Goal: Task Accomplishment & Management: Use online tool/utility

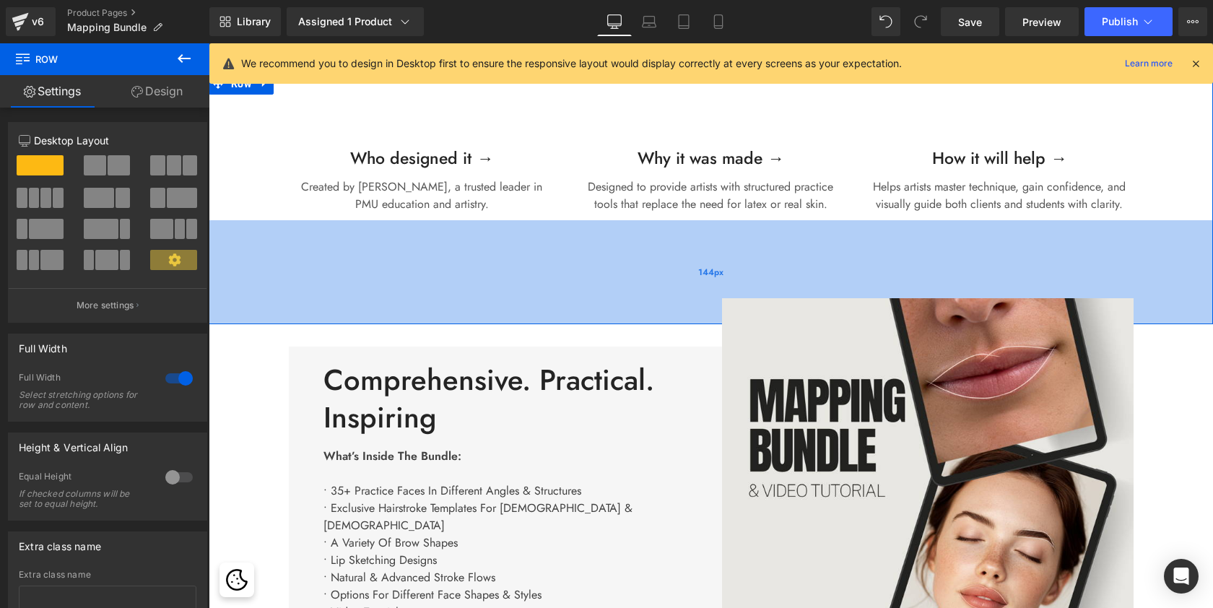
scroll to position [7, 7]
drag, startPoint x: 821, startPoint y: 225, endPoint x: 821, endPoint y: 279, distance: 54.2
click at [821, 279] on div "144px" at bounding box center [711, 272] width 1004 height 104
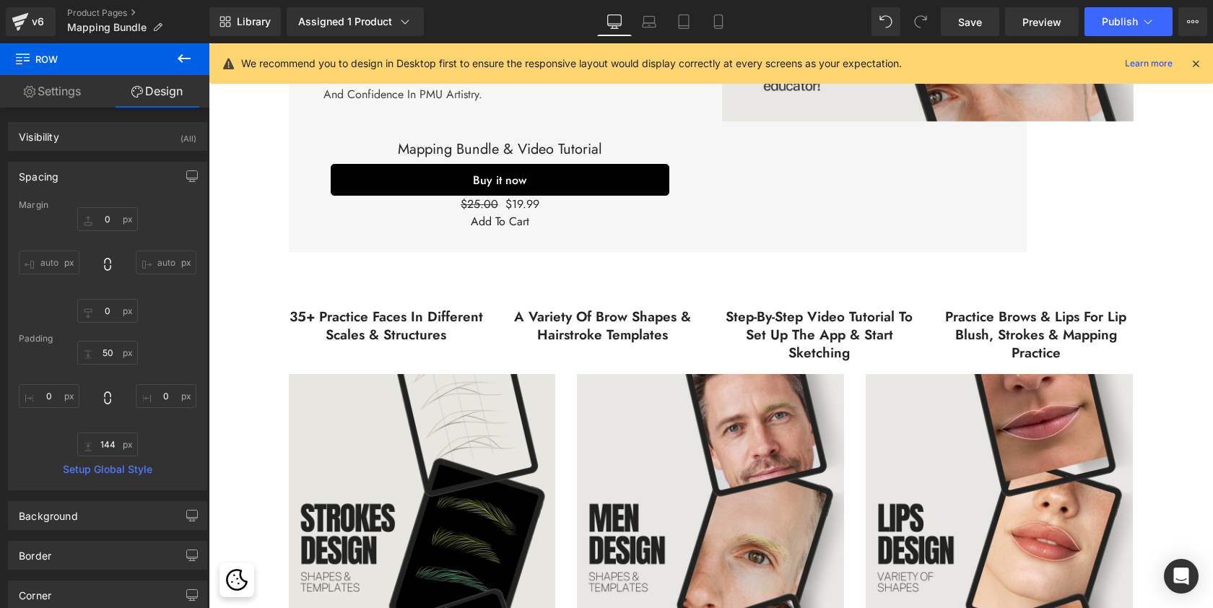
scroll to position [1161, 0]
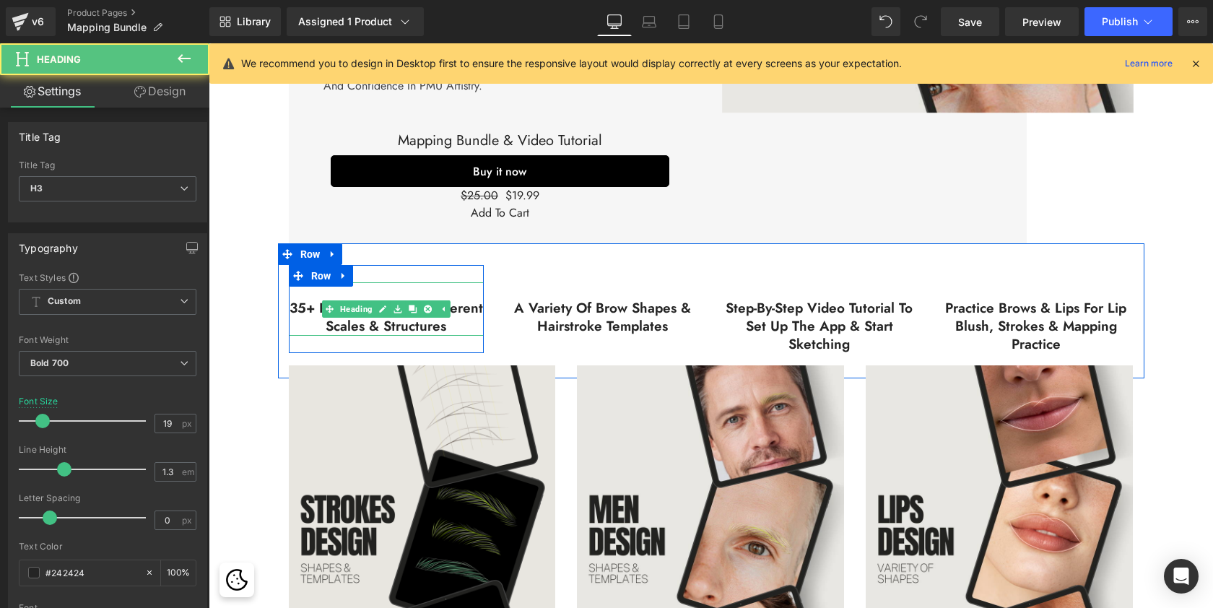
click at [406, 310] on h3 "35+ practice faces in different Scales & structures" at bounding box center [386, 317] width 195 height 35
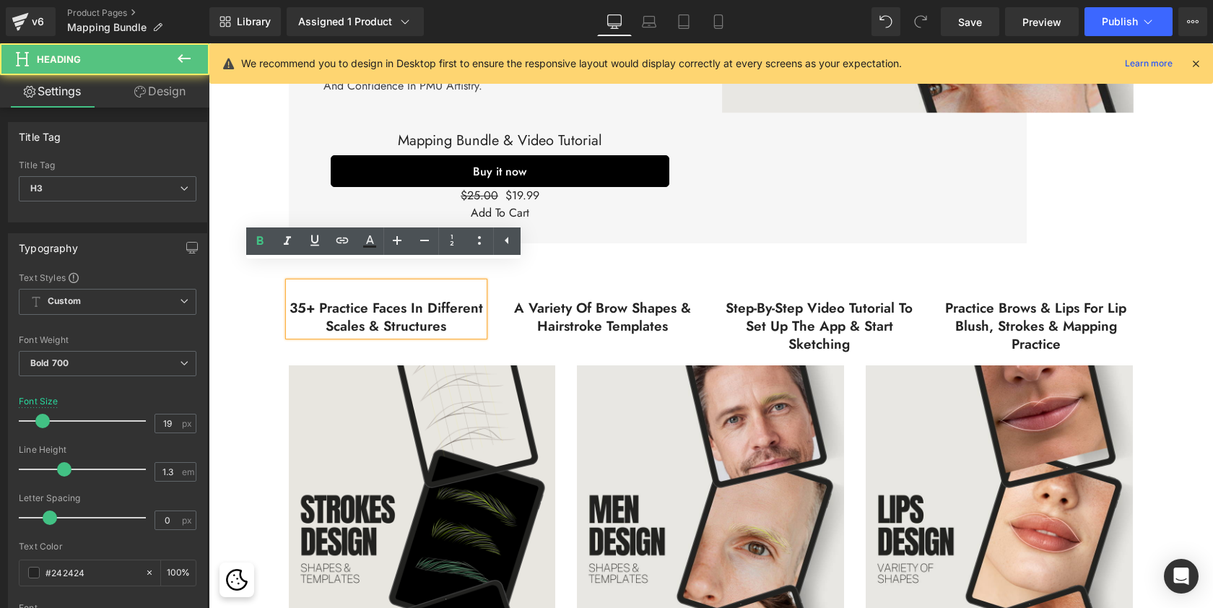
click at [431, 310] on h3 "35+ practice faces in different Scales & structures" at bounding box center [386, 317] width 195 height 35
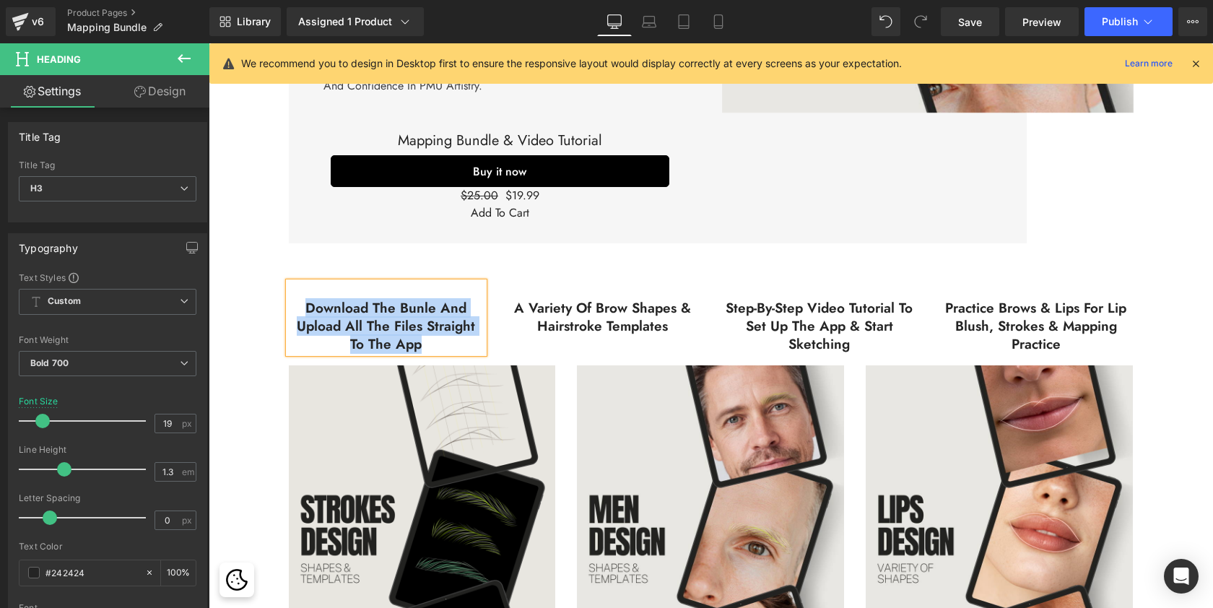
copy h3 "Download the Bunle and Upload all the files straight to the app"
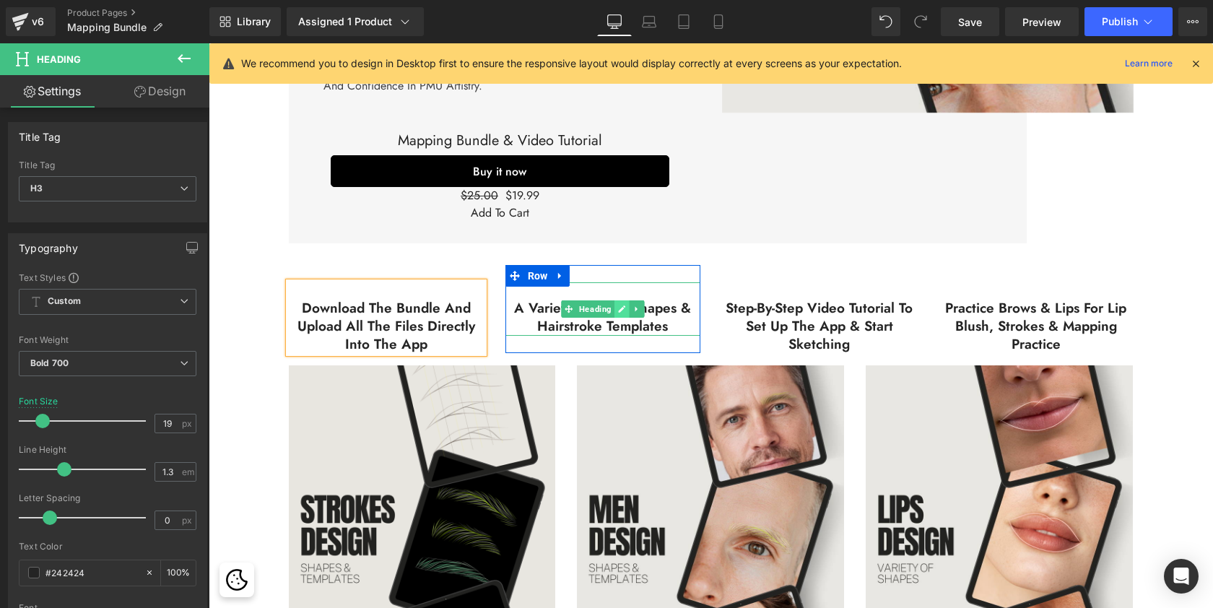
click at [614, 300] on link at bounding box center [621, 308] width 15 height 17
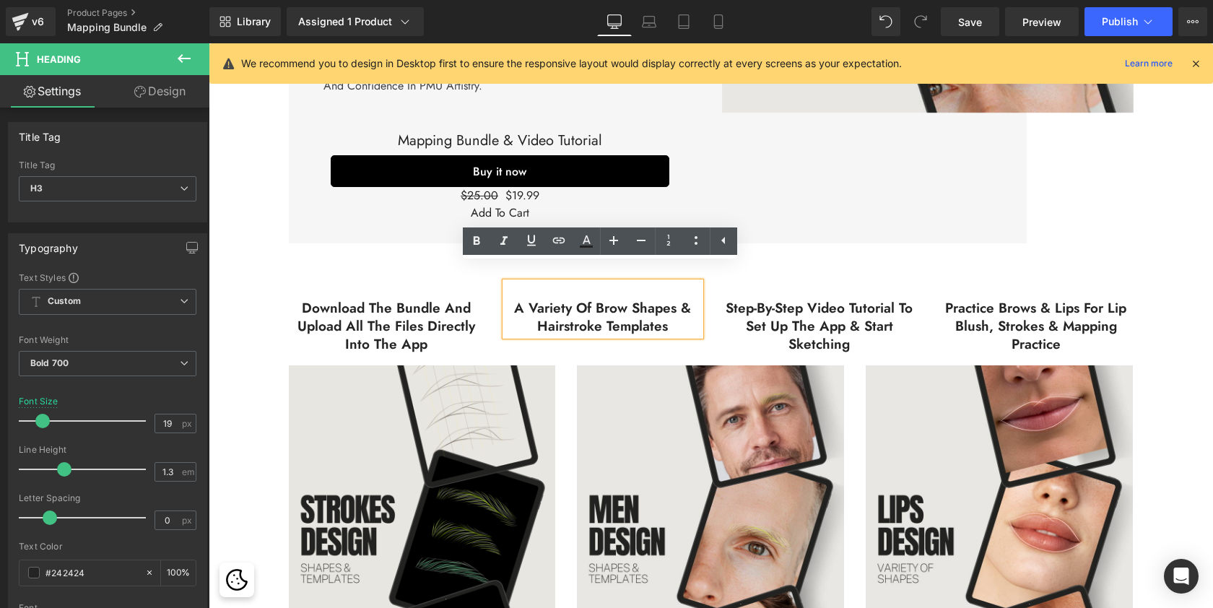
click at [611, 304] on h3 "A variety of brow shapes & hairstroke templates" at bounding box center [602, 317] width 195 height 35
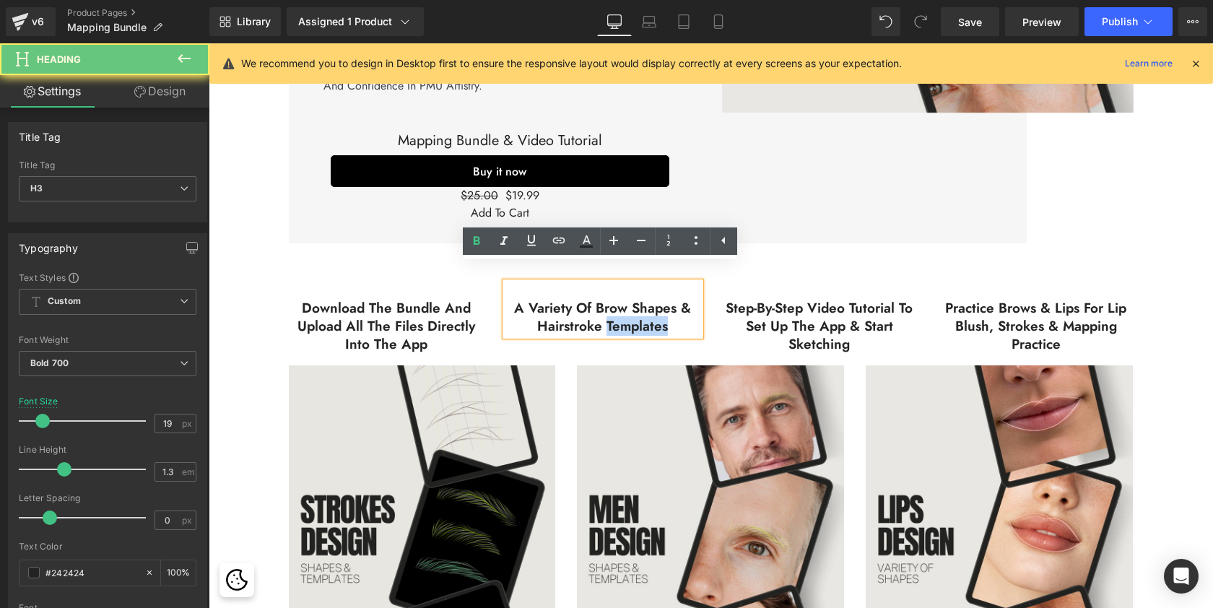
click at [611, 304] on h3 "A variety of brow shapes & hairstroke templates" at bounding box center [602, 317] width 195 height 35
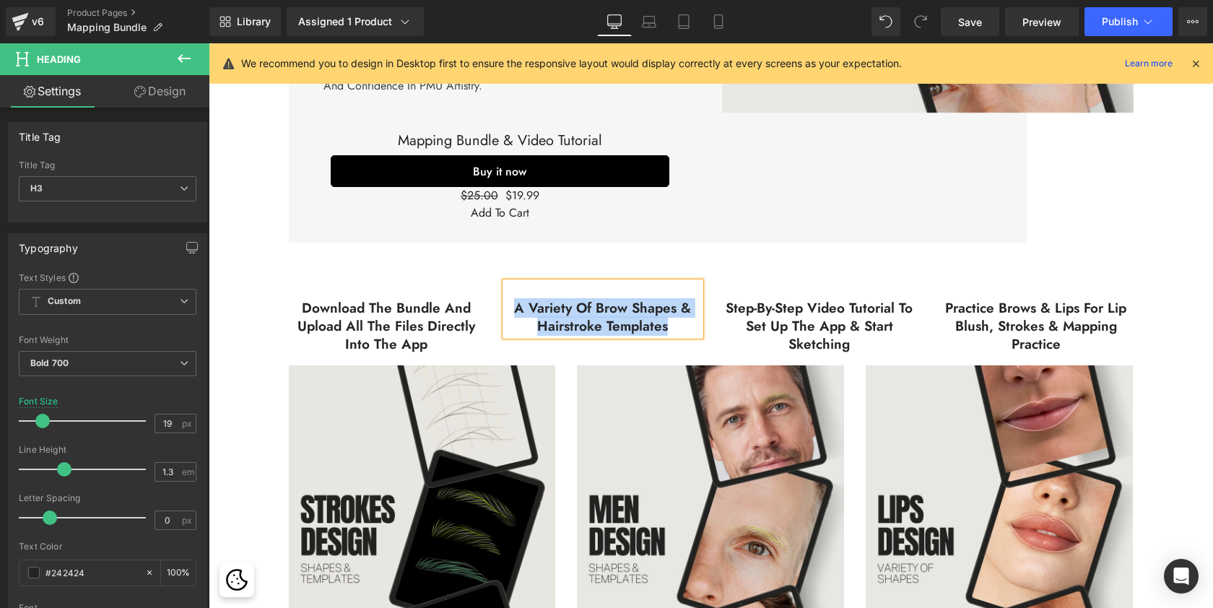
paste div
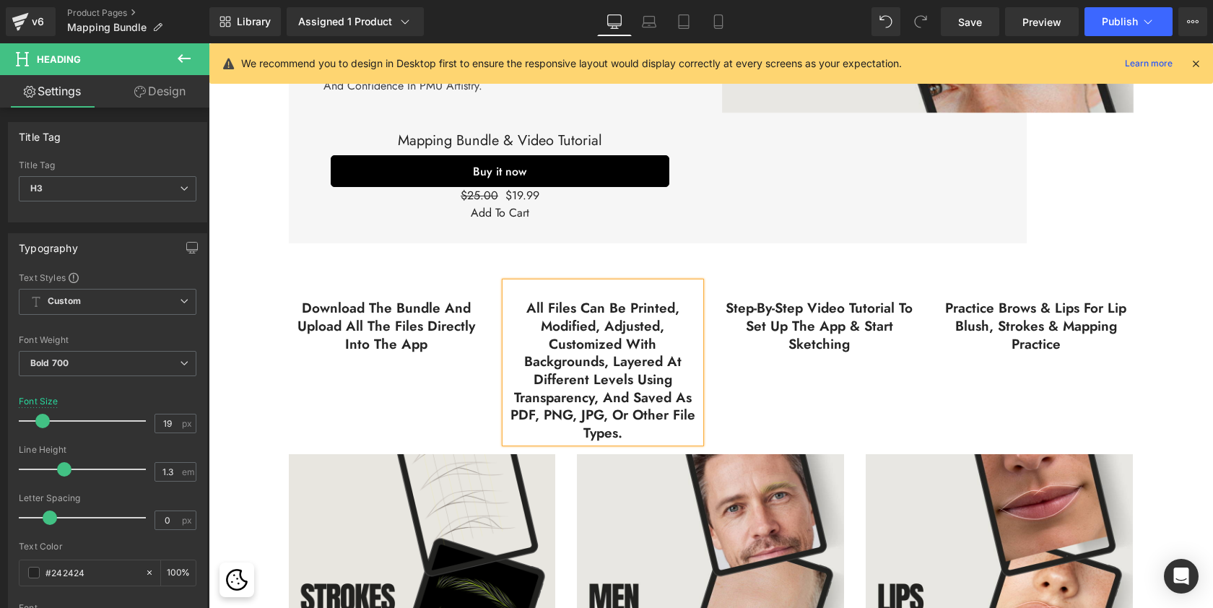
scroll to position [3620, 999]
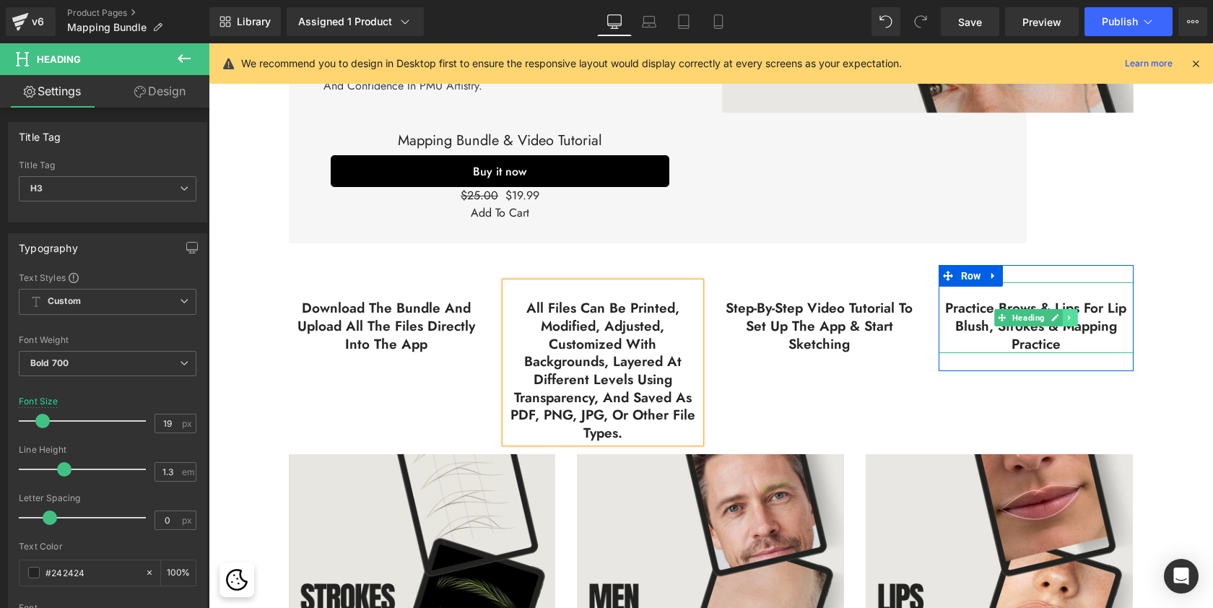
click at [1066, 313] on icon at bounding box center [1070, 317] width 8 height 9
click at [1080, 309] on link at bounding box center [1077, 317] width 15 height 17
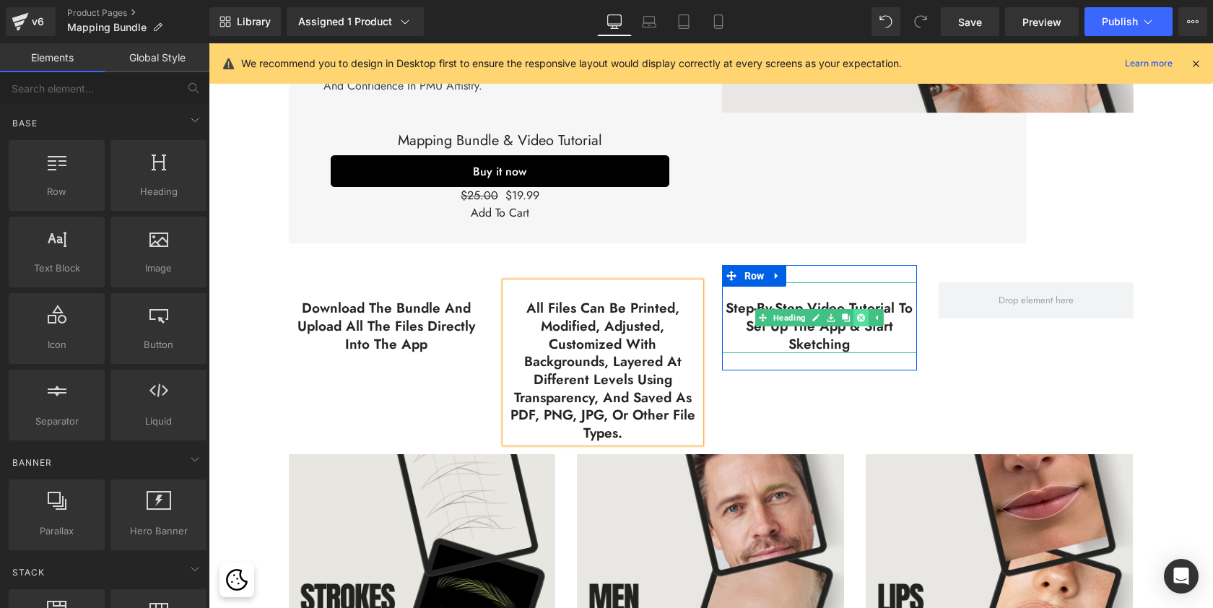
click at [857, 314] on icon at bounding box center [861, 318] width 8 height 8
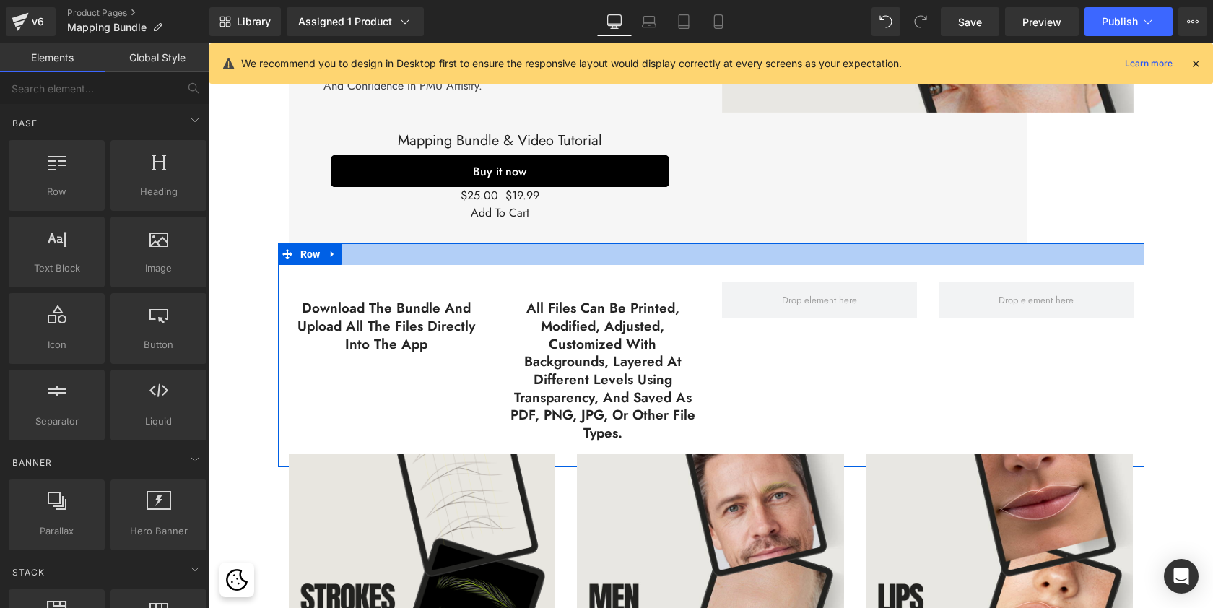
click at [528, 243] on div at bounding box center [711, 254] width 866 height 22
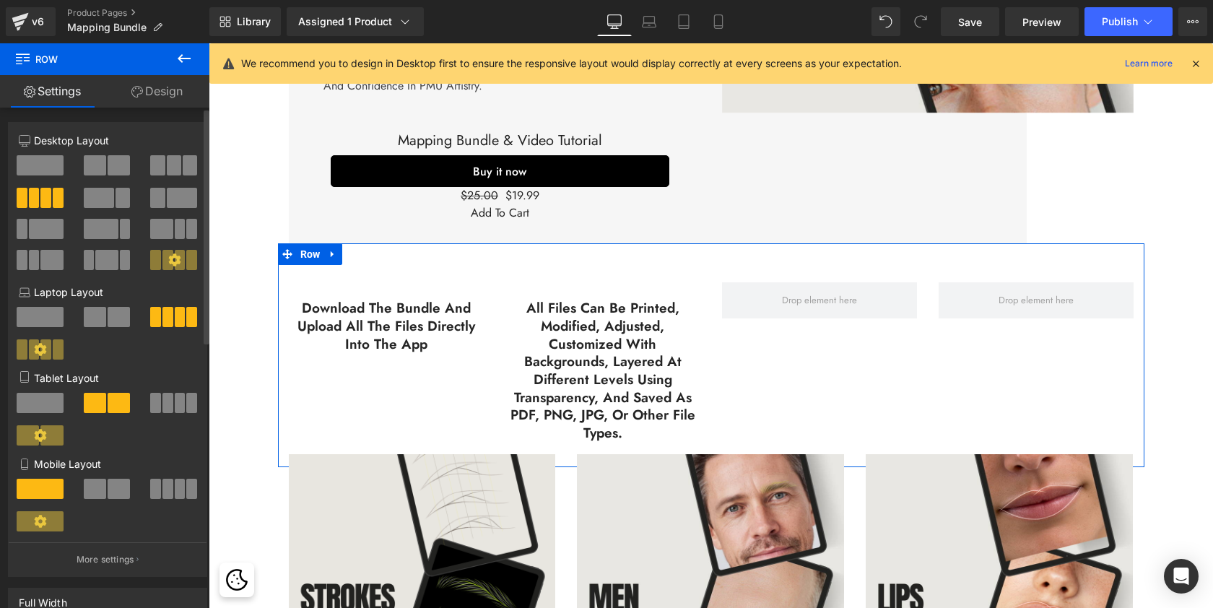
click at [117, 161] on span at bounding box center [119, 165] width 22 height 20
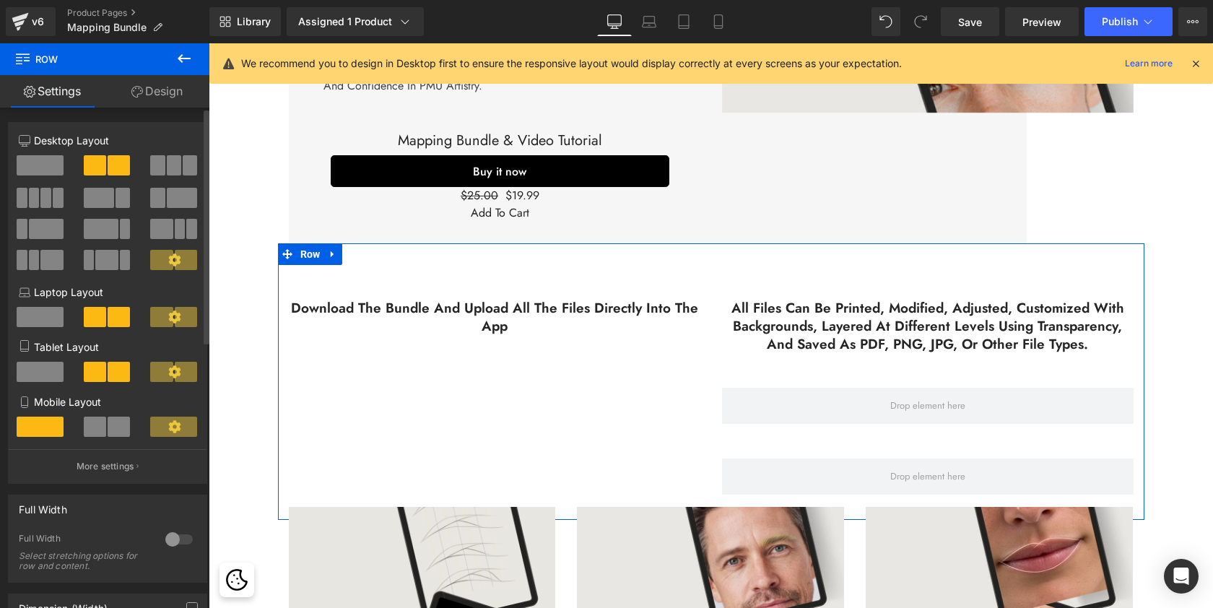
scroll to position [3676, 999]
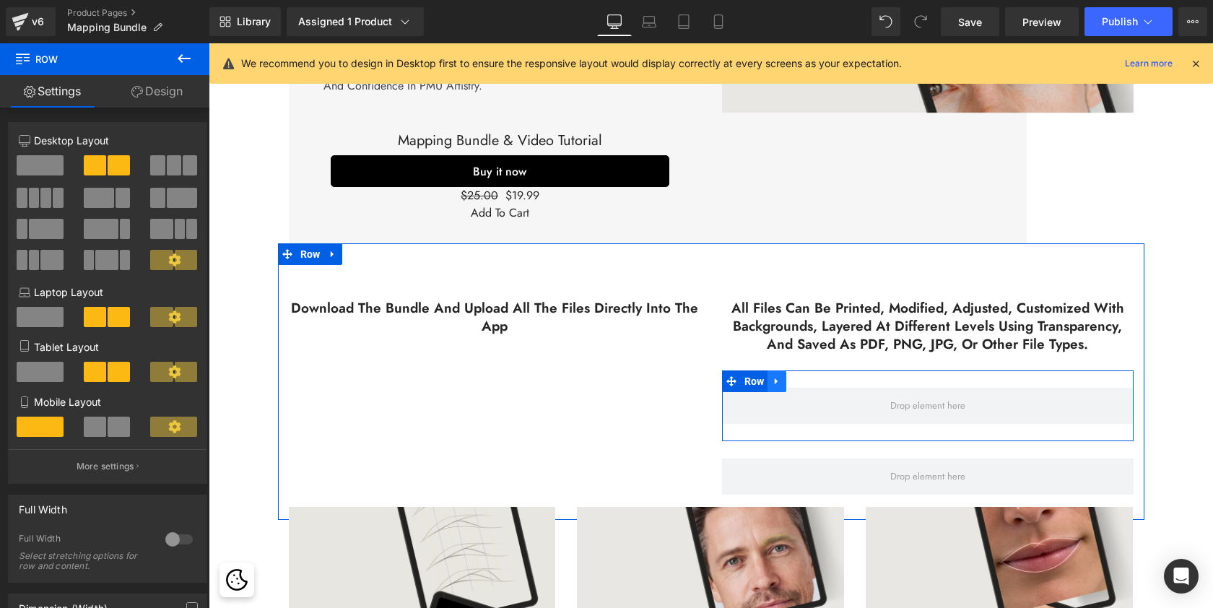
click at [775, 378] on icon at bounding box center [776, 381] width 3 height 6
click at [814, 376] on icon at bounding box center [814, 381] width 10 height 10
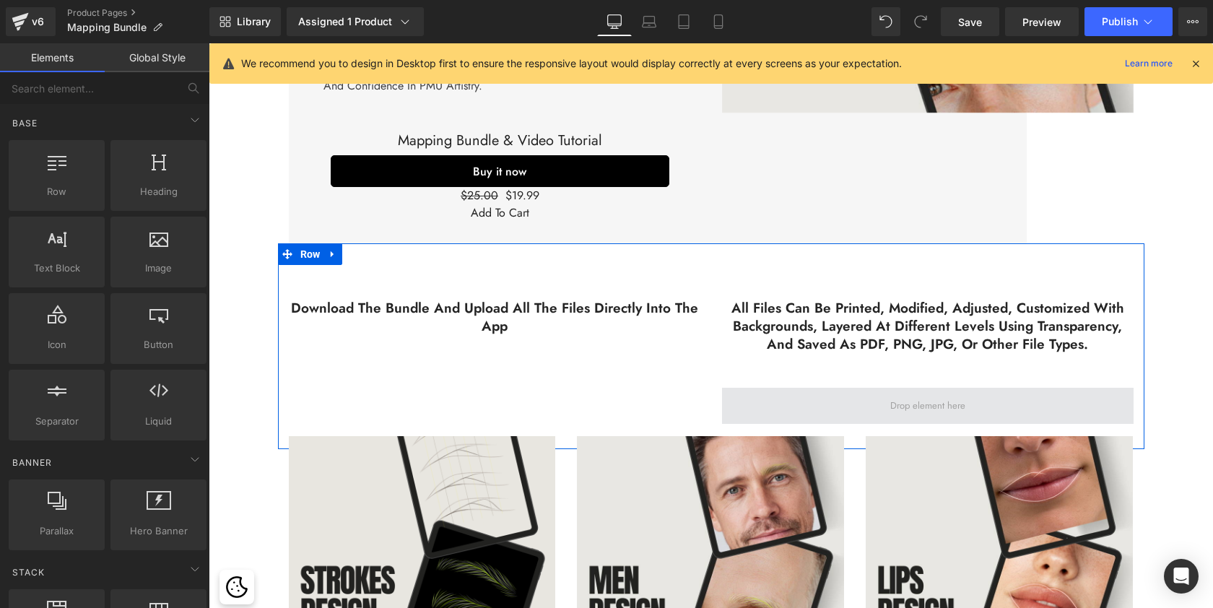
scroll to position [3605, 999]
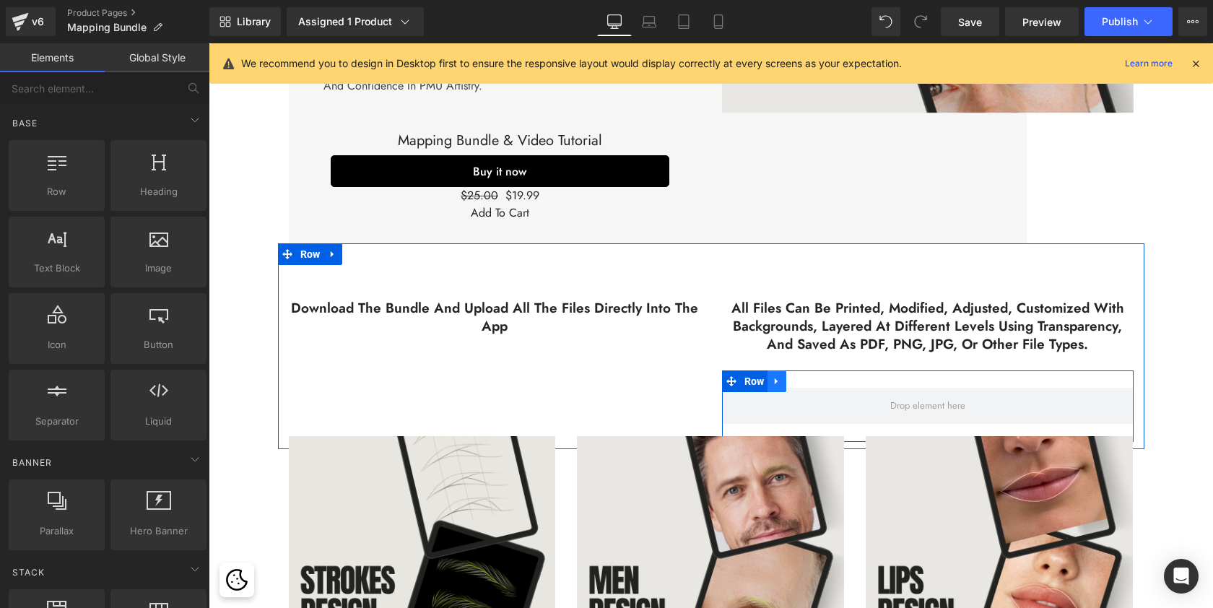
click at [777, 376] on icon at bounding box center [777, 381] width 10 height 11
click at [809, 376] on icon at bounding box center [814, 381] width 10 height 10
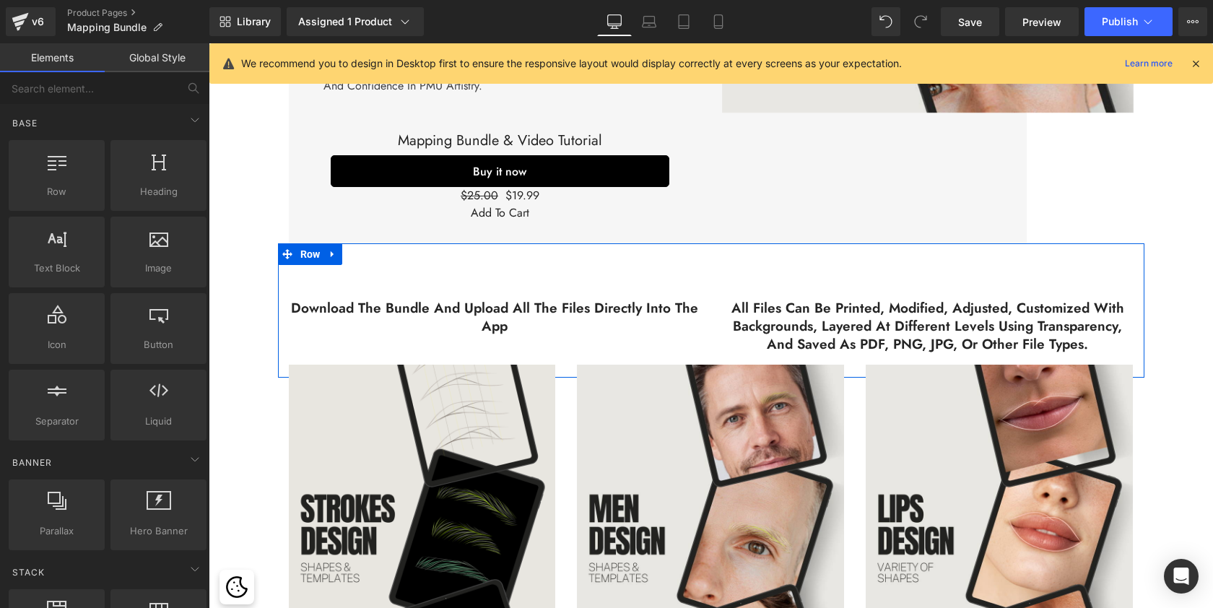
scroll to position [3534, 999]
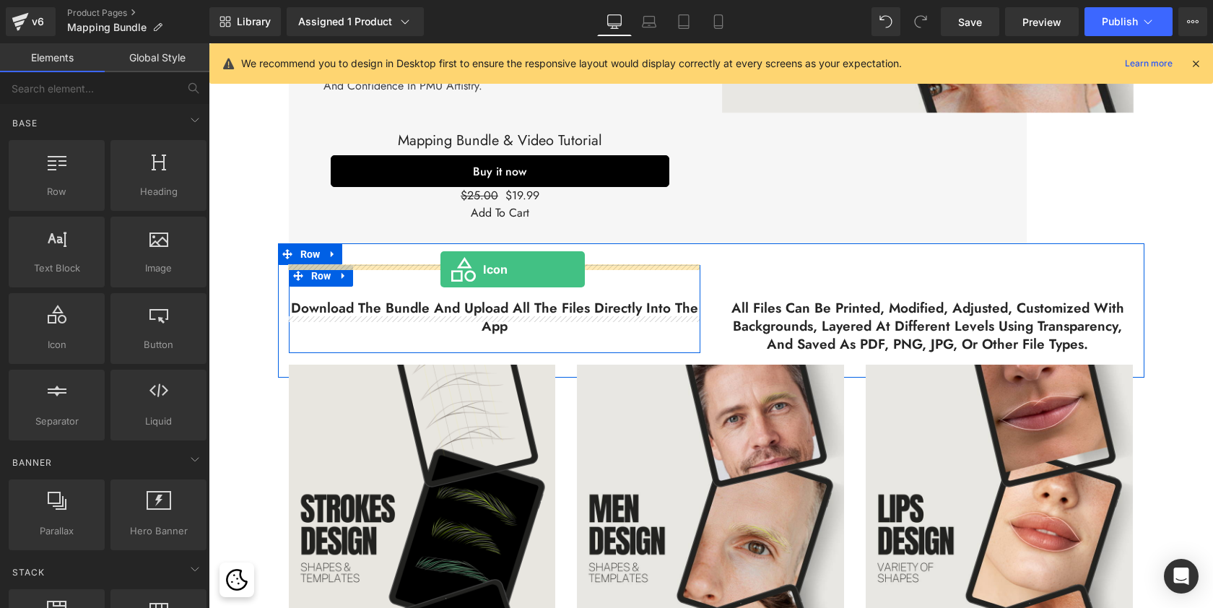
drag, startPoint x: 260, startPoint y: 370, endPoint x: 440, endPoint y: 269, distance: 206.9
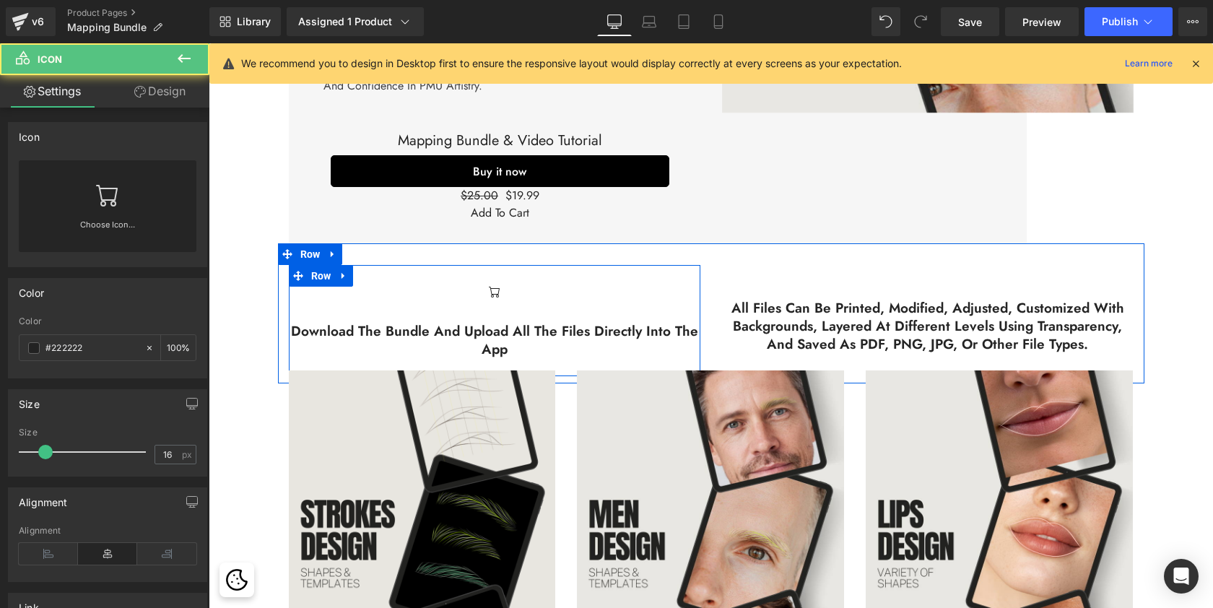
scroll to position [3539, 999]
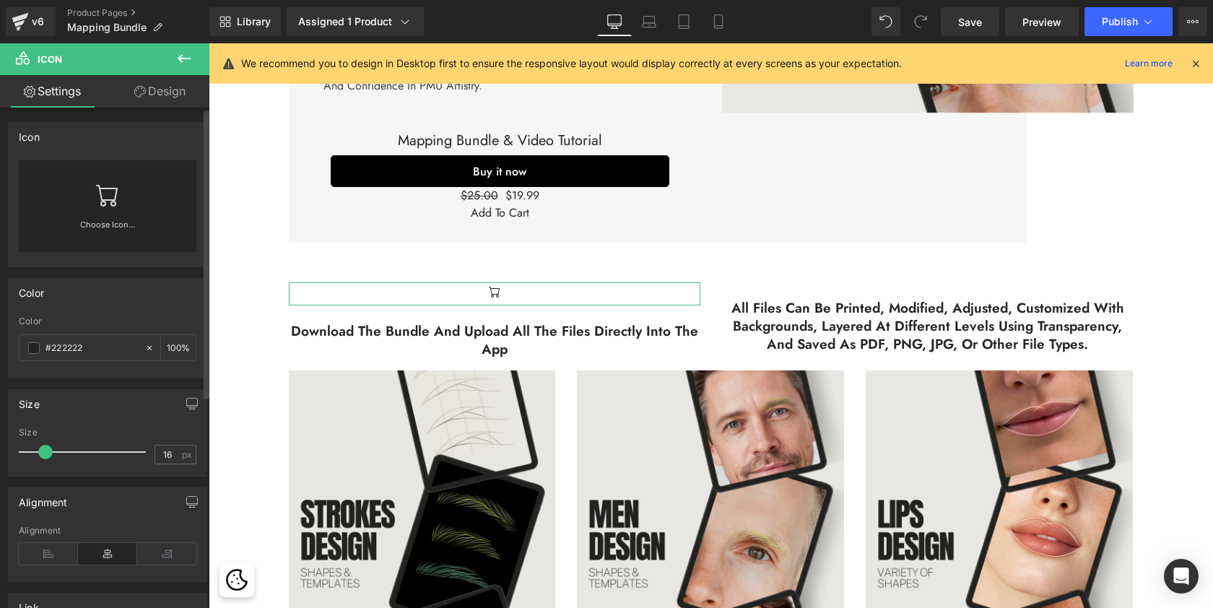
click at [96, 214] on link at bounding box center [107, 189] width 23 height 58
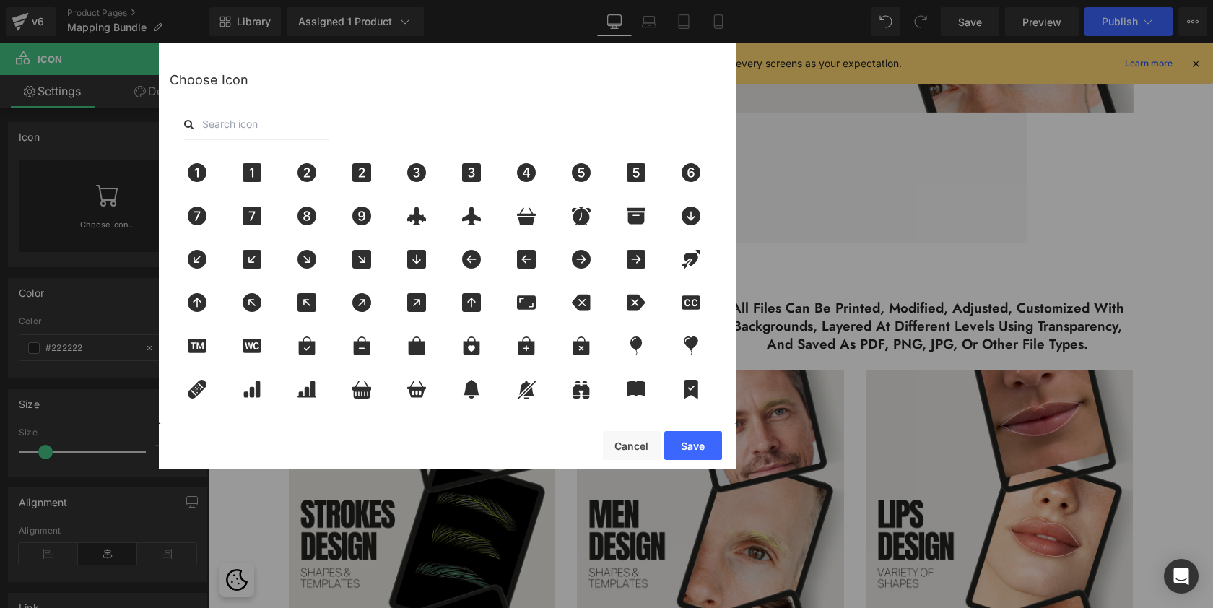
click at [293, 129] on input "text" at bounding box center [256, 124] width 144 height 32
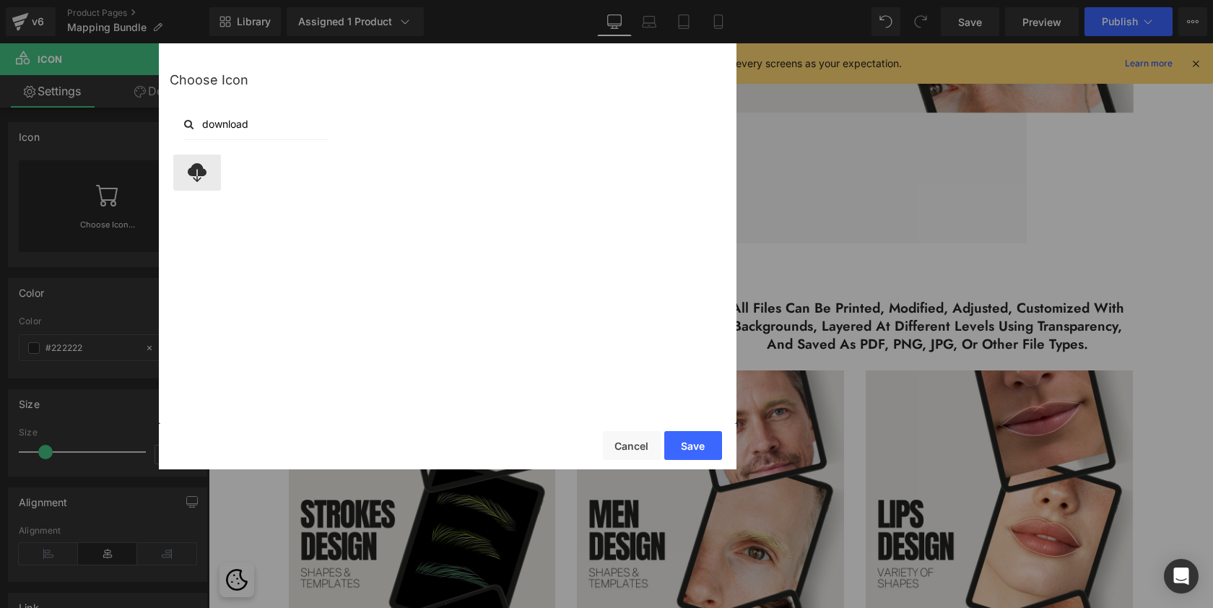
type input "download"
click at [194, 167] on icon at bounding box center [197, 172] width 19 height 19
click at [686, 443] on button "Save" at bounding box center [693, 445] width 58 height 29
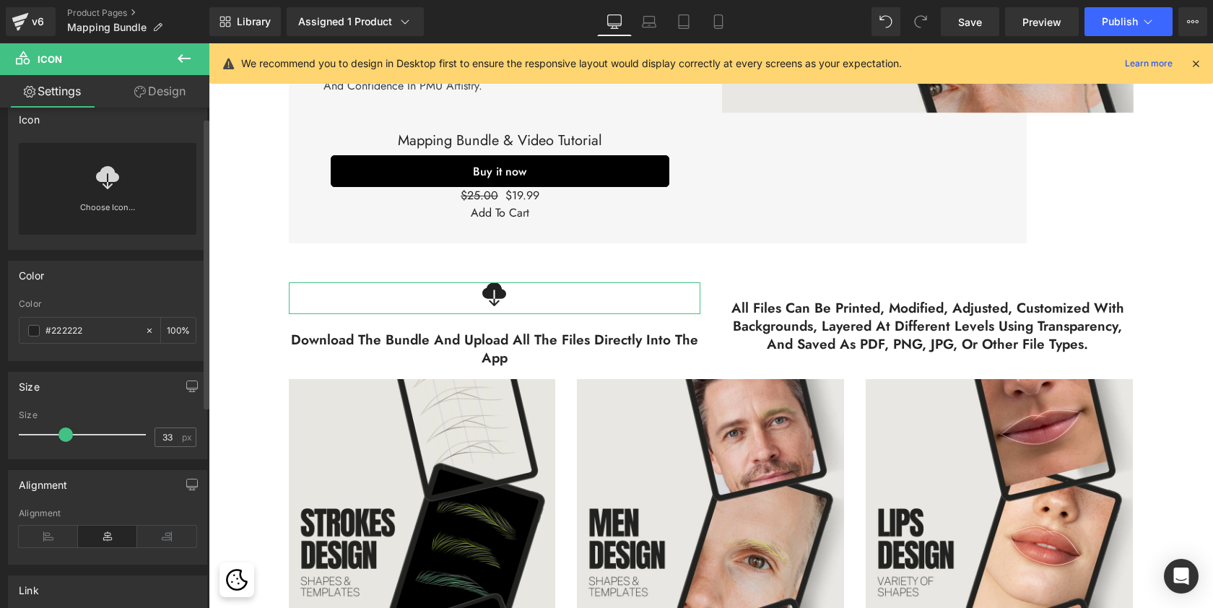
scroll to position [3548, 999]
drag, startPoint x: 47, startPoint y: 438, endPoint x: 66, endPoint y: 435, distance: 19.6
click at [66, 435] on span at bounding box center [65, 434] width 14 height 14
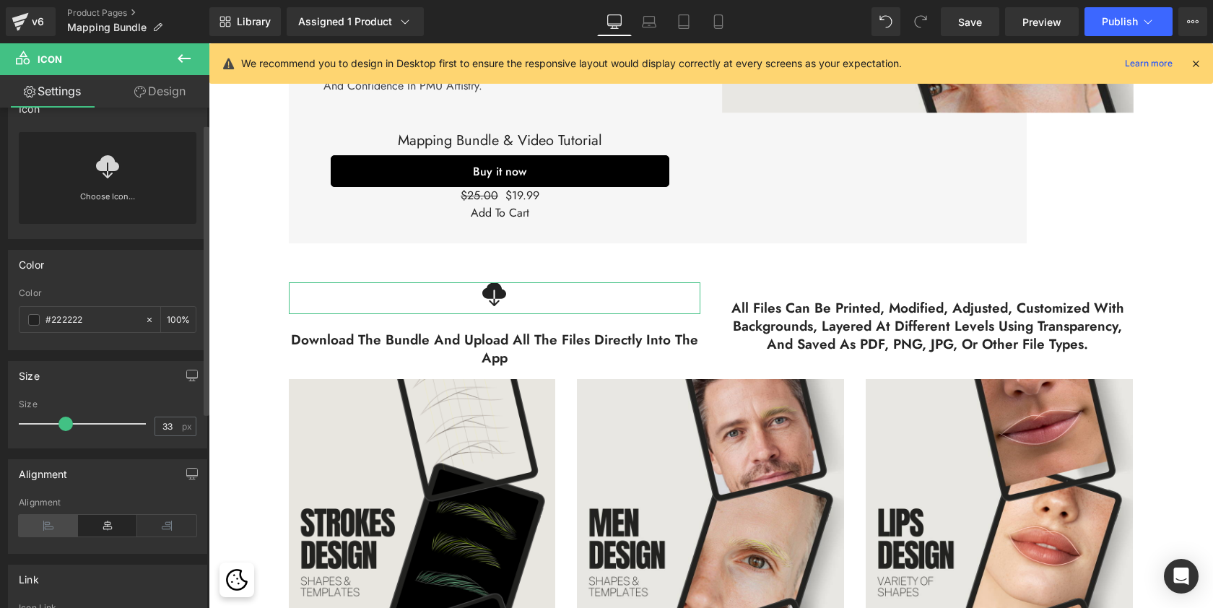
click at [57, 520] on icon at bounding box center [48, 526] width 59 height 22
click at [110, 523] on icon at bounding box center [107, 526] width 59 height 22
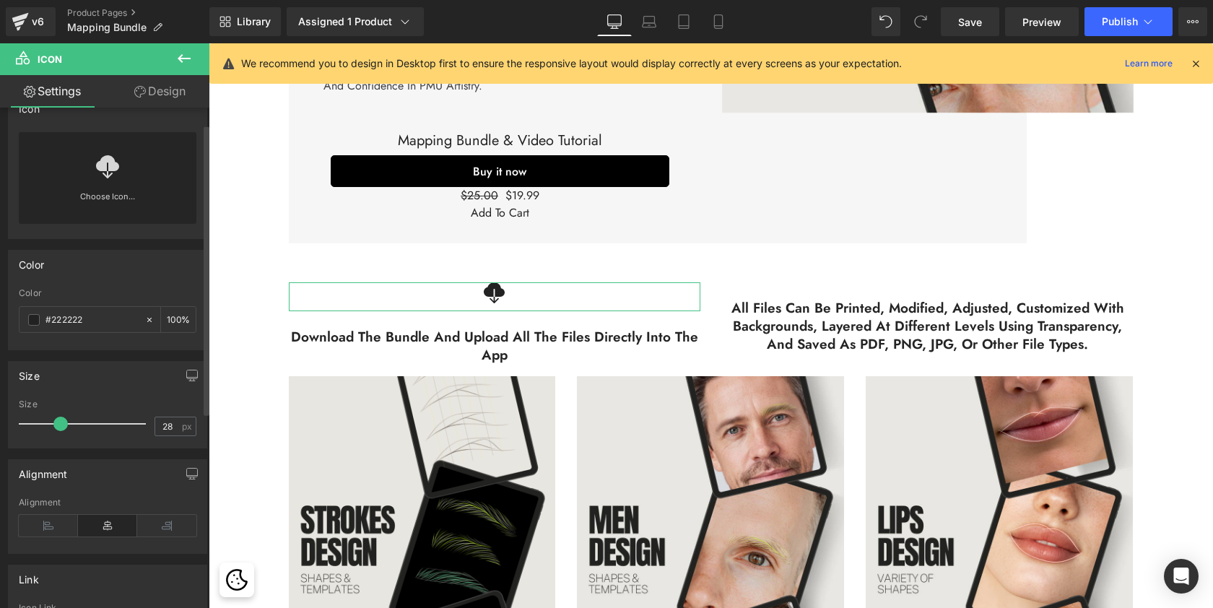
type input "27"
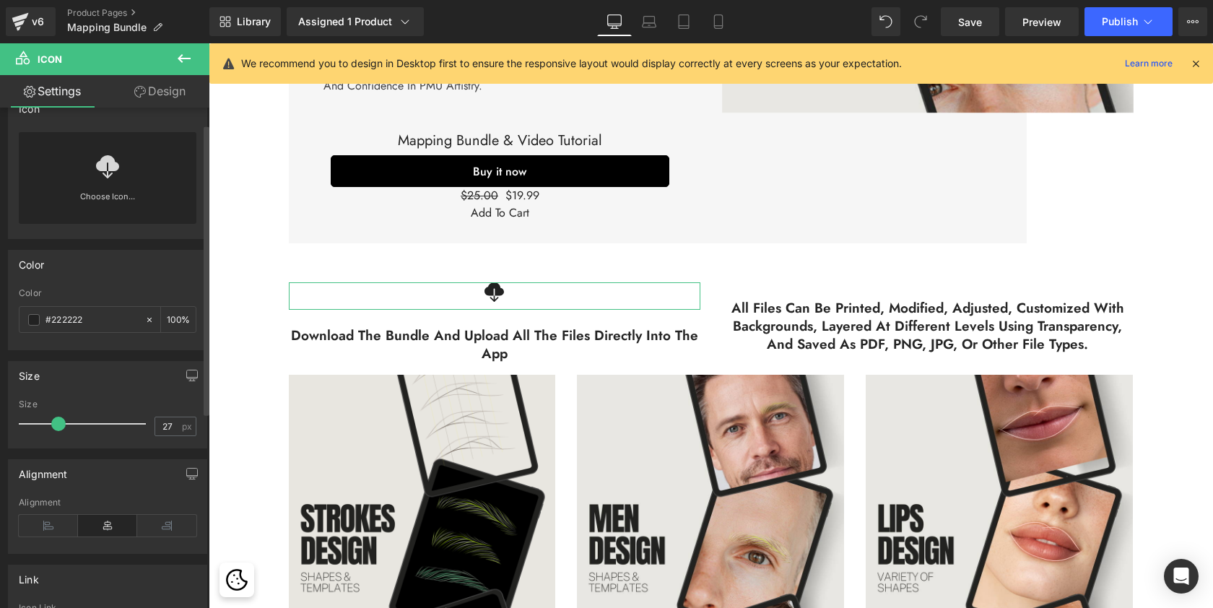
scroll to position [3544, 999]
click at [58, 425] on span at bounding box center [58, 424] width 14 height 14
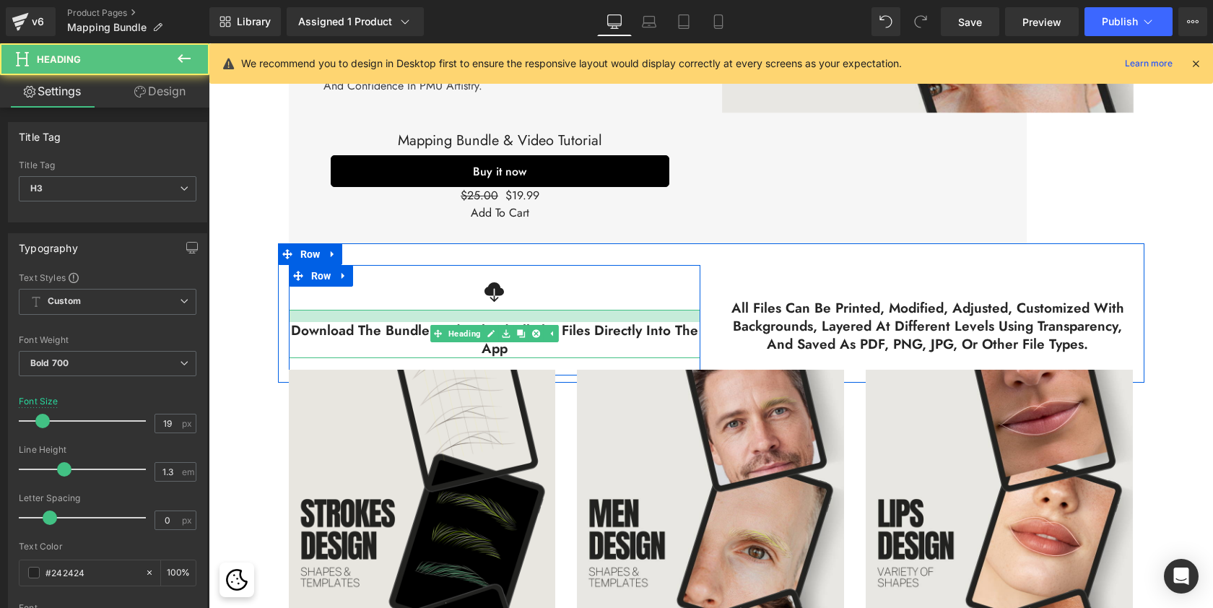
scroll to position [3536, 999]
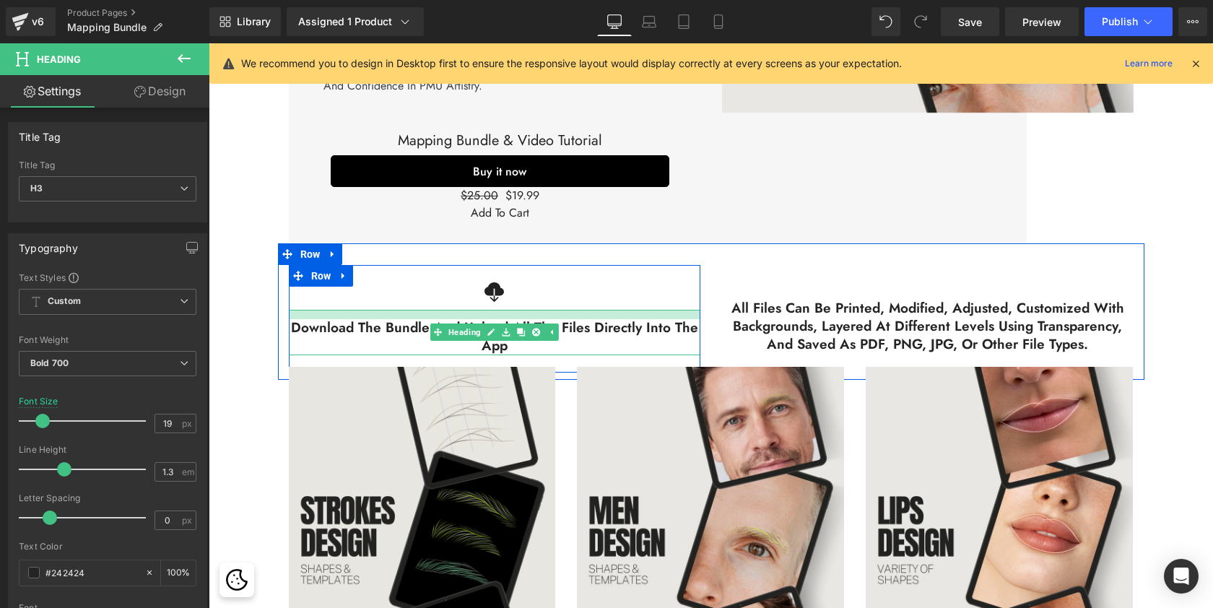
drag, startPoint x: 503, startPoint y: 294, endPoint x: 502, endPoint y: 286, distance: 8.1
click at [502, 286] on div "Icon Download the bundle and upload all the files directly into the app Heading" at bounding box center [495, 318] width 412 height 72
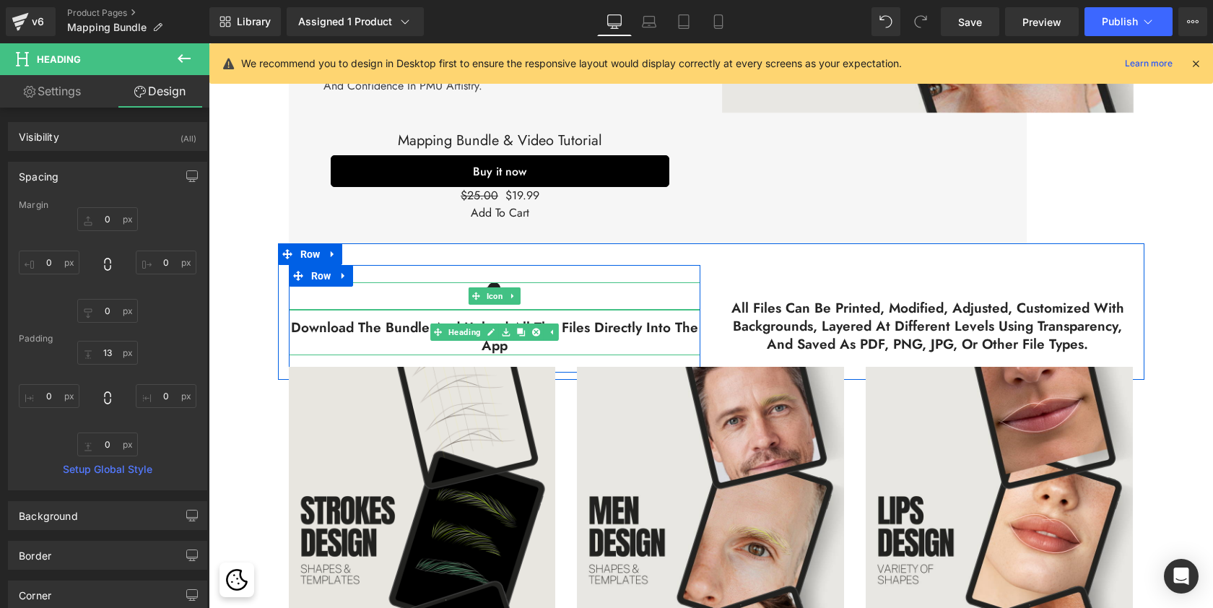
click at [583, 282] on div at bounding box center [495, 295] width 412 height 27
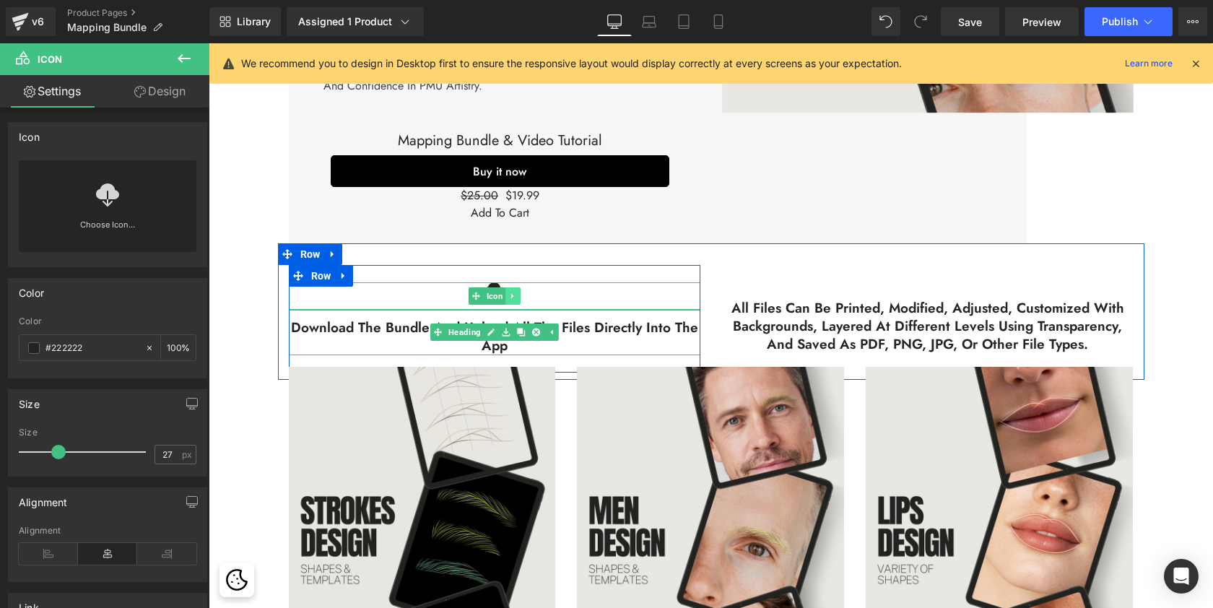
click at [511, 294] on icon at bounding box center [512, 296] width 2 height 5
click at [501, 292] on icon at bounding box center [505, 296] width 8 height 8
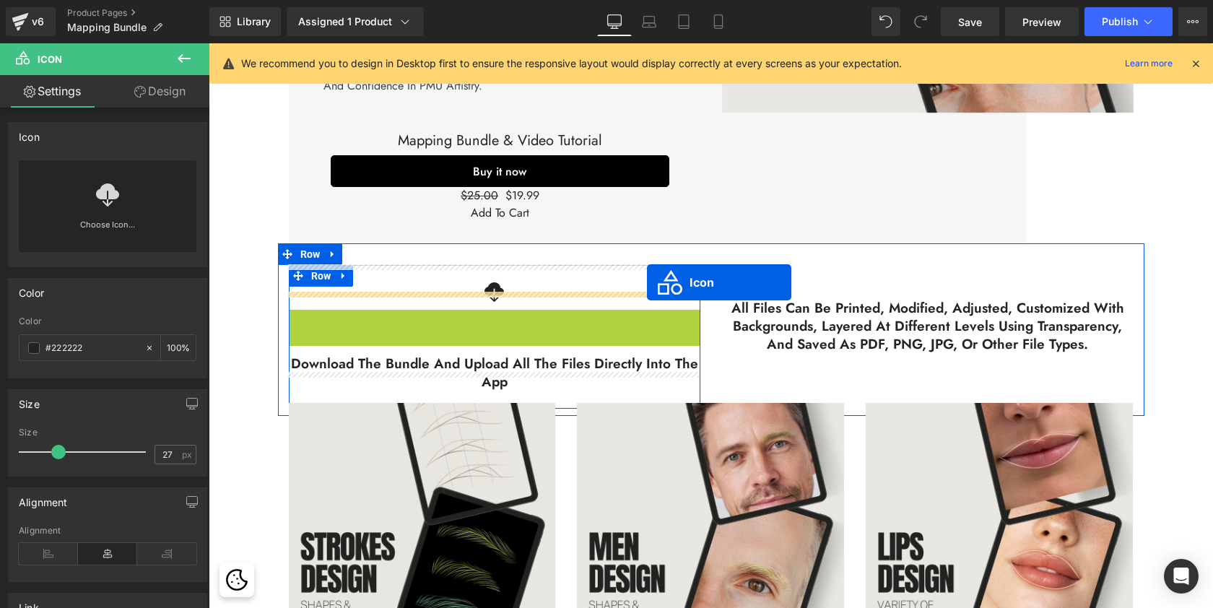
scroll to position [7, 7]
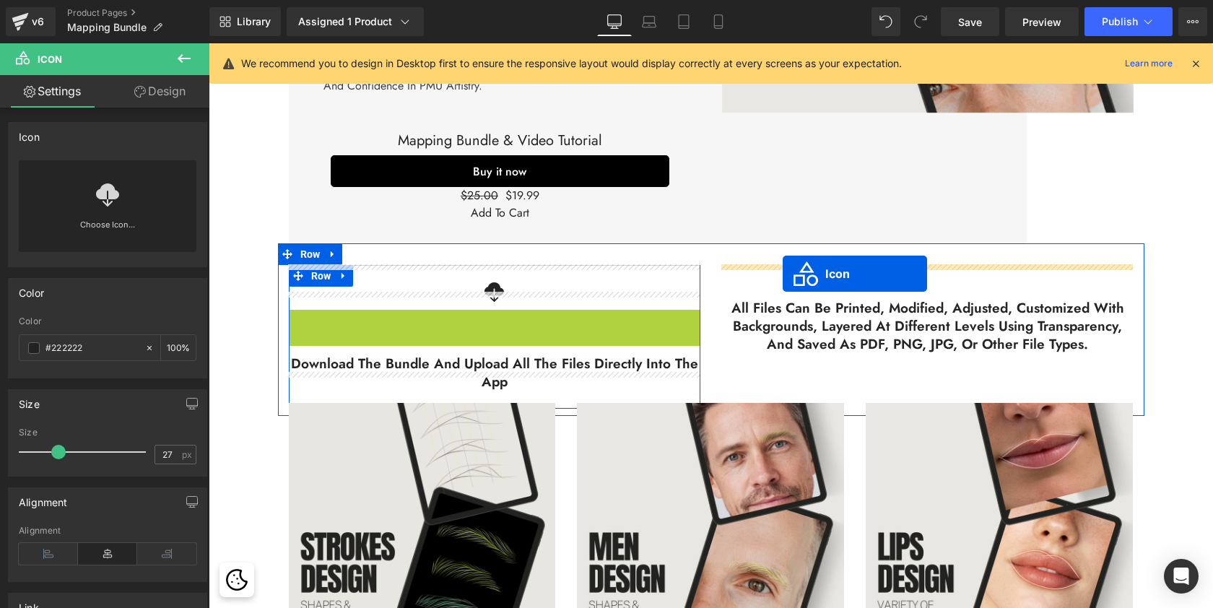
drag, startPoint x: 469, startPoint y: 305, endPoint x: 783, endPoint y: 274, distance: 314.9
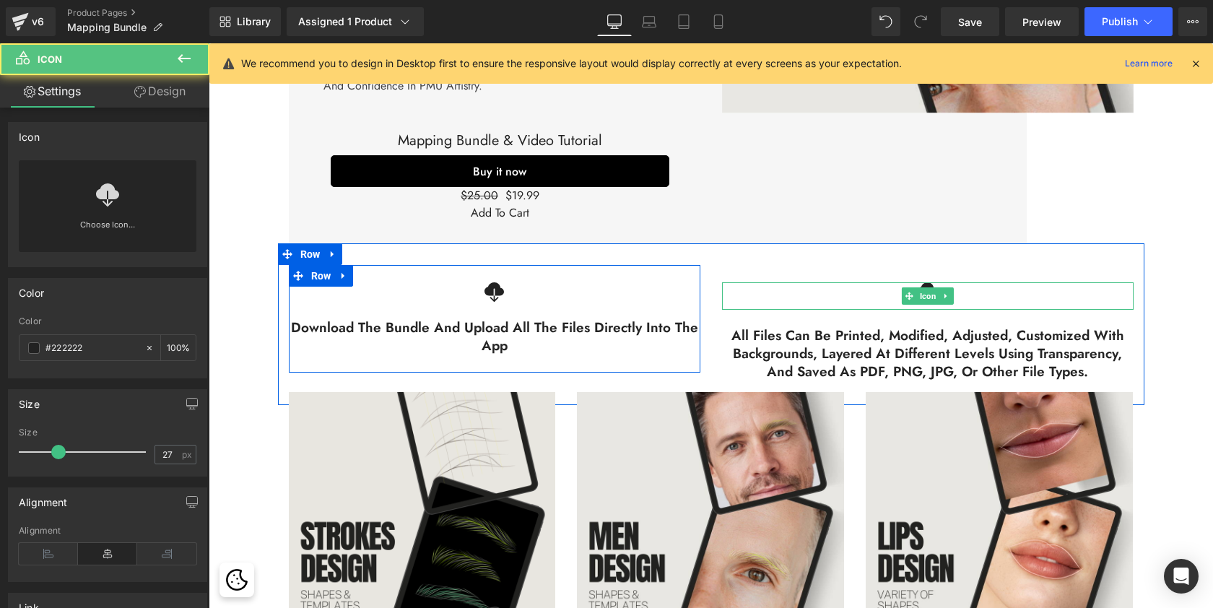
scroll to position [3561, 999]
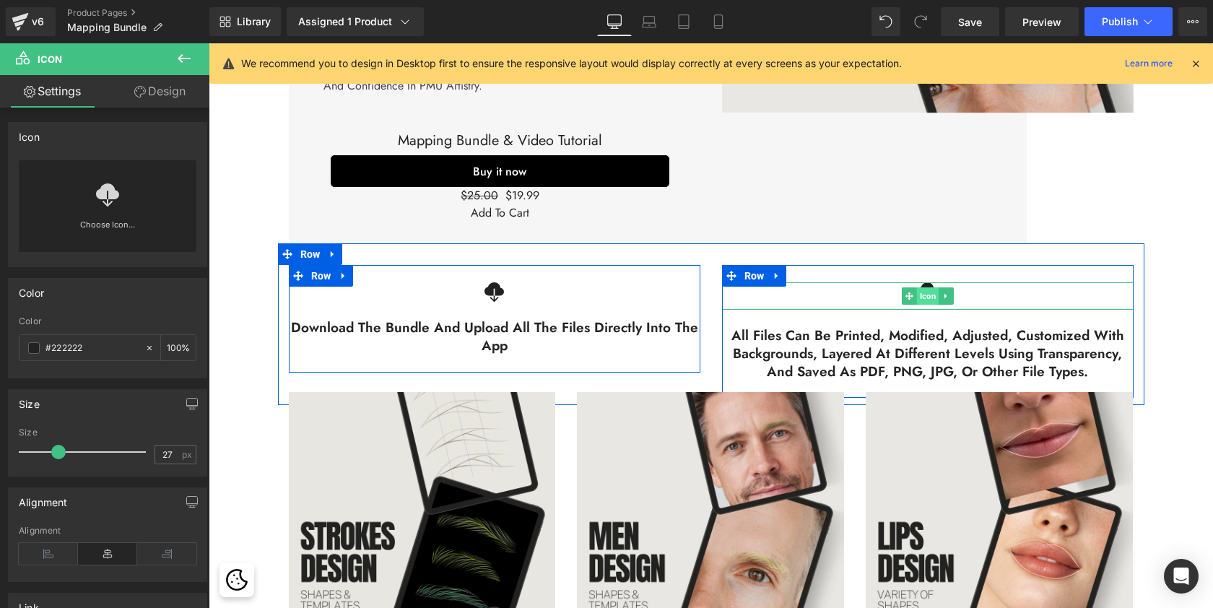
click at [923, 287] on span "Icon" at bounding box center [927, 295] width 22 height 17
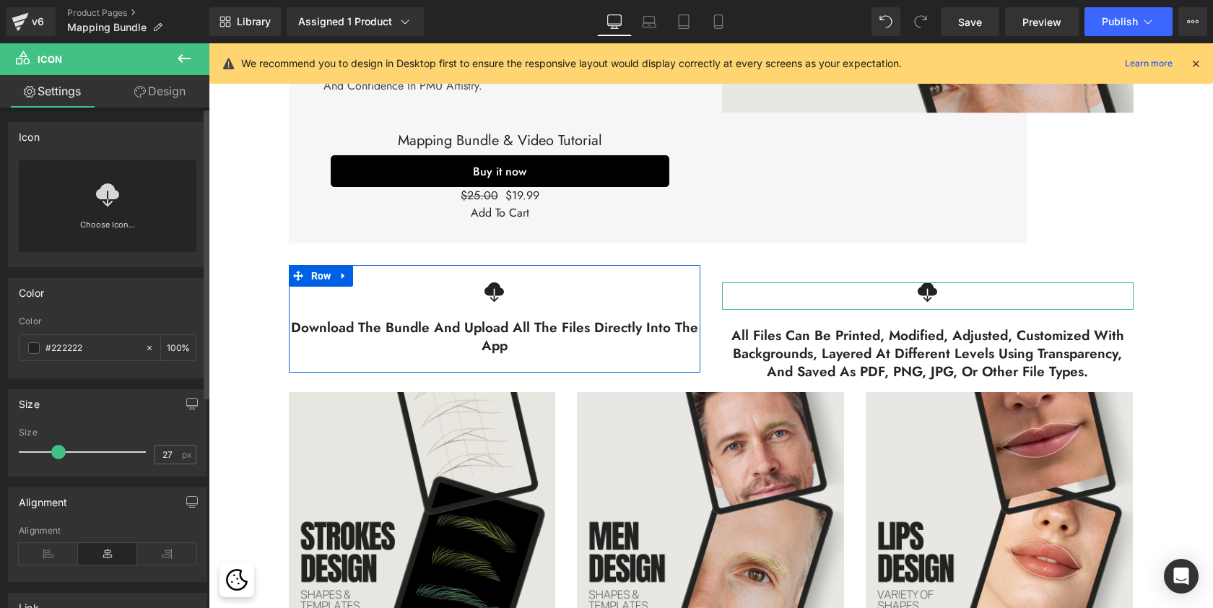
click at [106, 198] on icon at bounding box center [107, 194] width 23 height 23
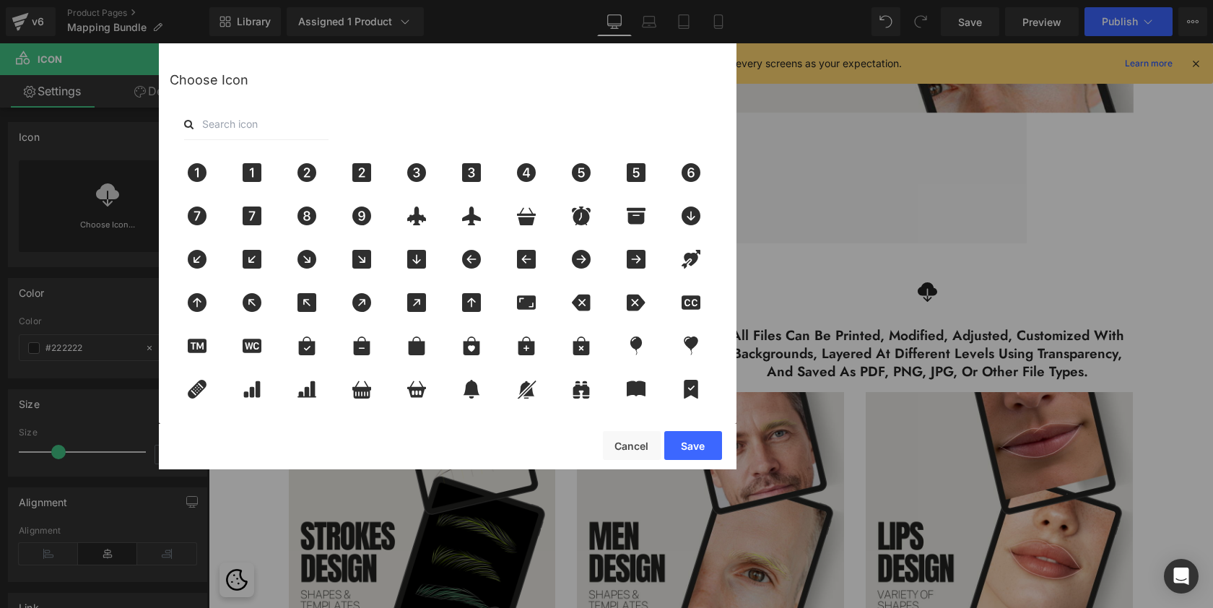
click at [230, 121] on input "text" at bounding box center [256, 124] width 144 height 32
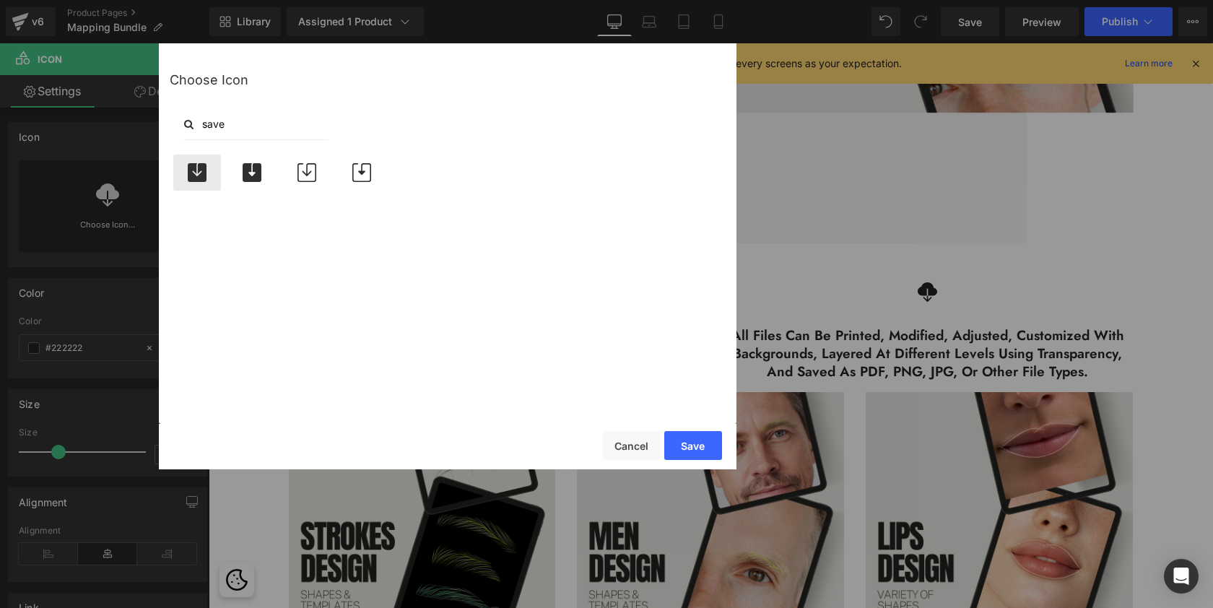
type input "save"
click at [204, 170] on icon at bounding box center [197, 172] width 19 height 19
click at [710, 444] on button "Save" at bounding box center [693, 445] width 58 height 29
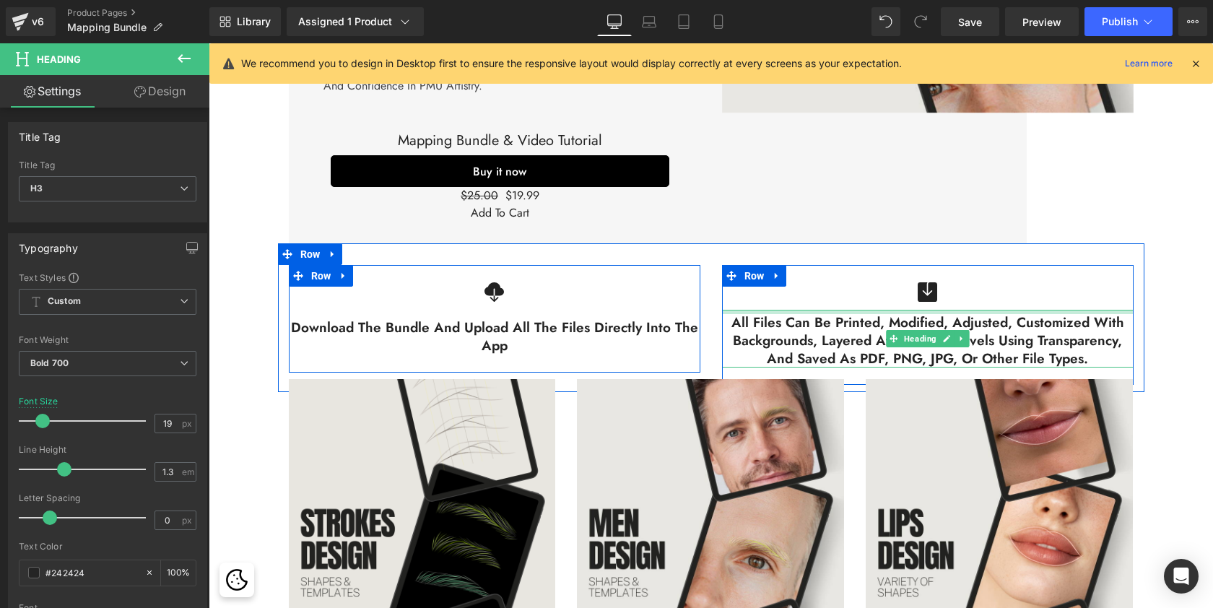
scroll to position [3547, 999]
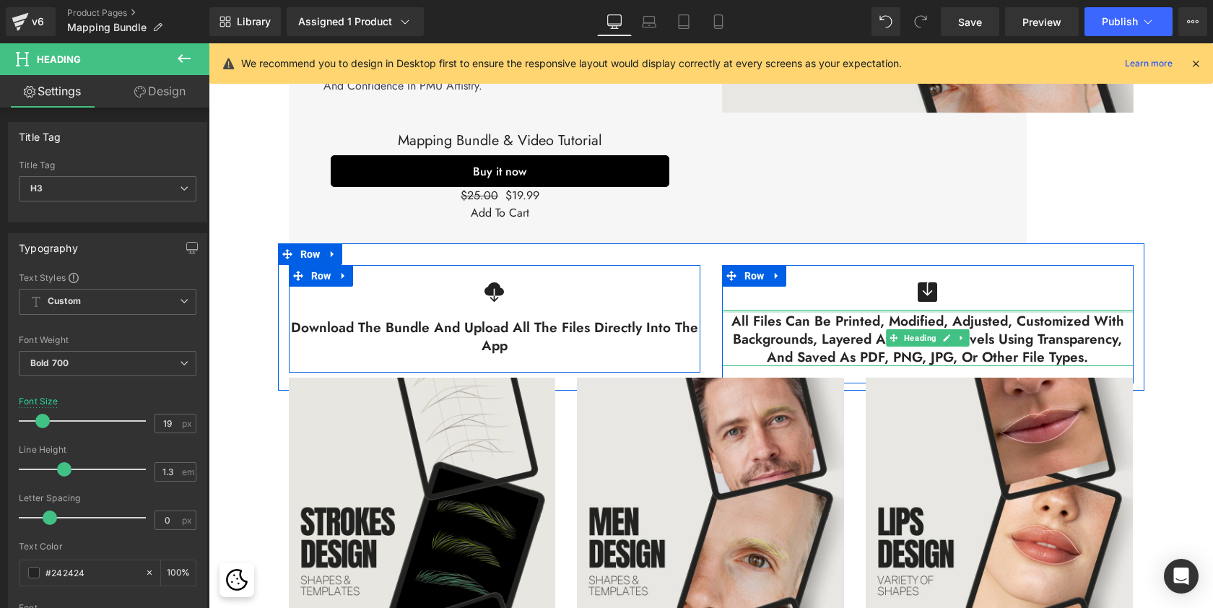
drag, startPoint x: 956, startPoint y: 292, endPoint x: 956, endPoint y: 278, distance: 14.4
click at [956, 282] on div "Icon All files can be printed, modified, adjusted, customized with backgrounds,…" at bounding box center [928, 324] width 412 height 84
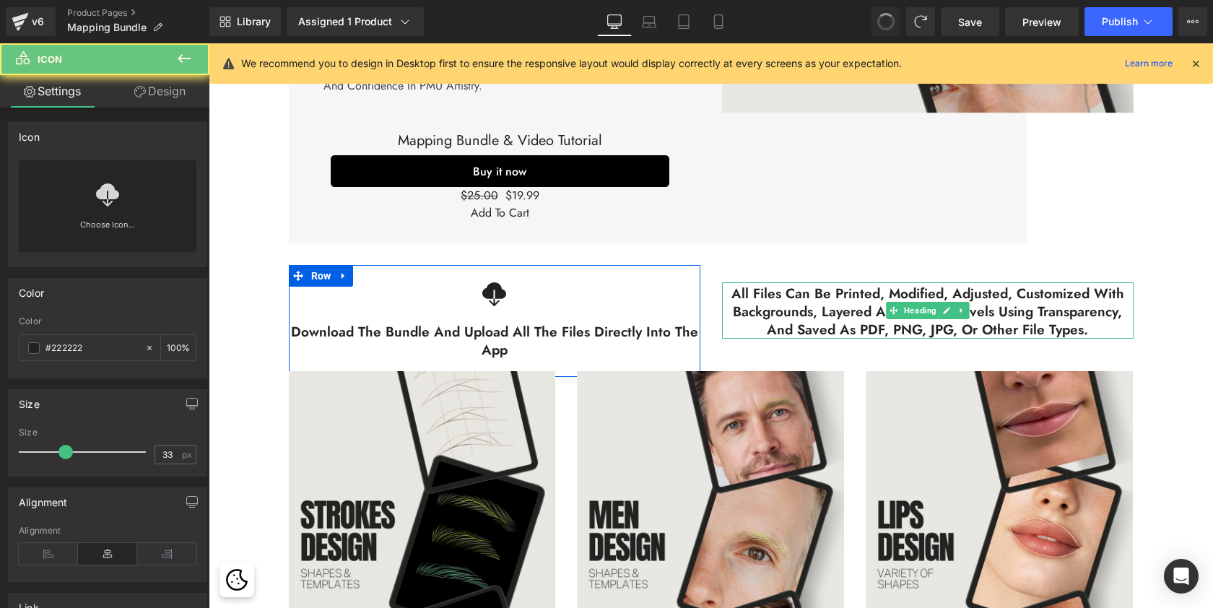
scroll to position [3540, 999]
type input "16"
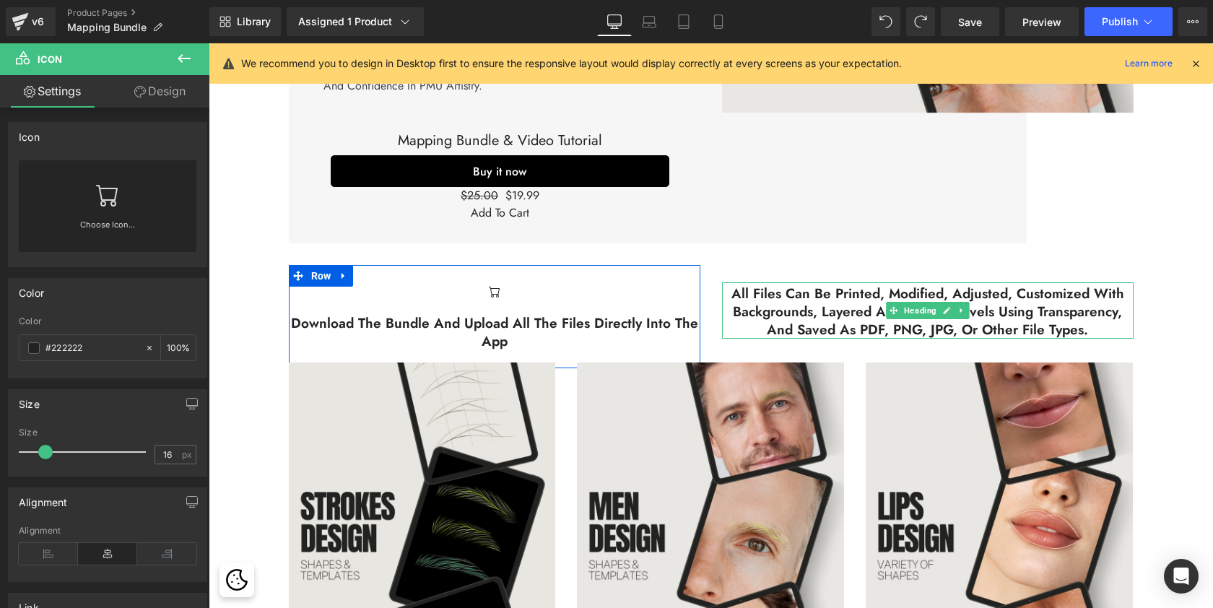
scroll to position [3519, 999]
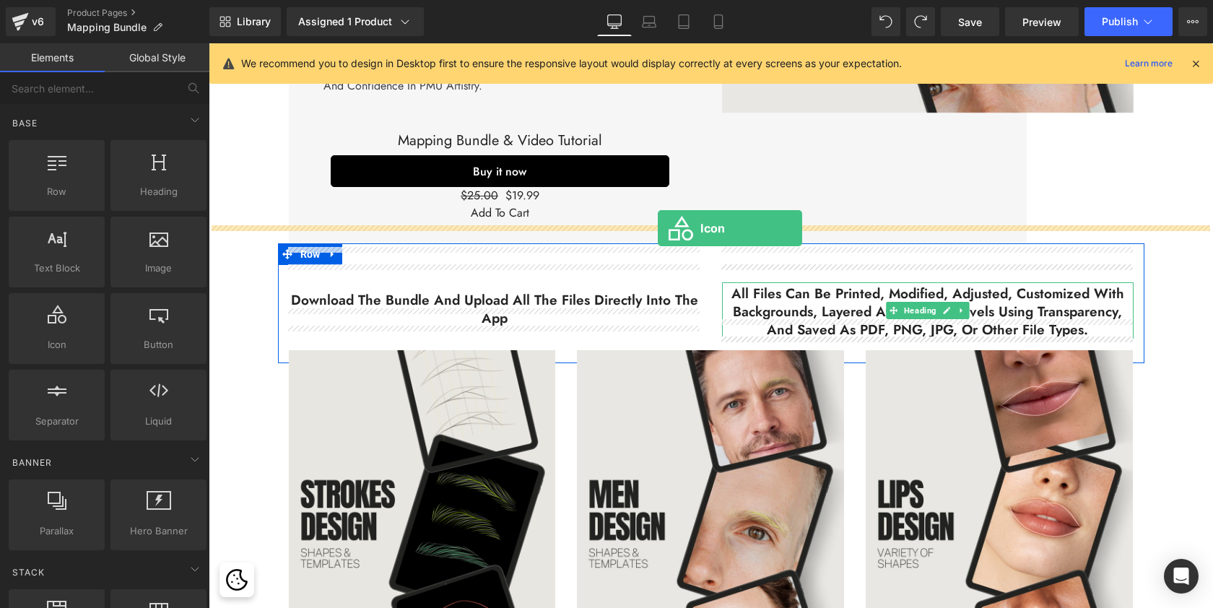
drag, startPoint x: 280, startPoint y: 370, endPoint x: 658, endPoint y: 228, distance: 403.5
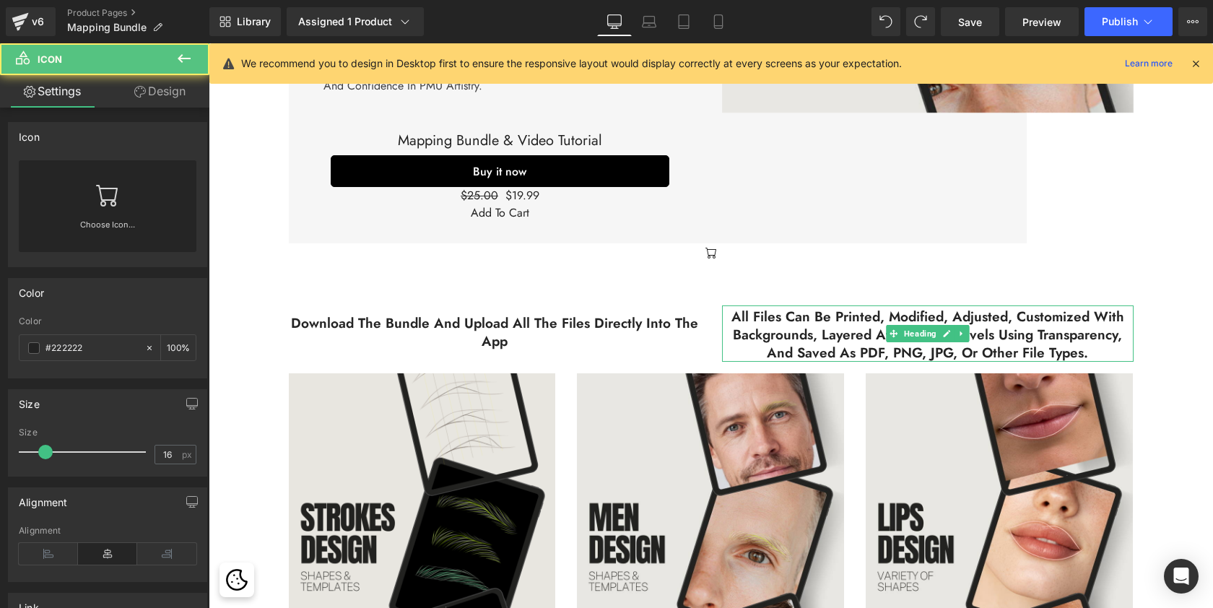
scroll to position [3542, 999]
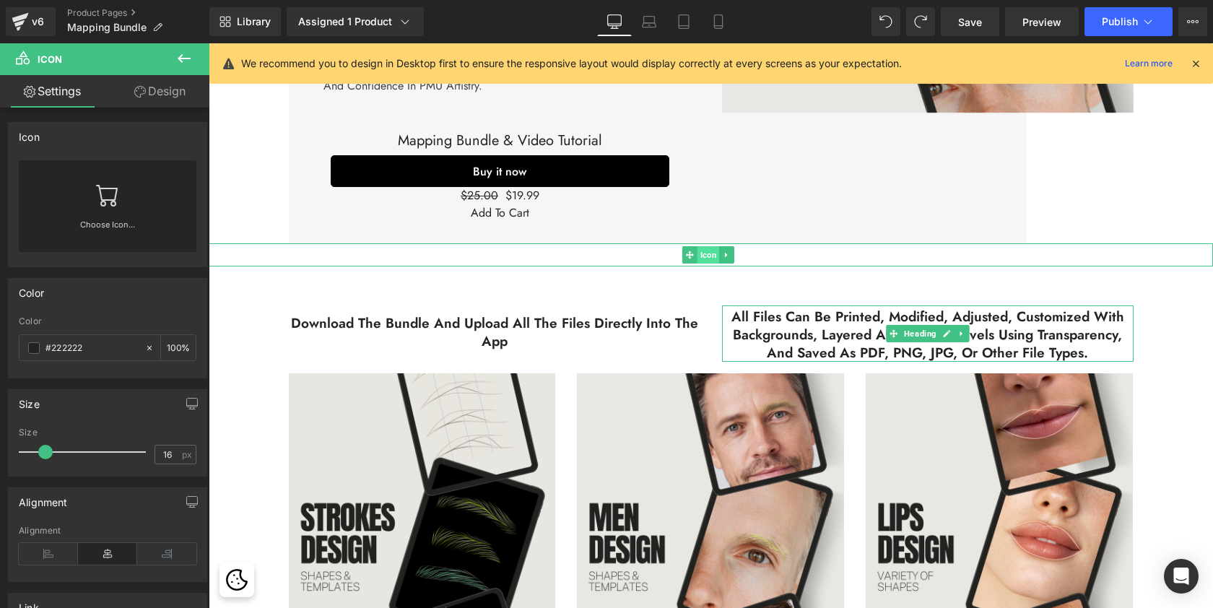
click at [712, 246] on span "Icon" at bounding box center [708, 254] width 22 height 17
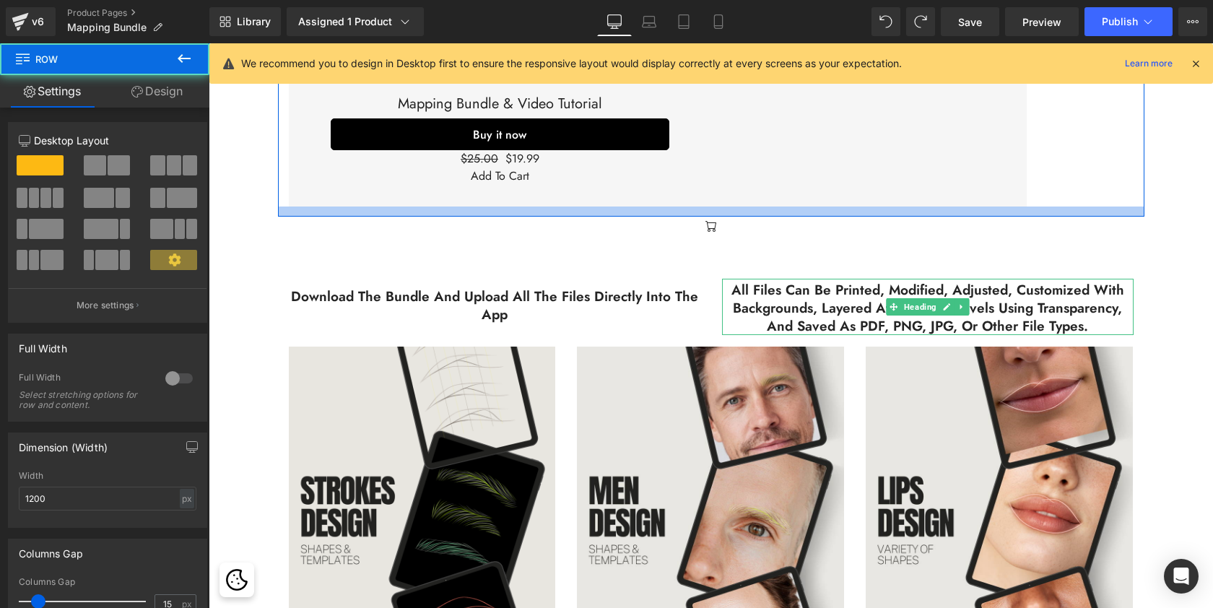
scroll to position [3552, 999]
drag, startPoint x: 725, startPoint y: 188, endPoint x: 725, endPoint y: 198, distance: 10.1
click at [725, 206] on div at bounding box center [711, 211] width 866 height 10
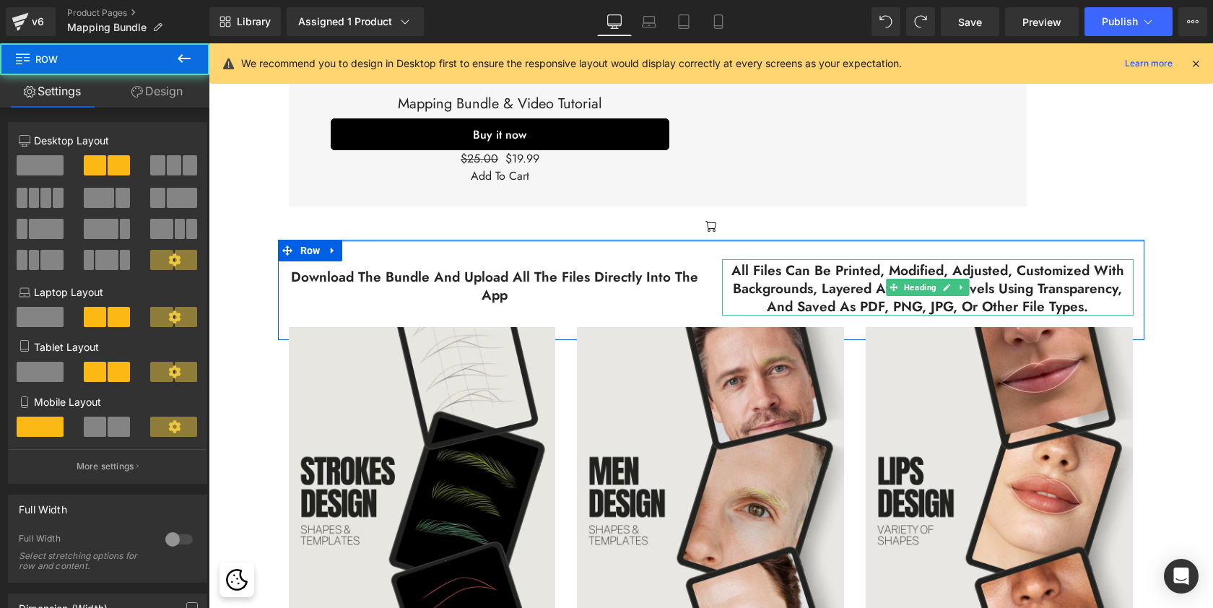
scroll to position [3533, 999]
drag, startPoint x: 713, startPoint y: 241, endPoint x: 713, endPoint y: 222, distance: 19.5
click at [713, 240] on div at bounding box center [711, 241] width 866 height 2
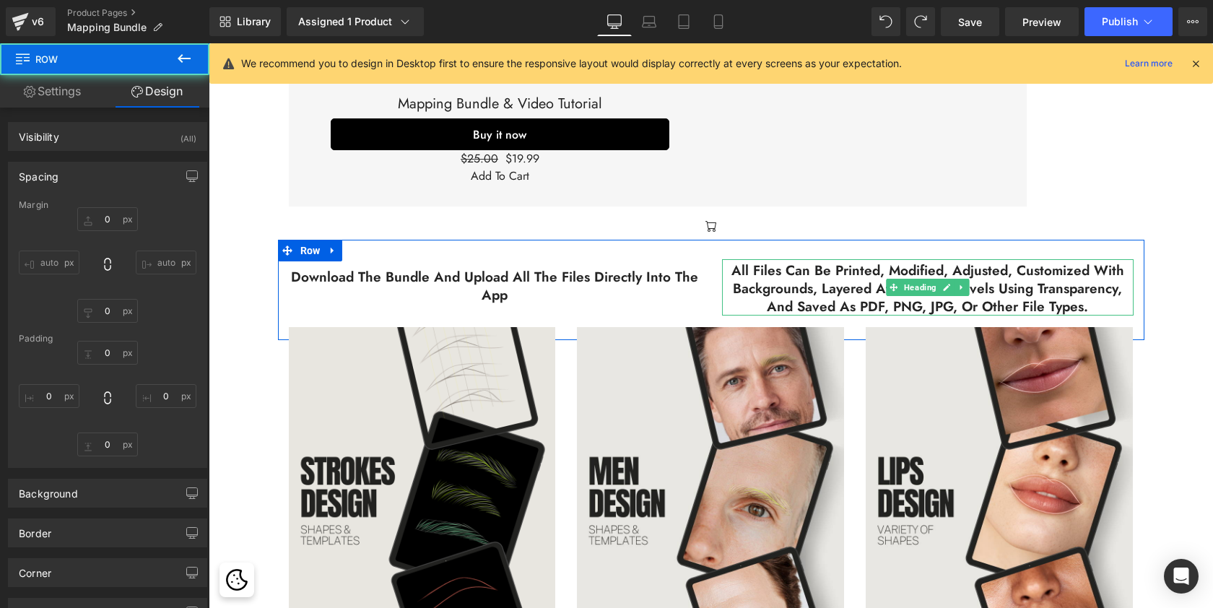
type input "0"
type input "3"
type input "0"
type input "10"
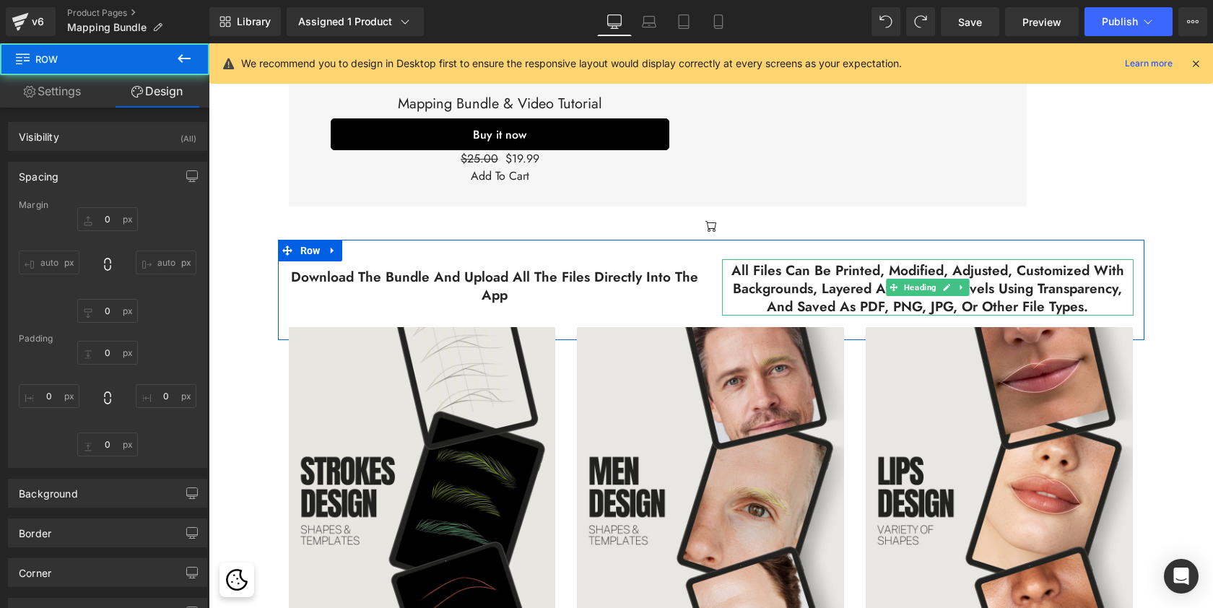
type input "0"
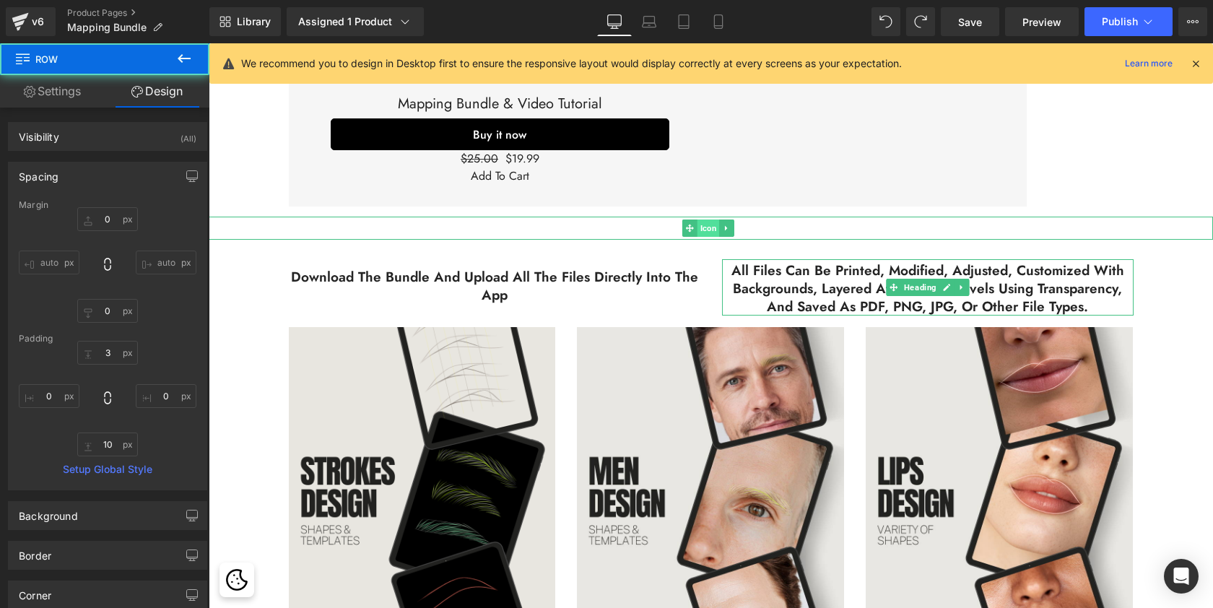
click at [710, 219] on span "Icon" at bounding box center [708, 227] width 22 height 17
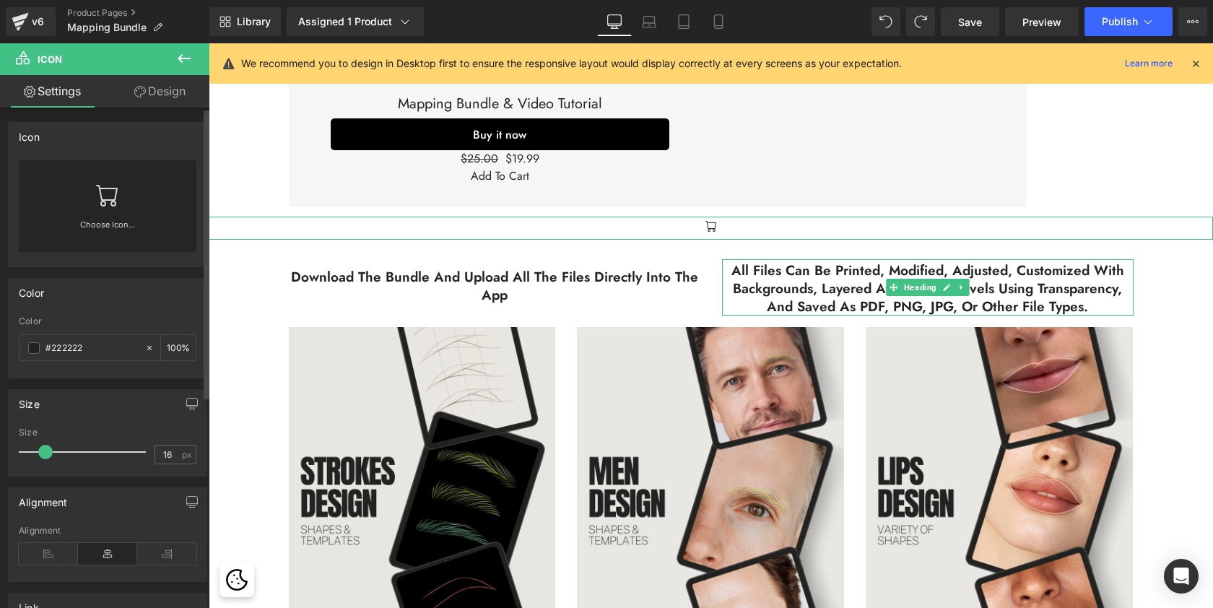
click at [105, 198] on icon at bounding box center [107, 194] width 23 height 23
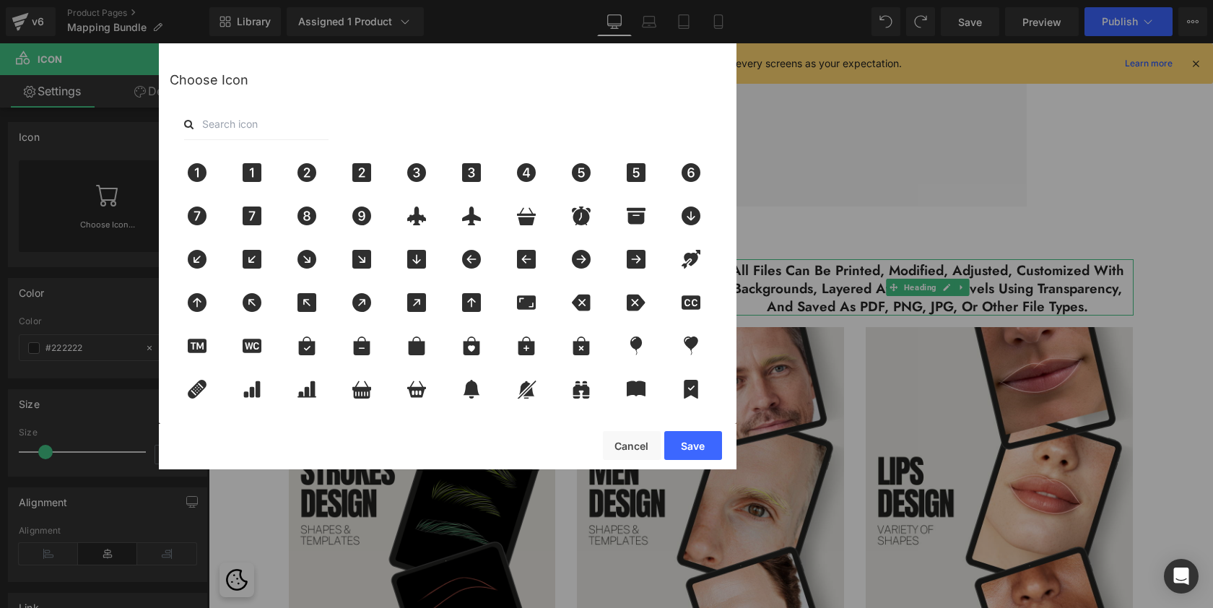
click at [307, 121] on input "text" at bounding box center [256, 124] width 144 height 32
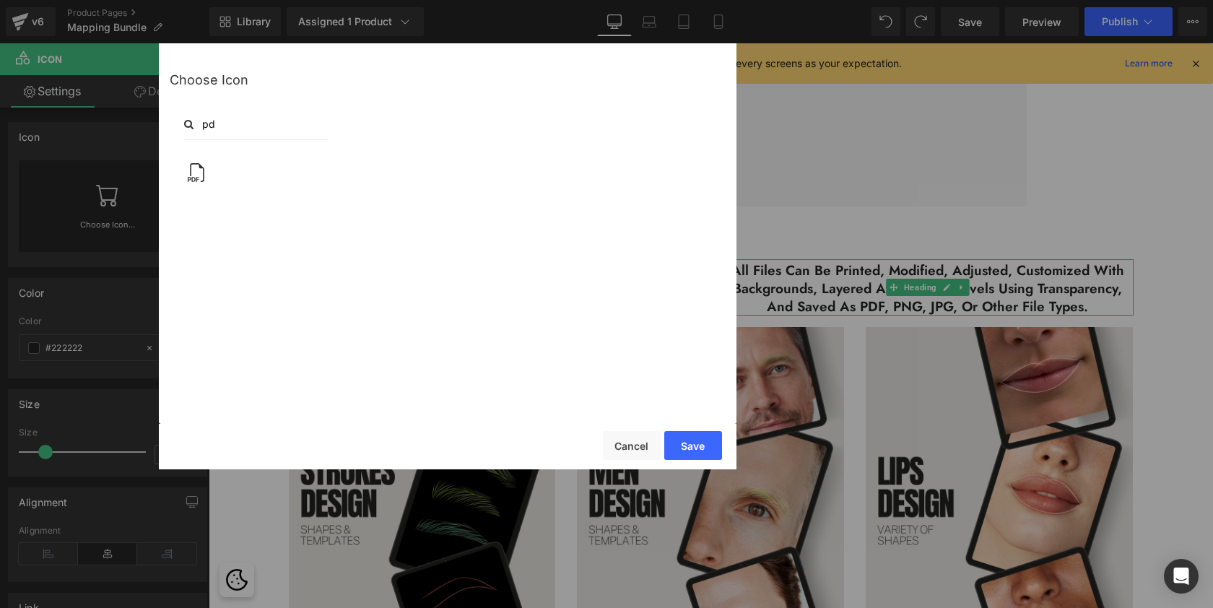
type input "p"
type input "save"
click at [318, 175] on icon at bounding box center [307, 172] width 30 height 19
click at [700, 452] on button "Save" at bounding box center [693, 445] width 58 height 29
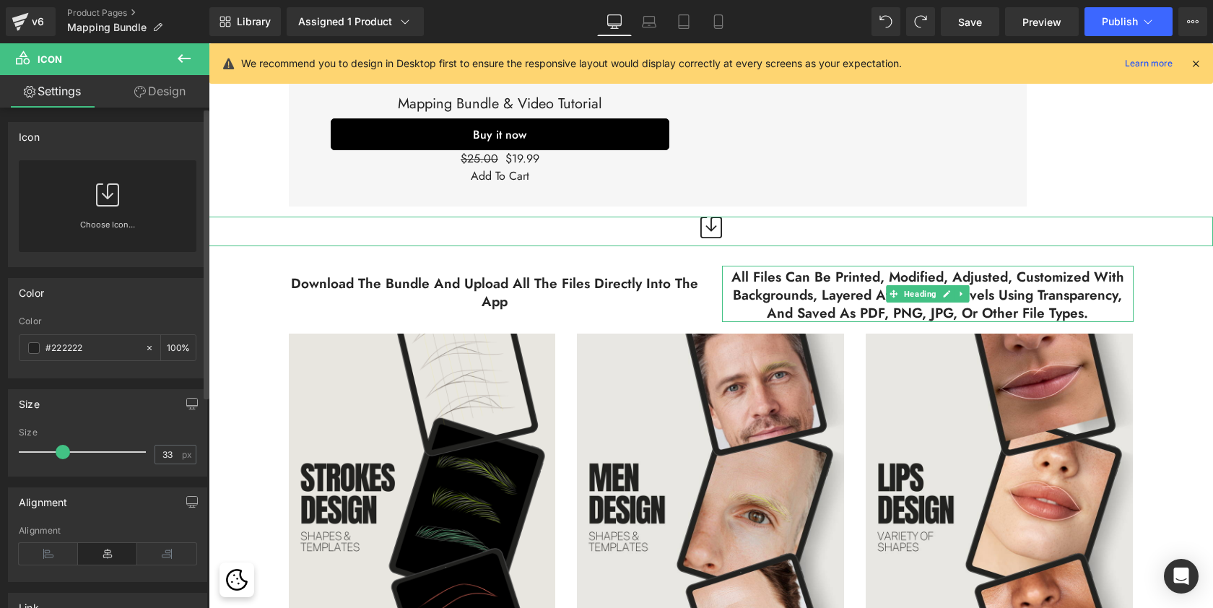
scroll to position [3541, 999]
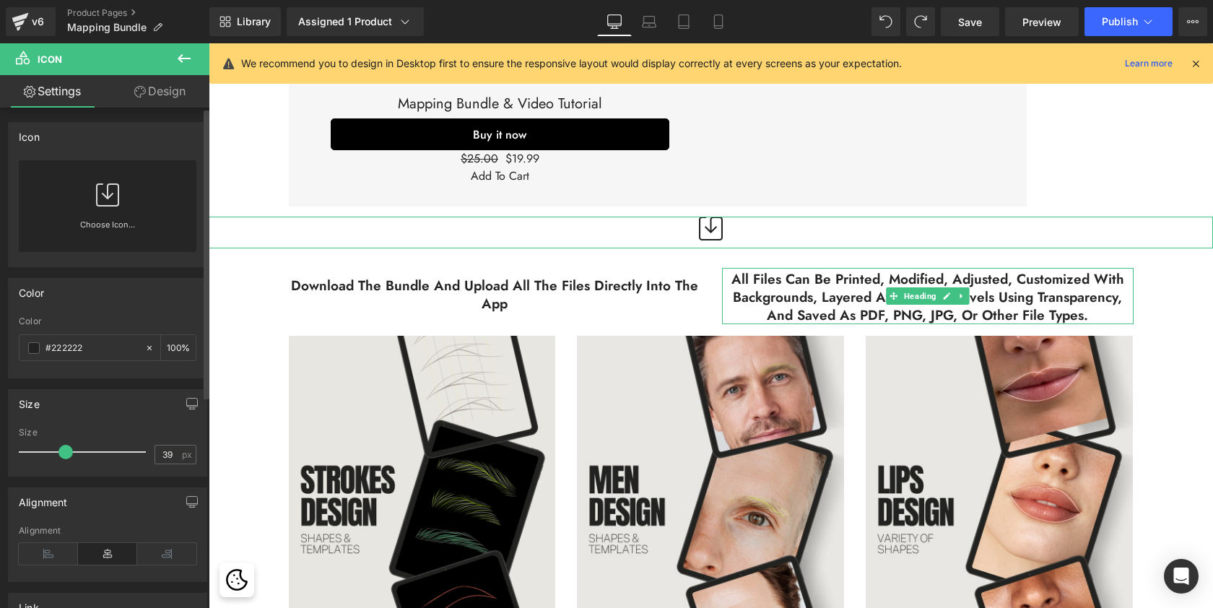
type input "46"
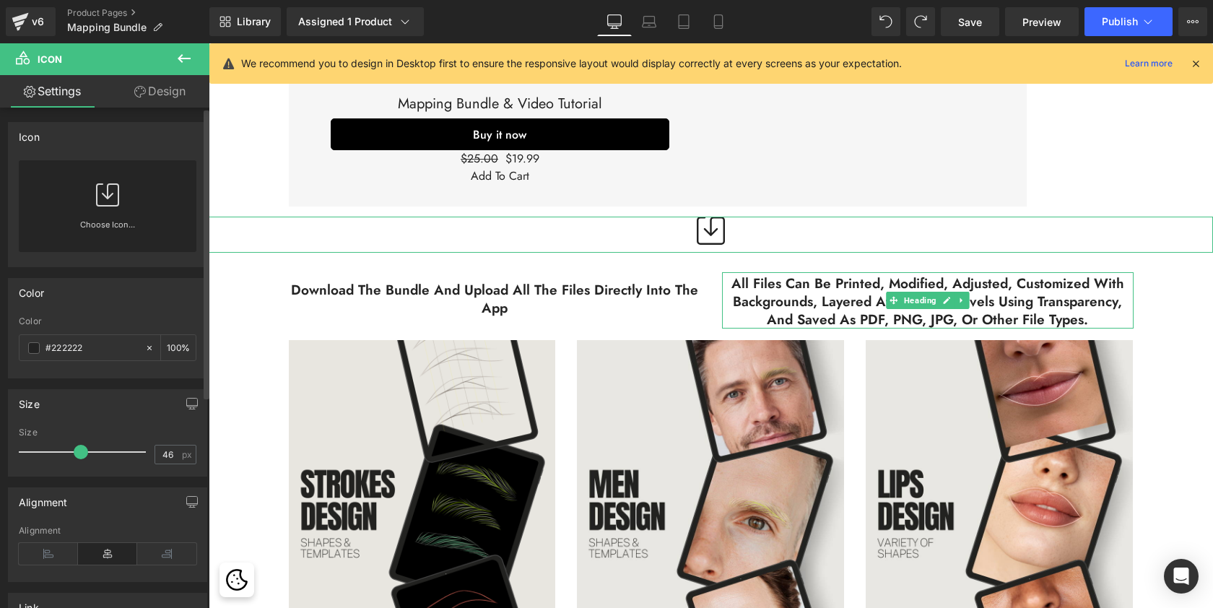
scroll to position [3551, 999]
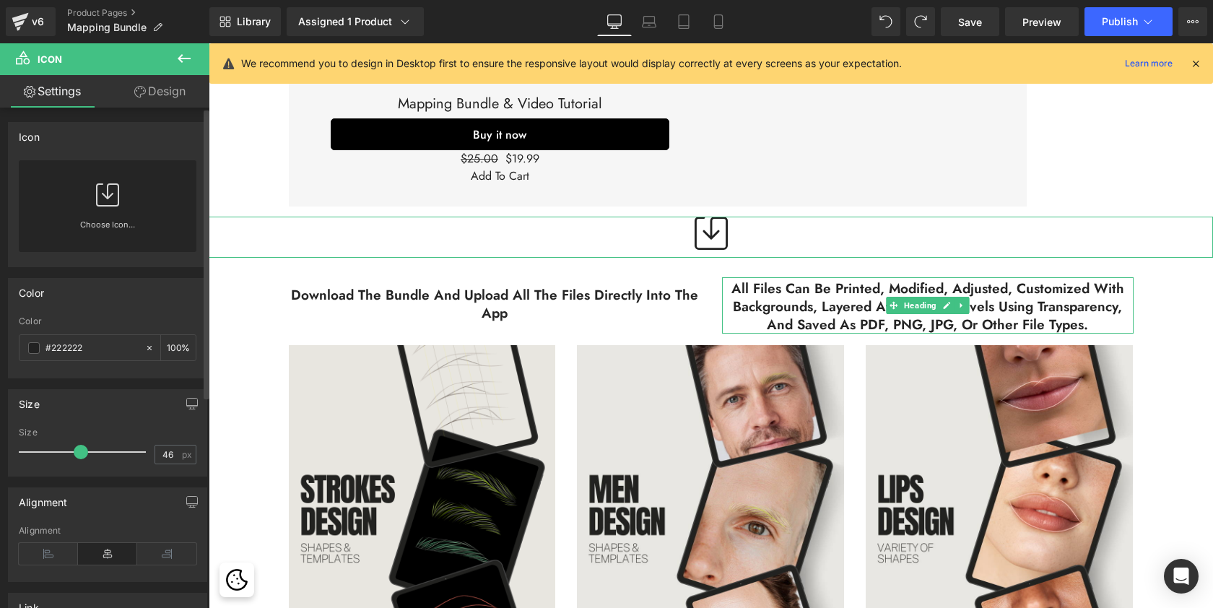
drag, startPoint x: 46, startPoint y: 445, endPoint x: 80, endPoint y: 447, distance: 34.0
click at [80, 447] on span at bounding box center [81, 452] width 14 height 14
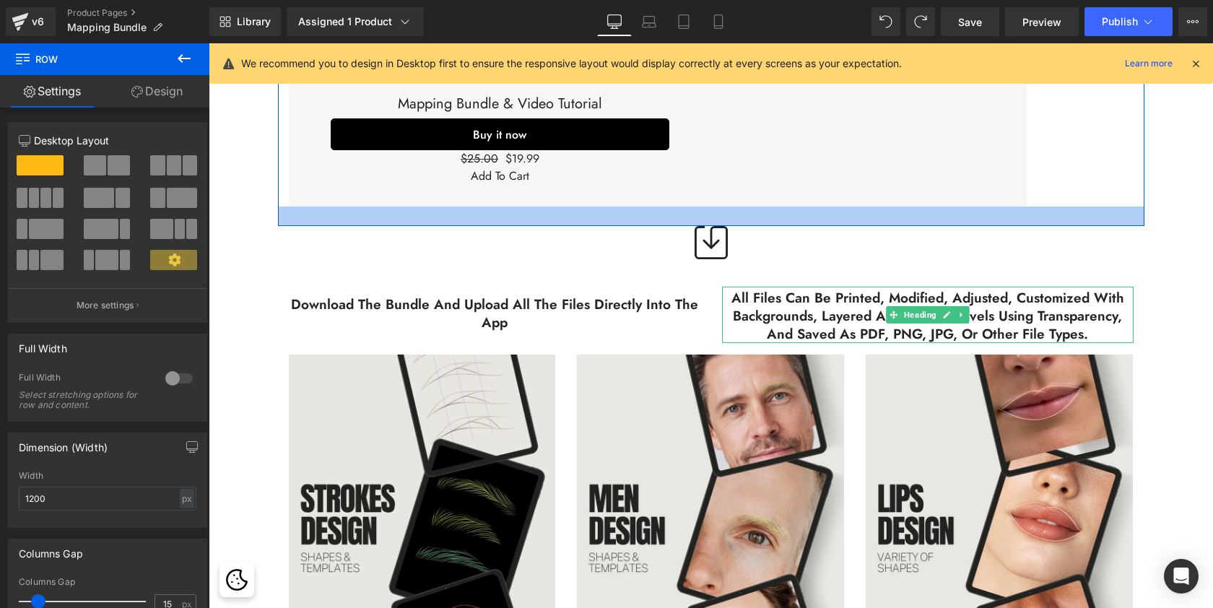
scroll to position [3560, 999]
drag, startPoint x: 855, startPoint y: 196, endPoint x: 855, endPoint y: 206, distance: 9.4
click at [855, 206] on div at bounding box center [711, 215] width 866 height 19
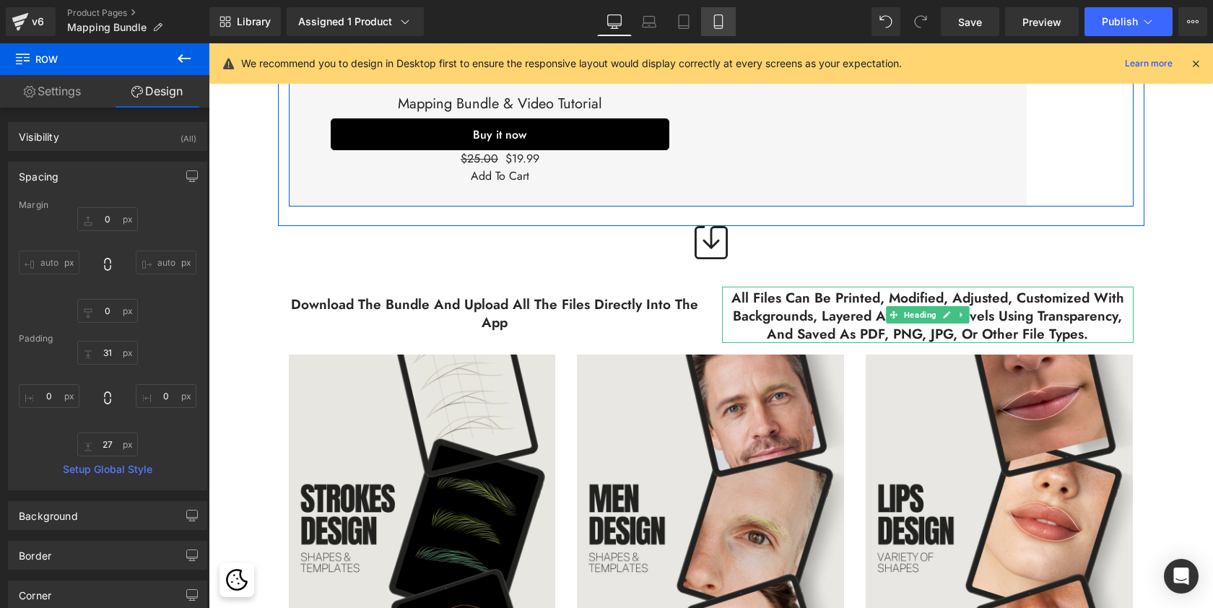
click at [721, 22] on icon at bounding box center [718, 21] width 14 height 14
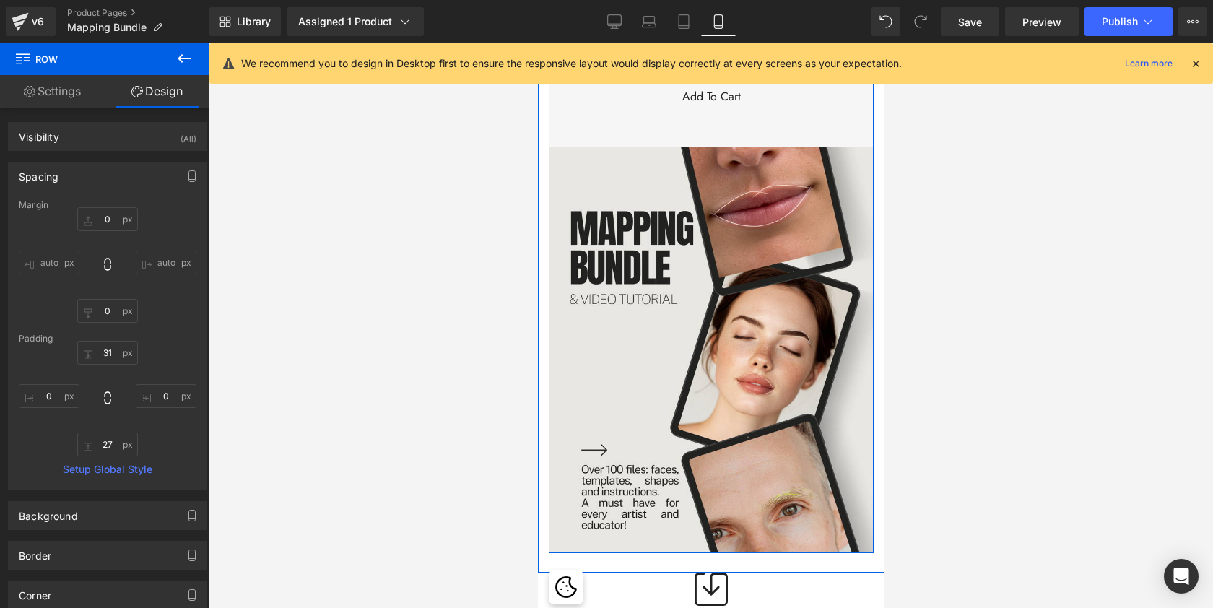
type input "0"
type input "27"
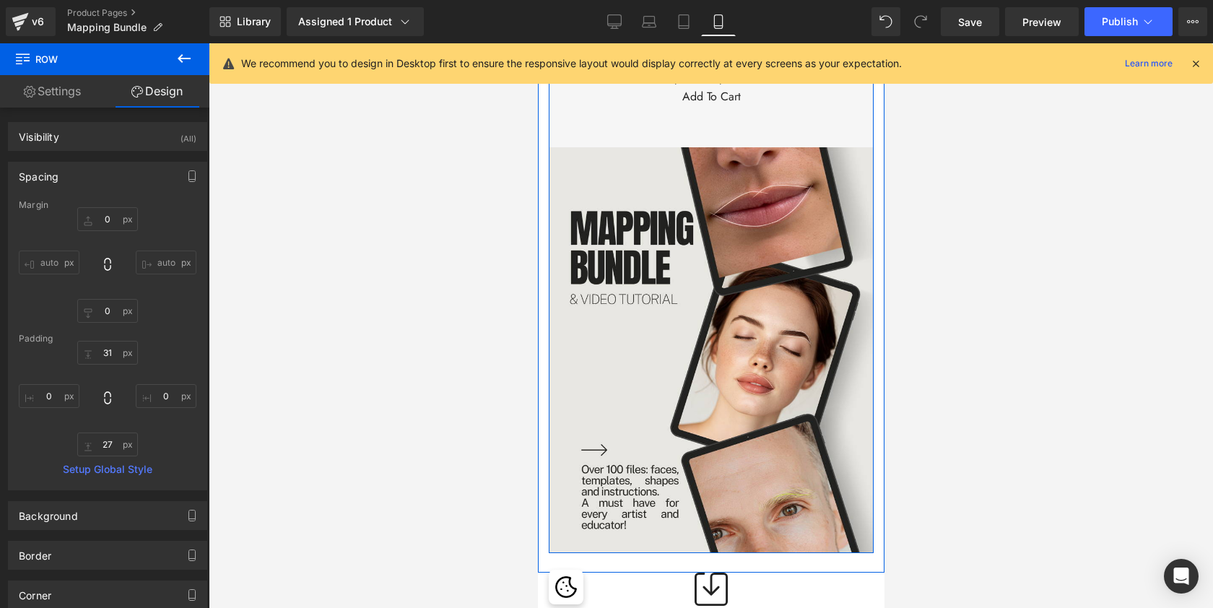
type input "0"
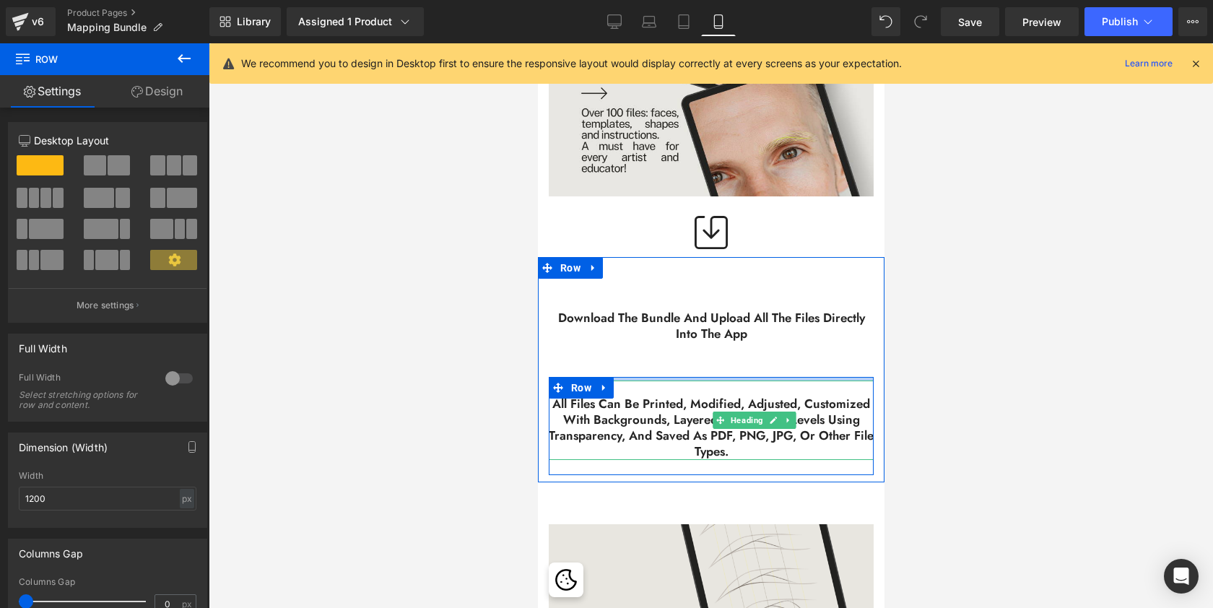
scroll to position [6019, 341]
drag, startPoint x: 792, startPoint y: 365, endPoint x: 791, endPoint y: 354, distance: 11.6
click at [791, 377] on div at bounding box center [710, 379] width 325 height 4
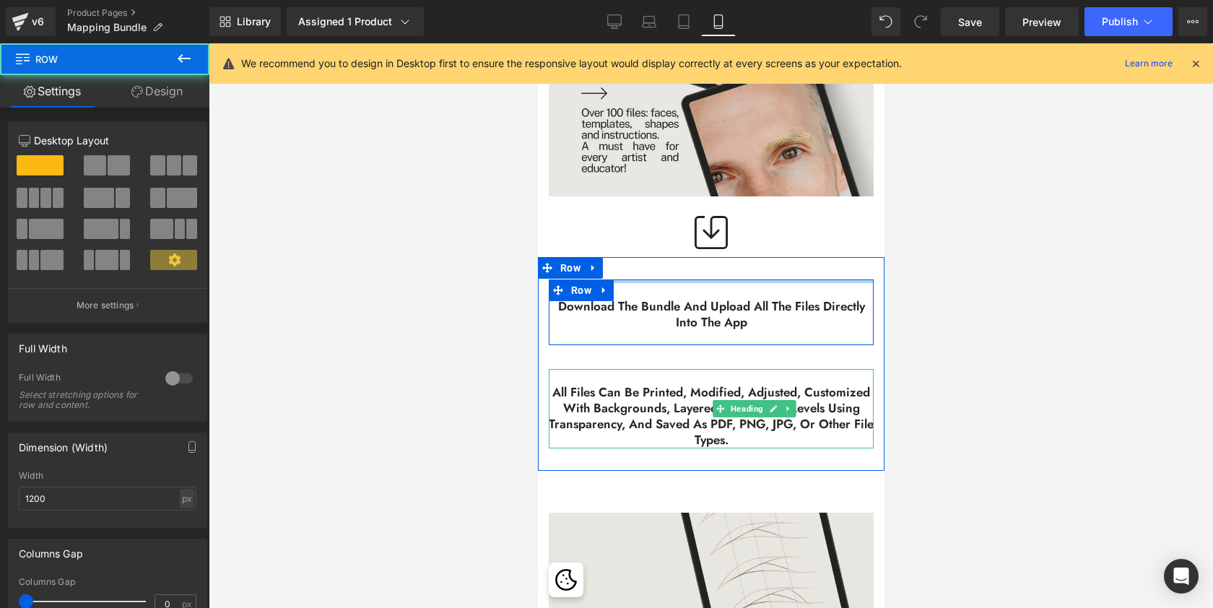
scroll to position [6008, 341]
drag, startPoint x: 774, startPoint y: 270, endPoint x: 774, endPoint y: 258, distance: 11.6
click at [774, 279] on div at bounding box center [710, 281] width 325 height 4
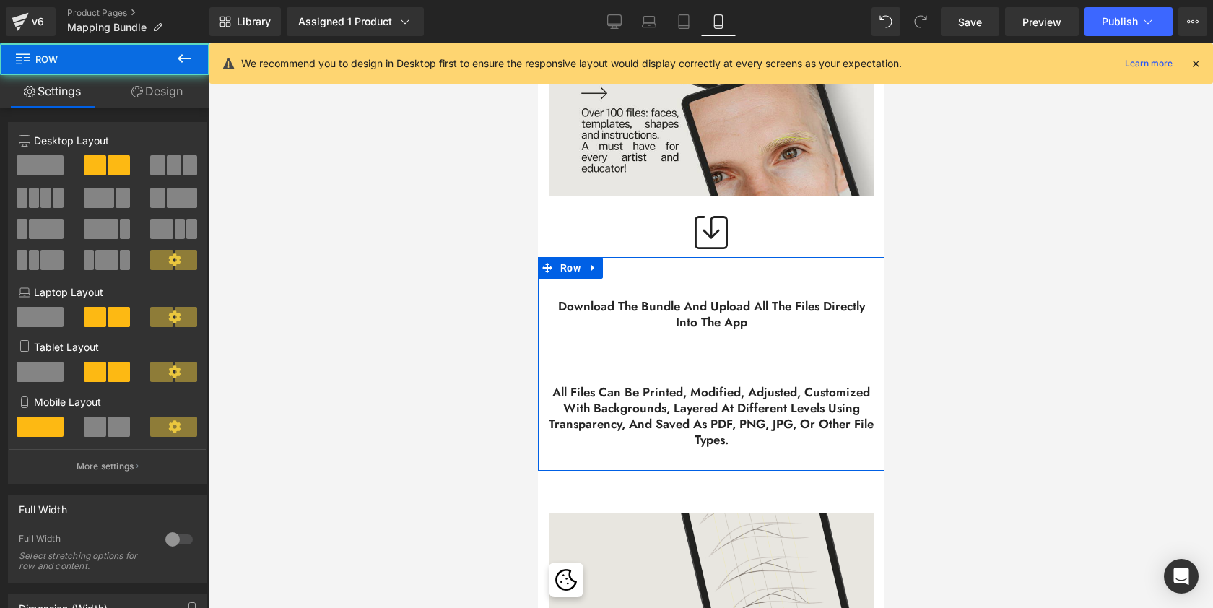
click at [767, 345] on div "All files can be printed, modified, adjusted, customized with backgrounds, laye…" at bounding box center [710, 404] width 347 height 118
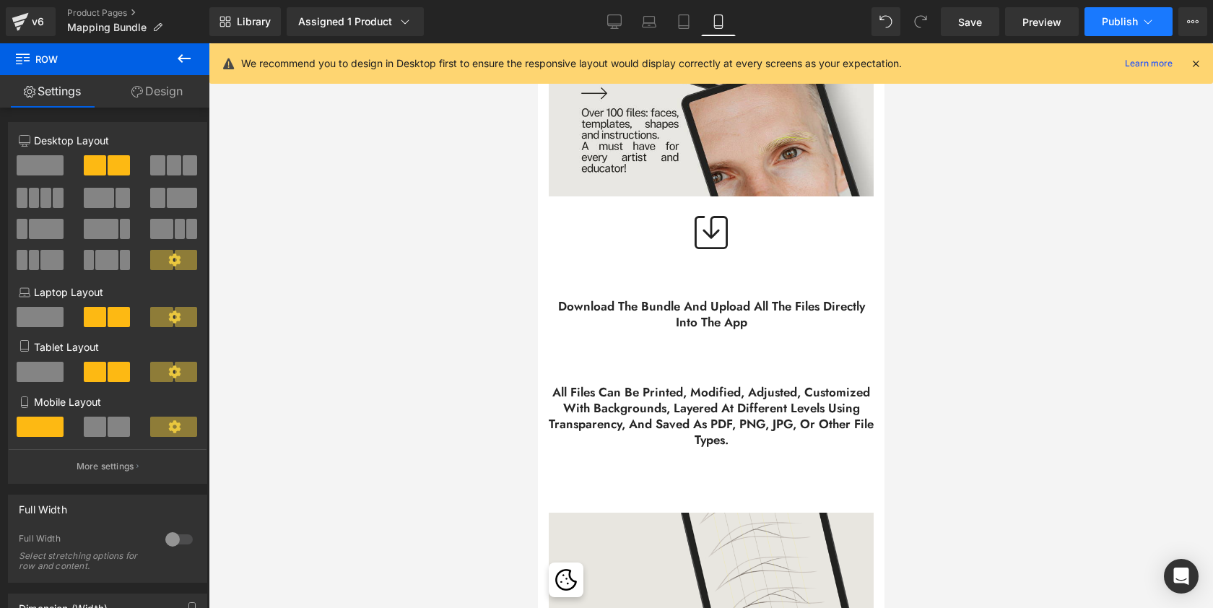
click at [1119, 27] on button "Publish" at bounding box center [1128, 21] width 88 height 29
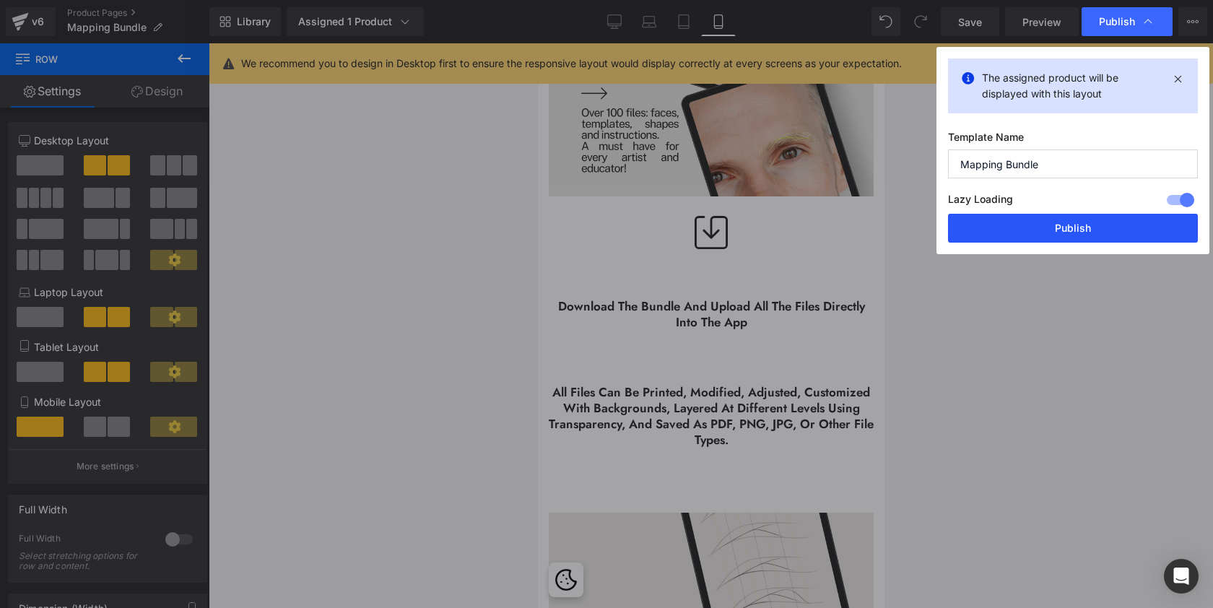
click at [1053, 232] on button "Publish" at bounding box center [1073, 228] width 250 height 29
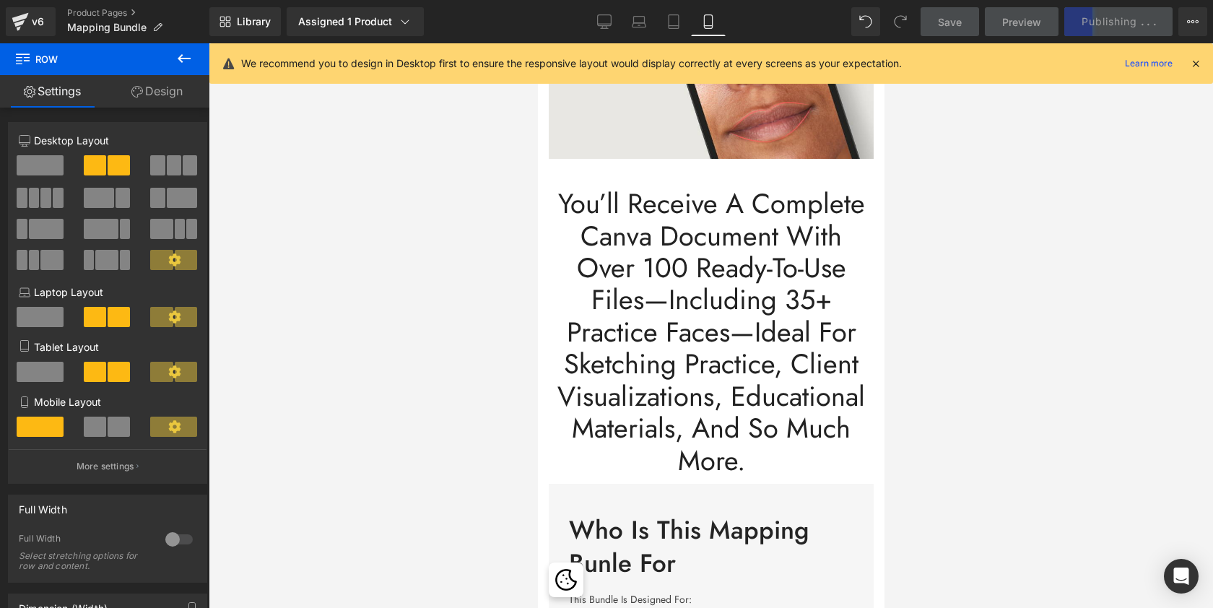
scroll to position [3167, 0]
click at [730, 250] on h1 "You’ll Receive A Complete Canva Document With Over 100 Ready-To-Use Files—Inclu…" at bounding box center [710, 331] width 325 height 289
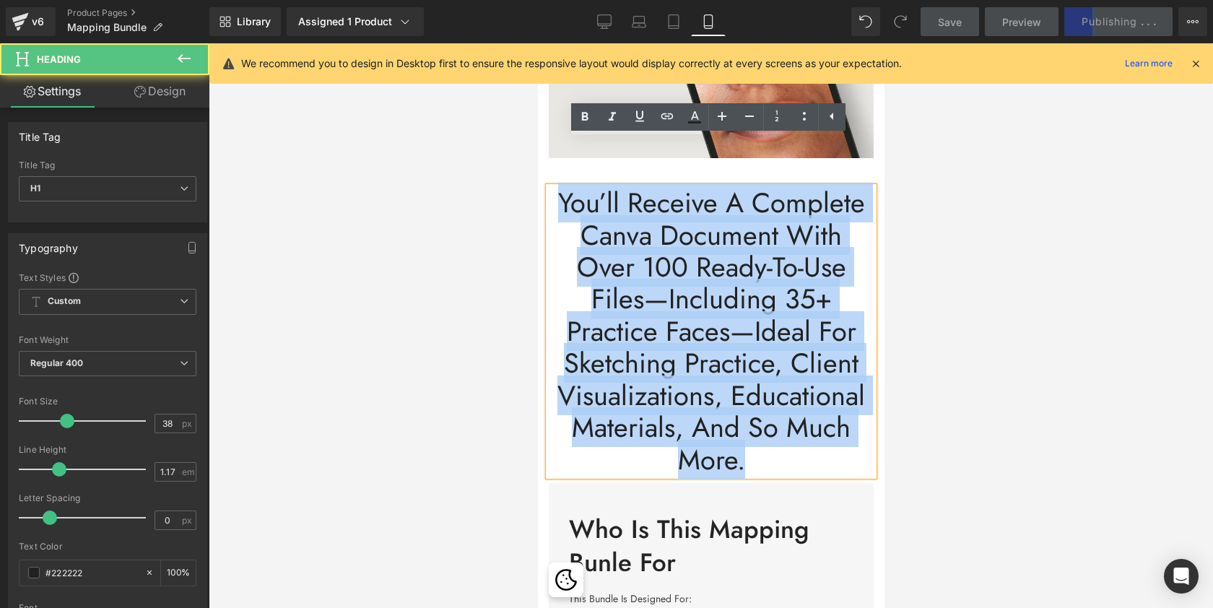
drag, startPoint x: 755, startPoint y: 412, endPoint x: 550, endPoint y: 131, distance: 347.2
click at [550, 165] on div "You’ll Receive A Complete Canva Document With Over 100 Ready-To-Use Files—Inclu…" at bounding box center [710, 324] width 347 height 318
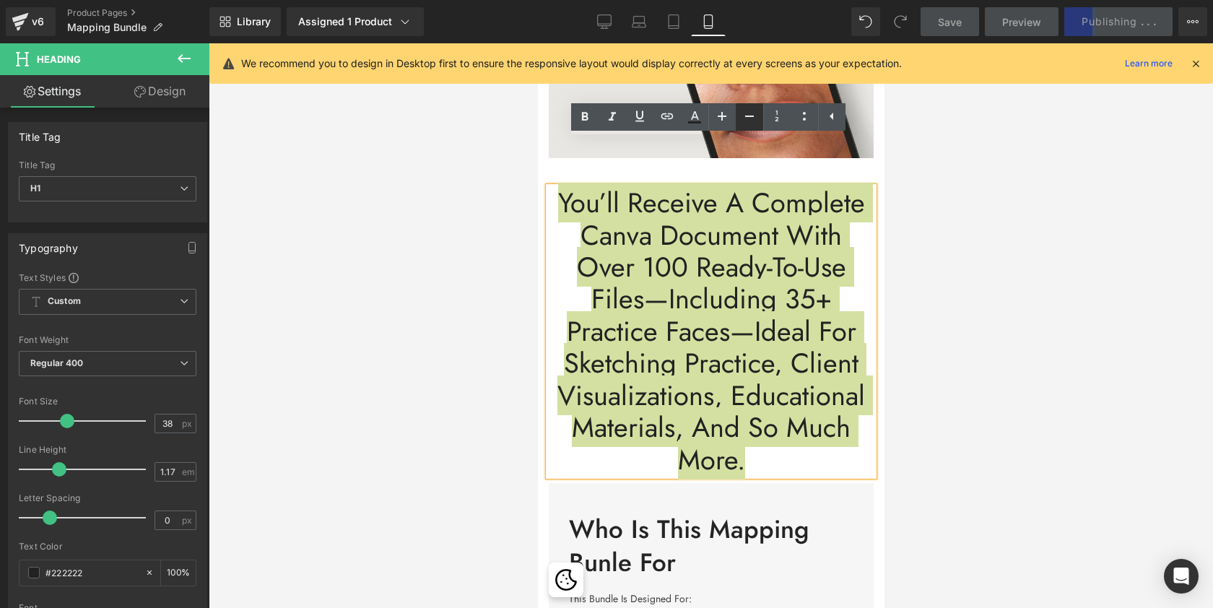
click at [0, 0] on icon at bounding box center [0, 0] width 0 height 0
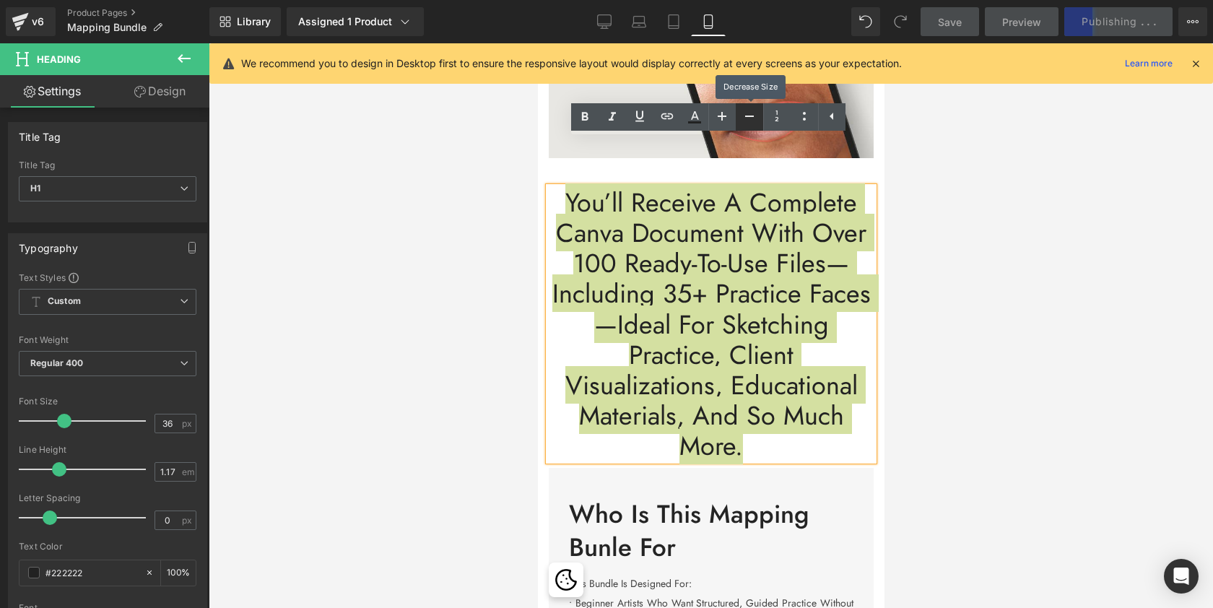
click at [0, 0] on icon at bounding box center [0, 0] width 0 height 0
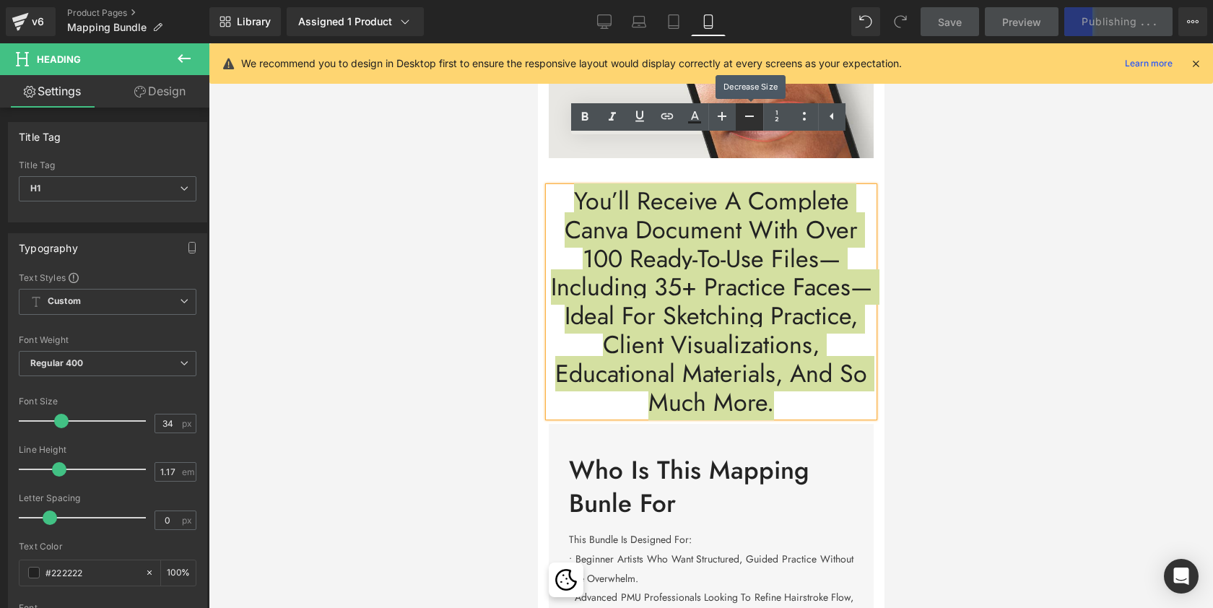
click at [0, 0] on icon at bounding box center [0, 0] width 0 height 0
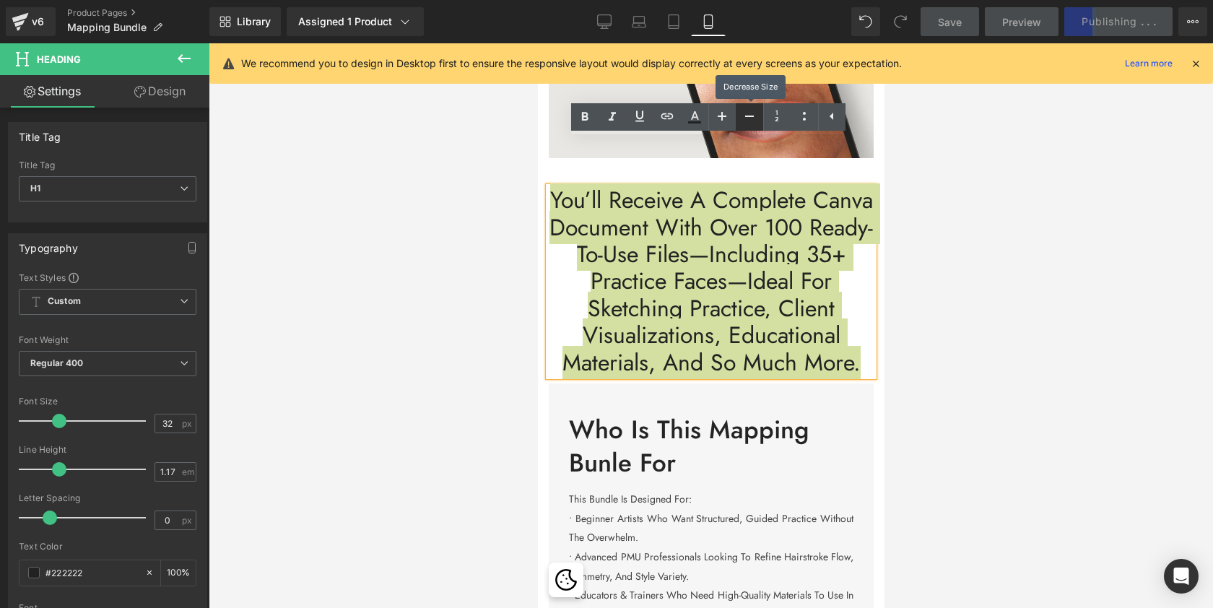
click at [0, 0] on icon at bounding box center [0, 0] width 0 height 0
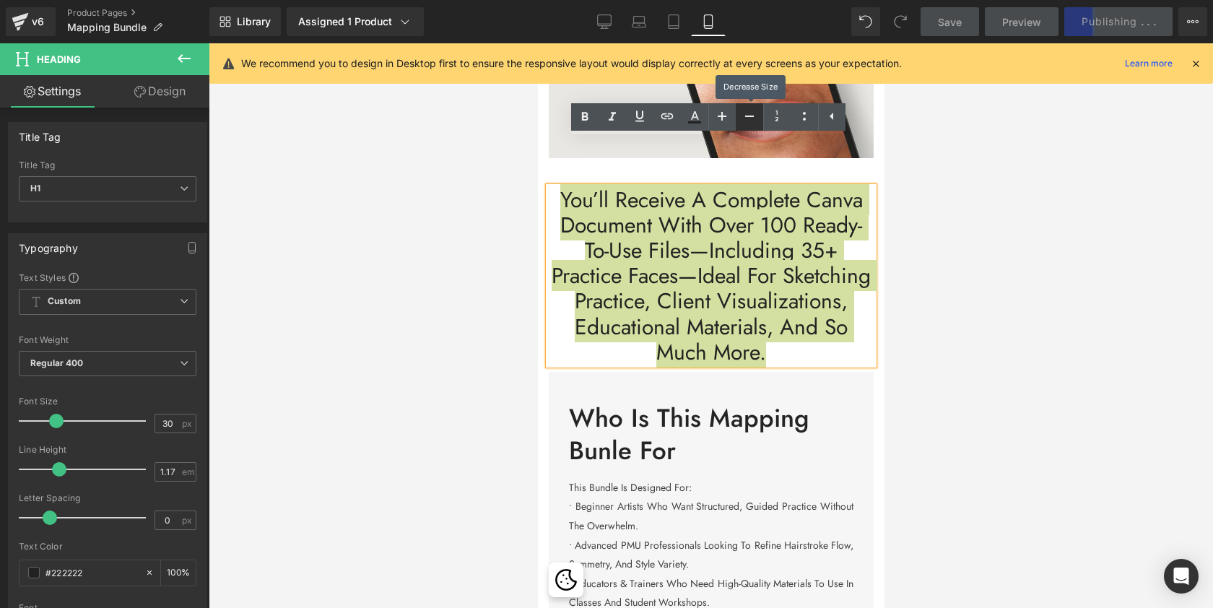
click at [0, 0] on icon at bounding box center [0, 0] width 0 height 0
type input "28"
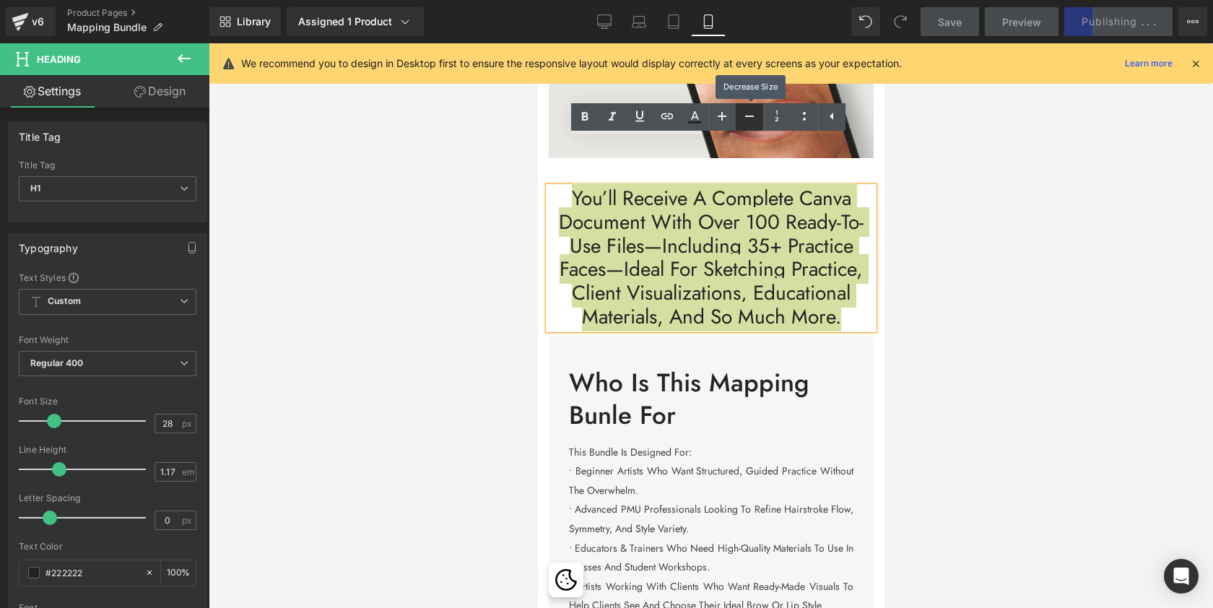
scroll to position [5861, 341]
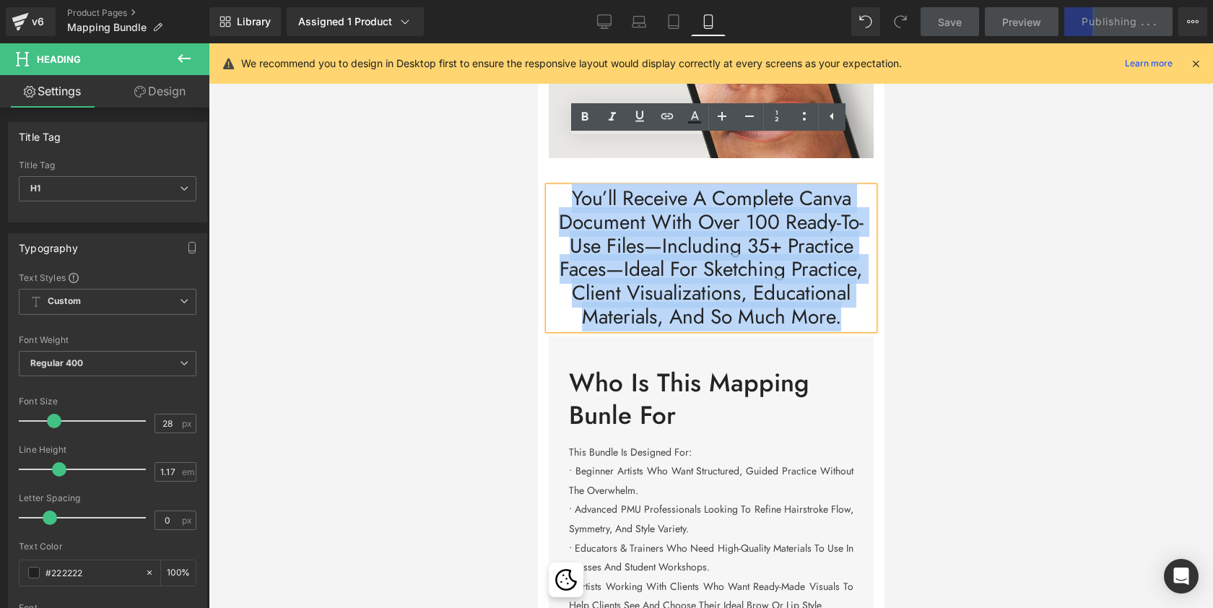
click at [812, 187] on h1 "You’ll Receive A Complete Canva Document With Over 100 Ready-To-Use Files—Inclu…" at bounding box center [710, 258] width 325 height 142
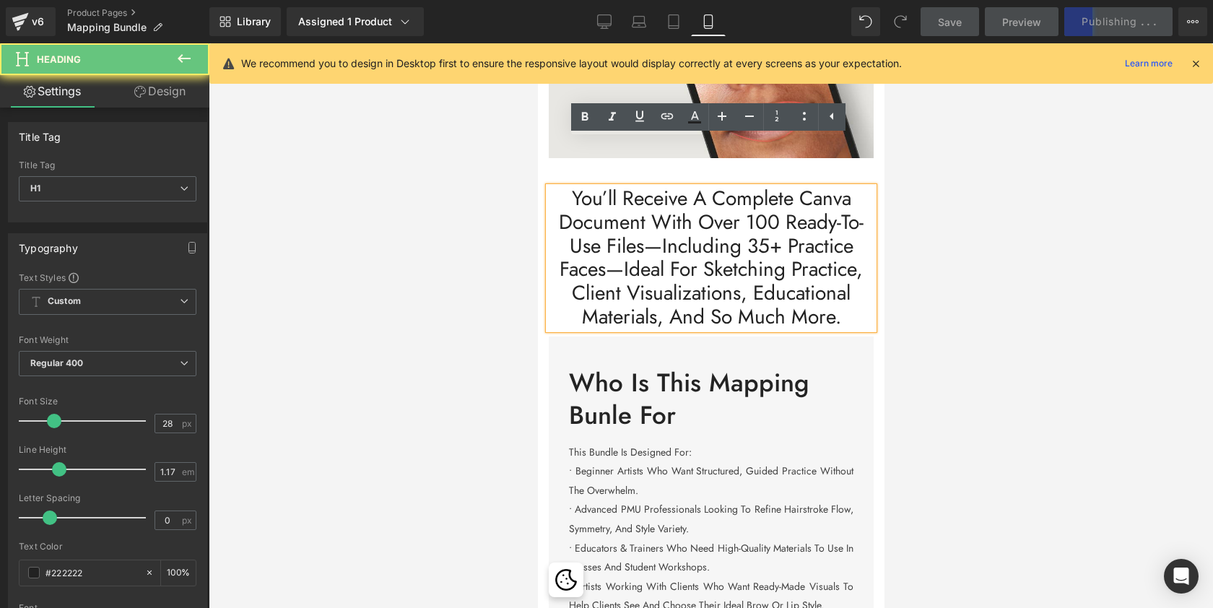
click at [825, 187] on h1 "You’ll Receive A Complete Canva Document With Over 100 Ready-To-Use Files—Inclu…" at bounding box center [710, 258] width 325 height 142
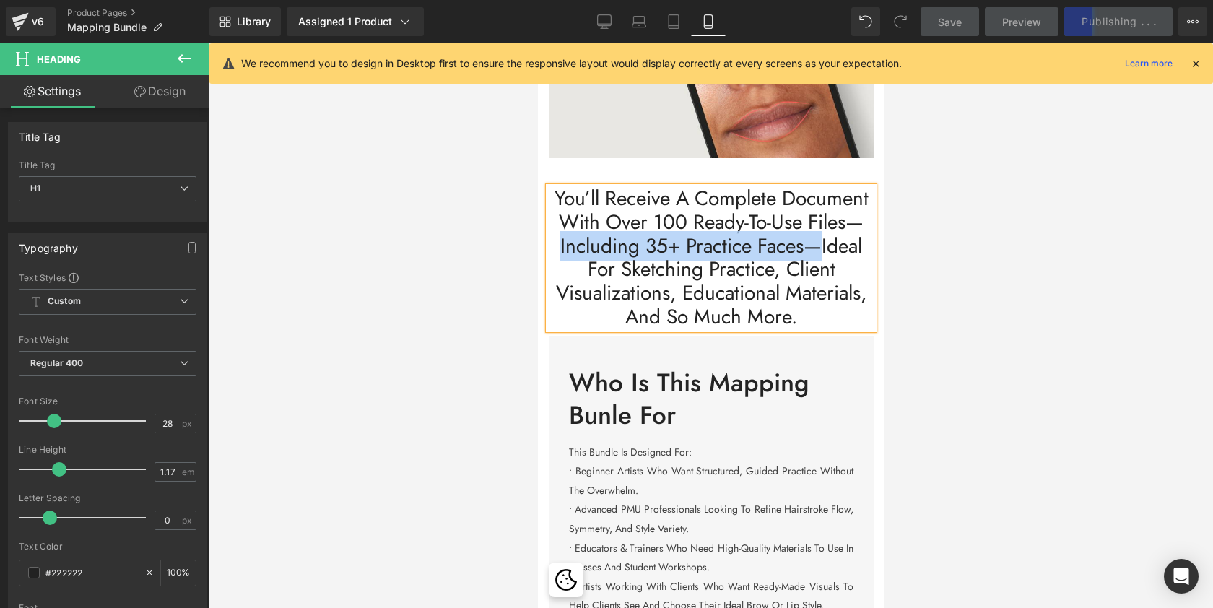
drag, startPoint x: 278, startPoint y: 156, endPoint x: 16, endPoint y: 145, distance: 262.3
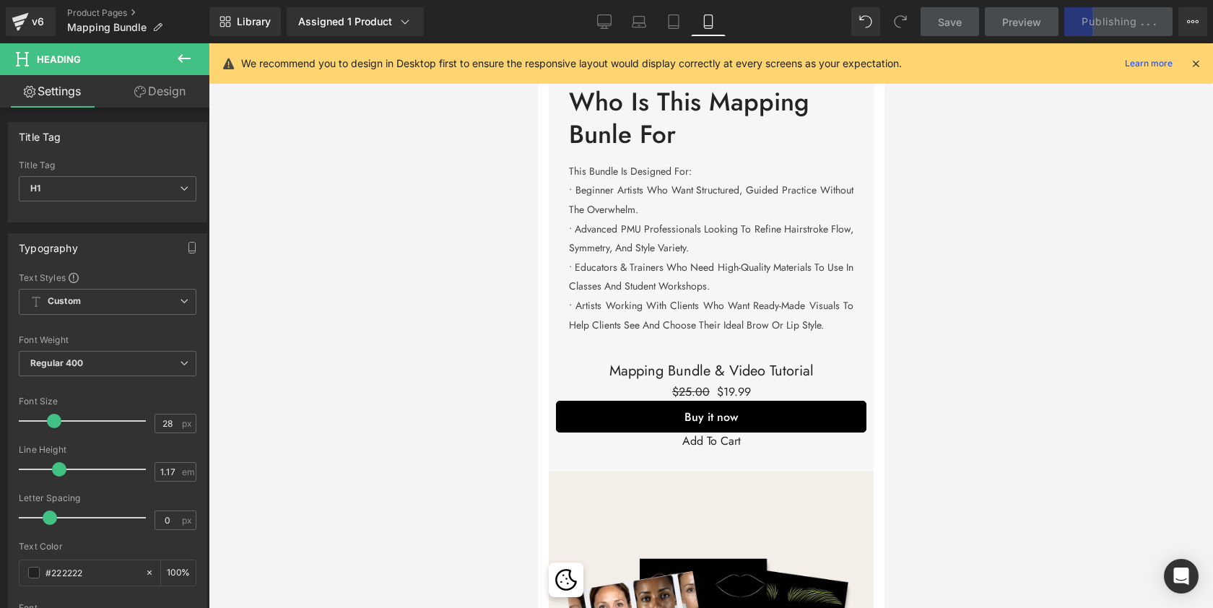
scroll to position [3425, 0]
click at [608, 26] on icon at bounding box center [604, 20] width 14 height 11
type input "38"
type input "100"
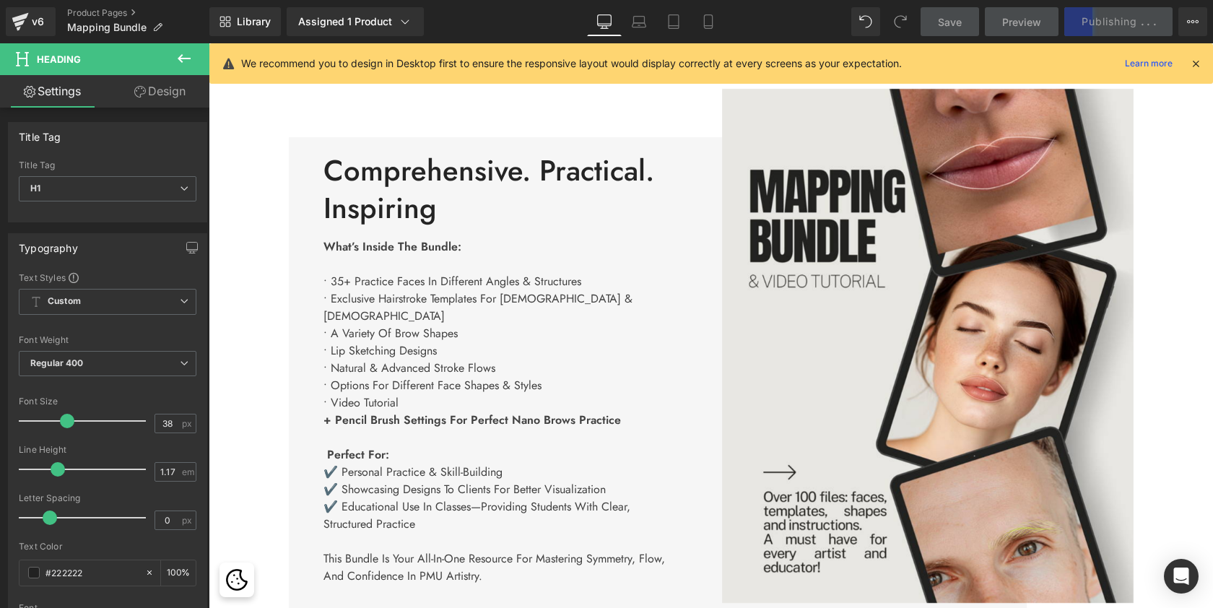
scroll to position [684, 0]
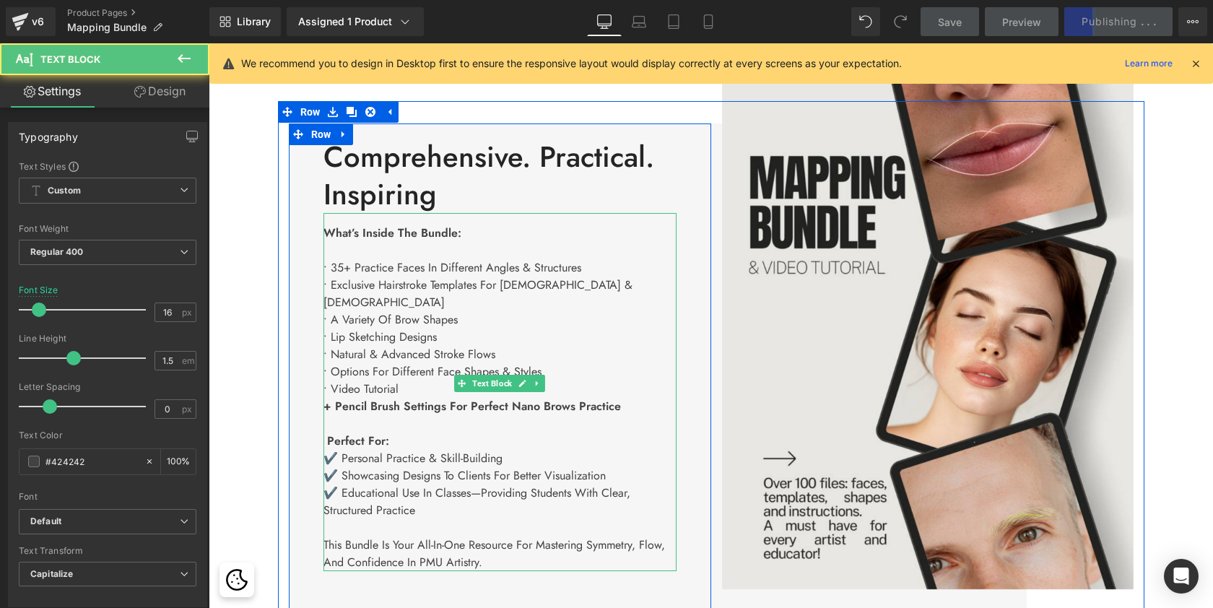
click at [396, 267] on p "• 35+ practice faces in different angles & structures" at bounding box center [499, 267] width 353 height 17
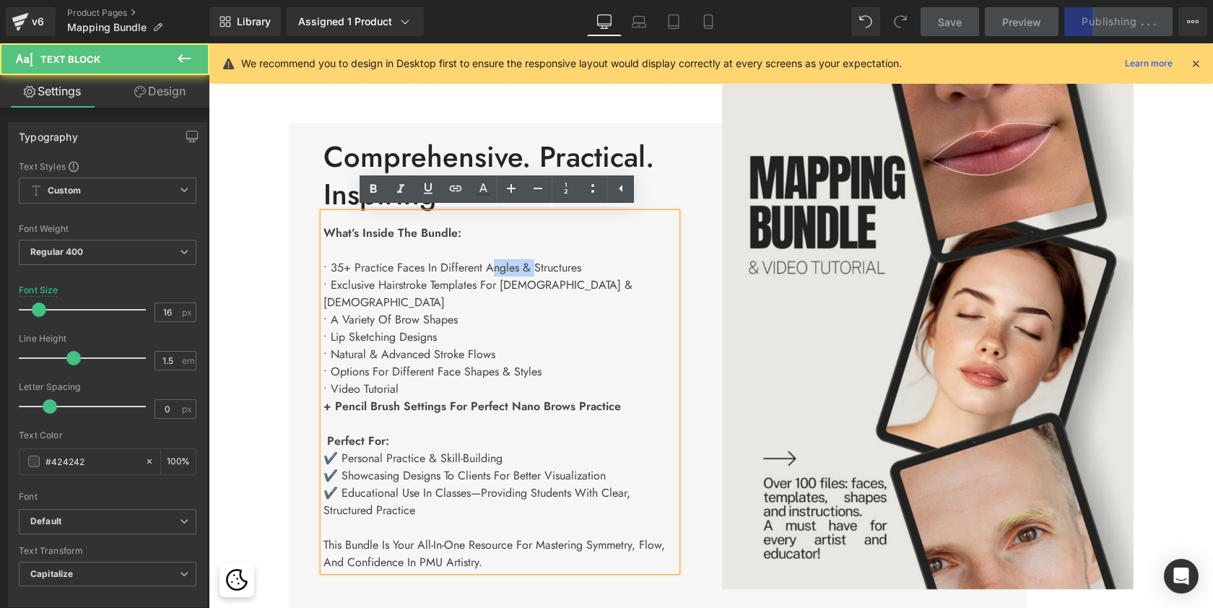
drag, startPoint x: 531, startPoint y: 266, endPoint x: 486, endPoint y: 268, distance: 44.8
click at [486, 268] on p "• 35+ practice faces in different angles & structures" at bounding box center [499, 267] width 353 height 17
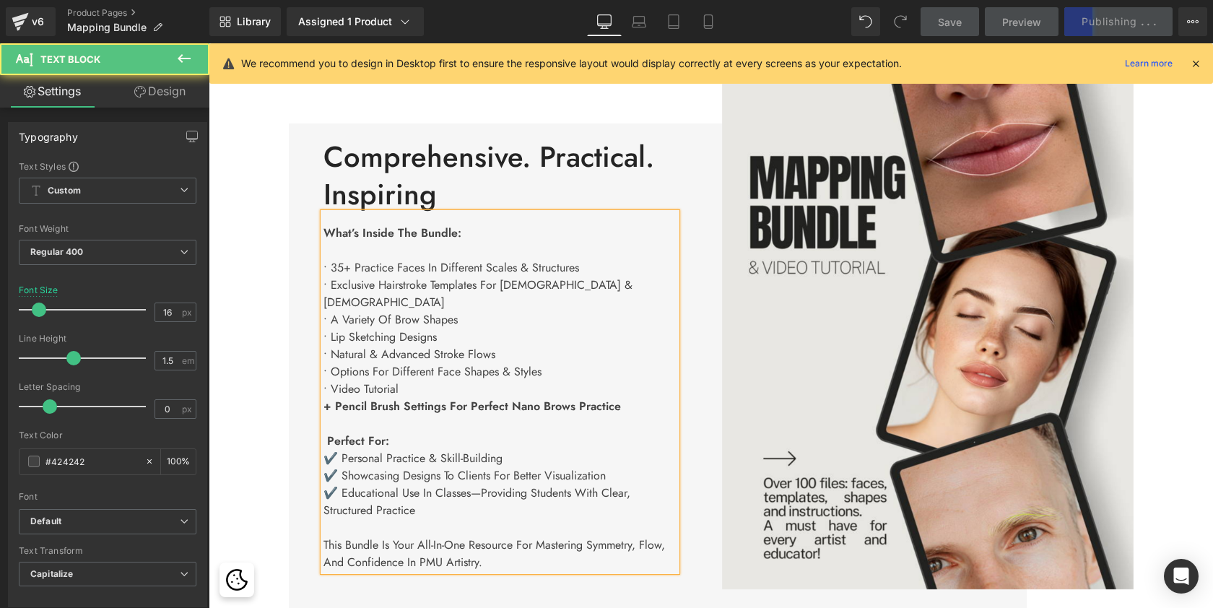
click at [497, 269] on p "• 35+ practice faces in different Scales & structures" at bounding box center [499, 267] width 353 height 17
click at [484, 267] on p "• 35+ practice faces in different Types & structures" at bounding box center [499, 267] width 353 height 17
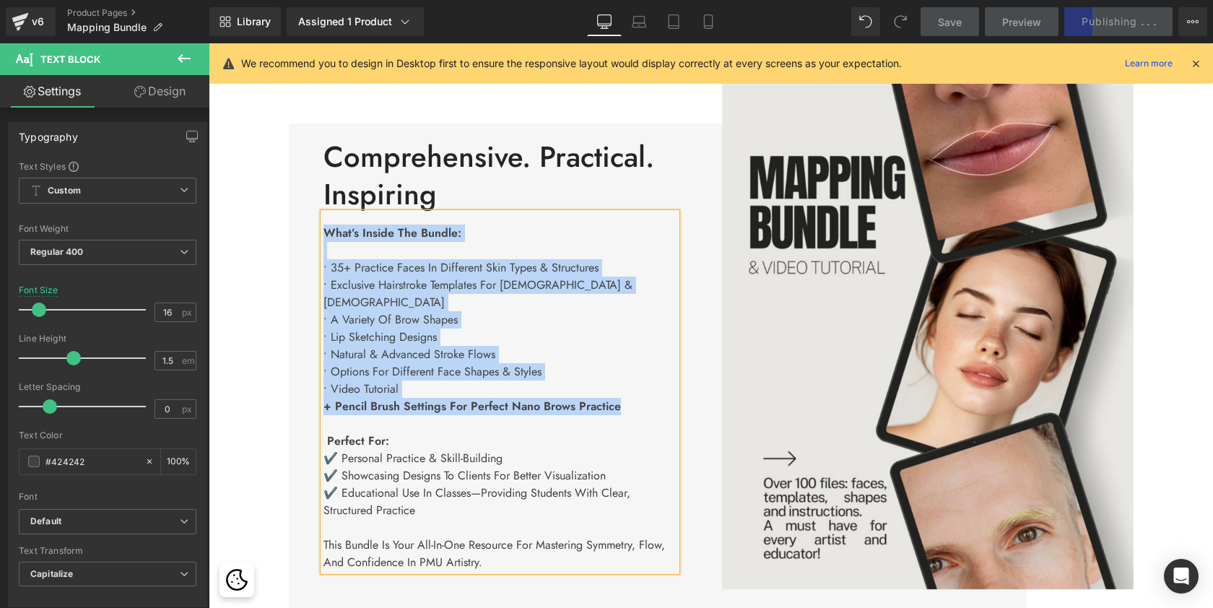
drag, startPoint x: 617, startPoint y: 388, endPoint x: 321, endPoint y: 234, distance: 334.6
click at [323, 234] on div "What’s inside the bundle: • 35+ practice faces in different Skin Types & struct…" at bounding box center [499, 392] width 353 height 358
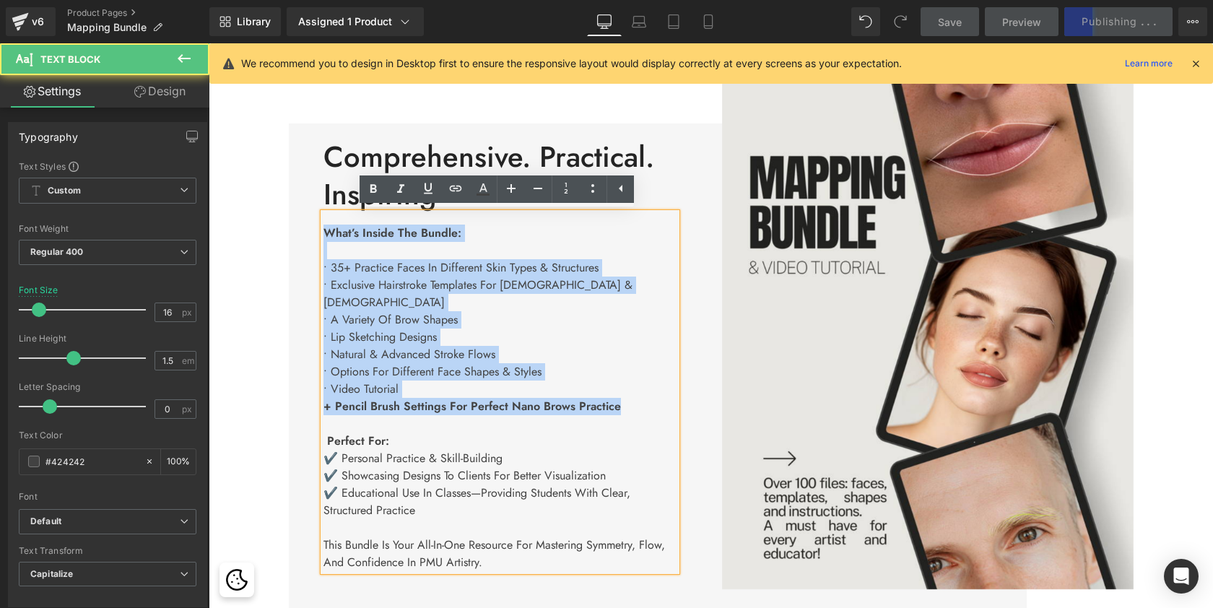
click at [440, 519] on p at bounding box center [499, 527] width 353 height 17
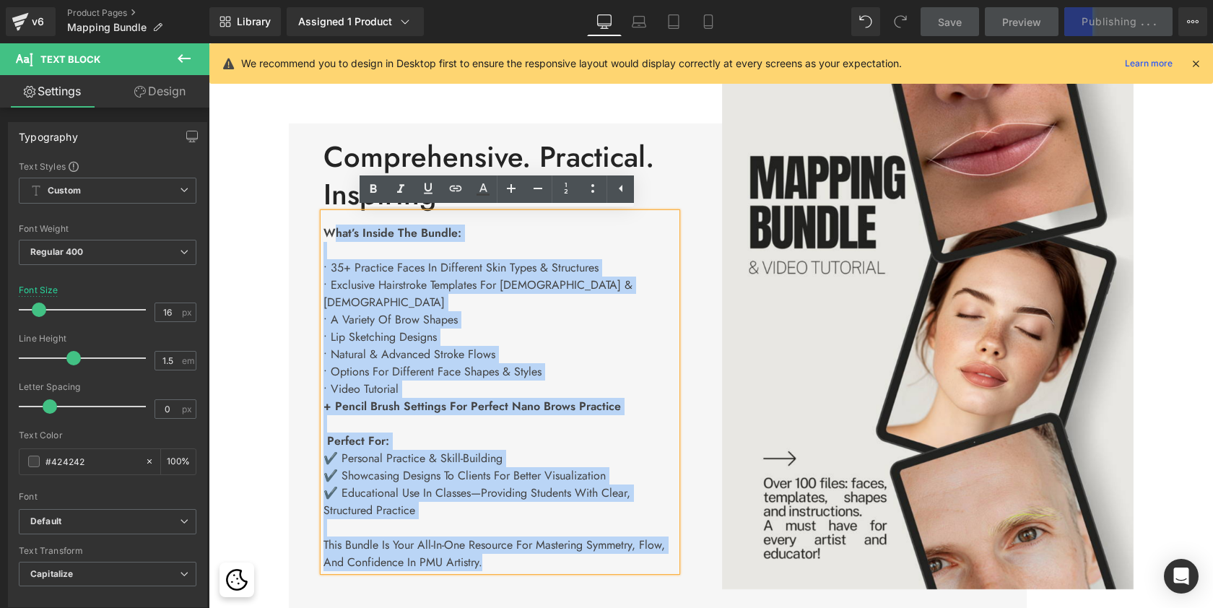
drag, startPoint x: 492, startPoint y: 542, endPoint x: 323, endPoint y: 234, distance: 350.6
click at [323, 234] on div "What’s inside the bundle: • 35+ practice faces in different Skin Types & struct…" at bounding box center [499, 392] width 353 height 358
copy div "What’s inside the bundle: • 35+ practice faces in different Skin Types & struct…"
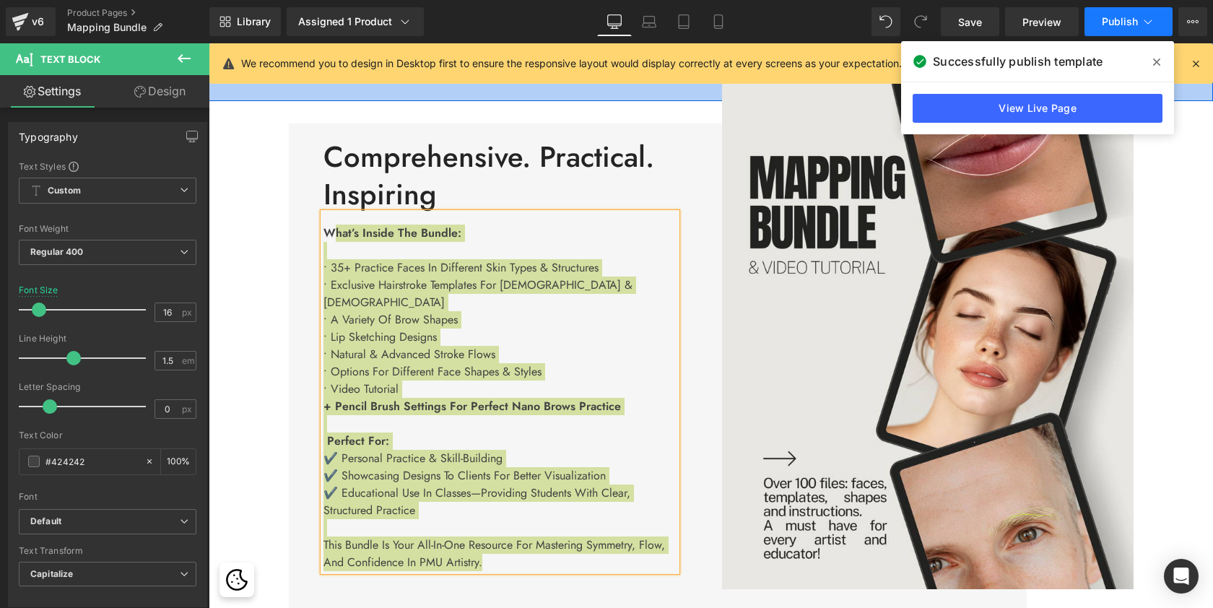
click at [1135, 21] on span "Publish" at bounding box center [1120, 22] width 36 height 12
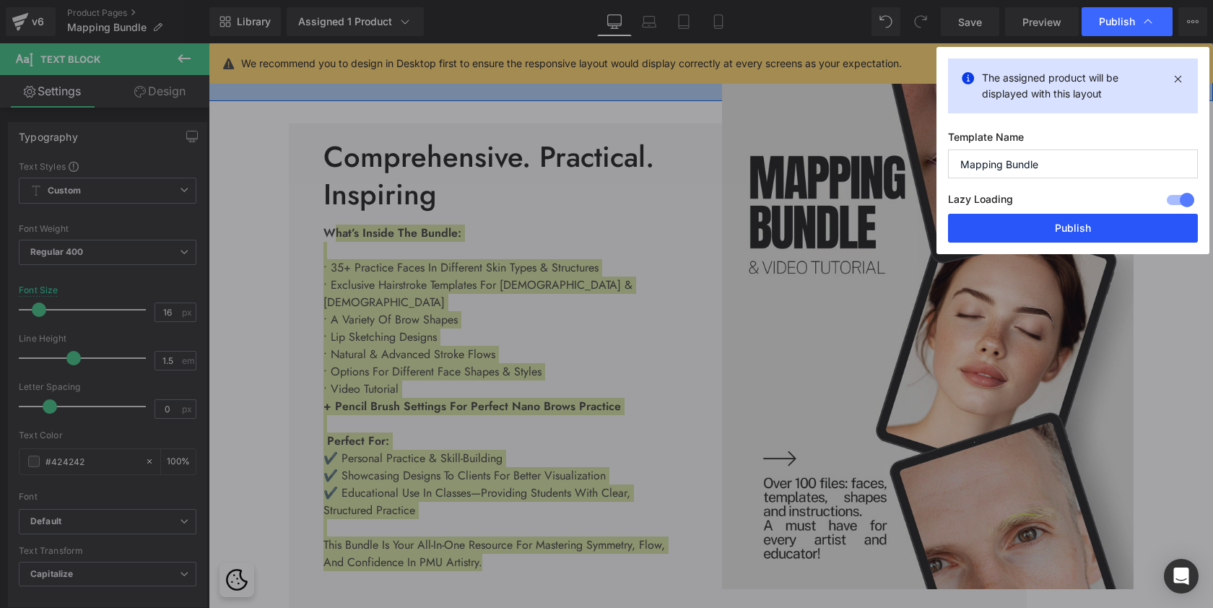
click at [1079, 221] on button "Publish" at bounding box center [1073, 228] width 250 height 29
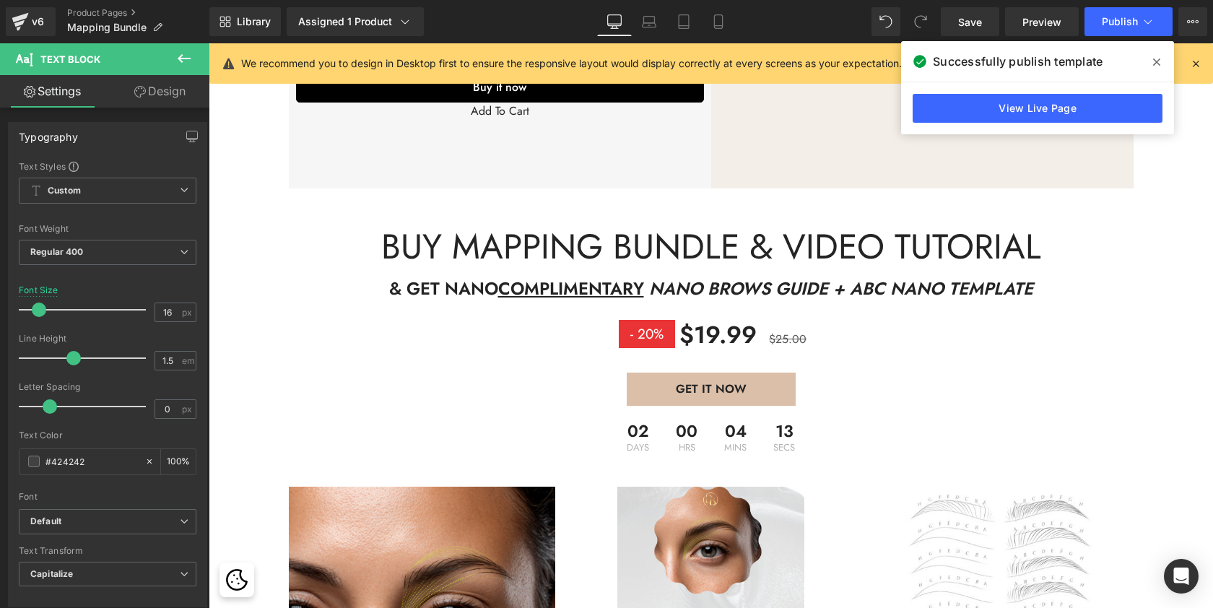
scroll to position [2357, 0]
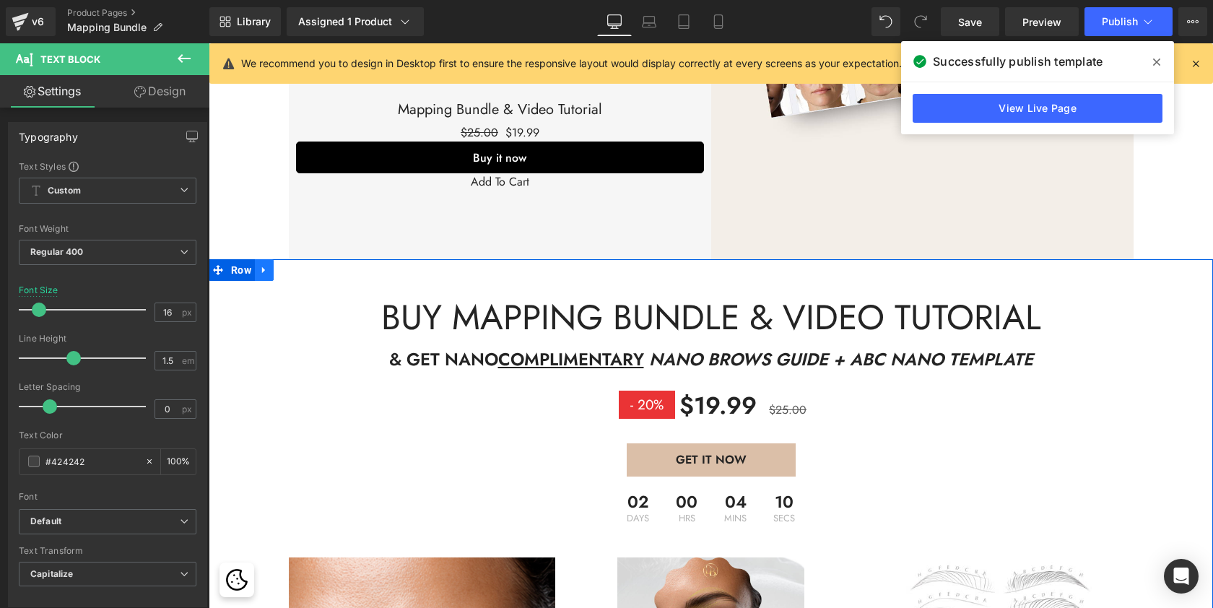
click at [259, 265] on icon at bounding box center [264, 270] width 10 height 11
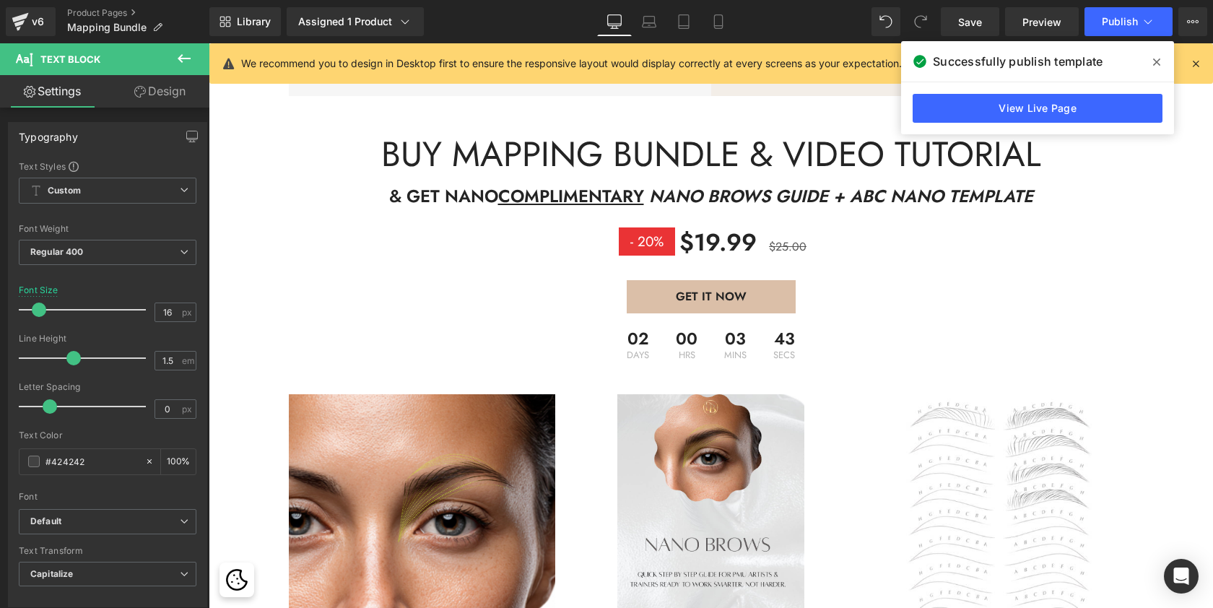
scroll to position [2521, 0]
click at [1160, 57] on icon at bounding box center [1156, 62] width 7 height 12
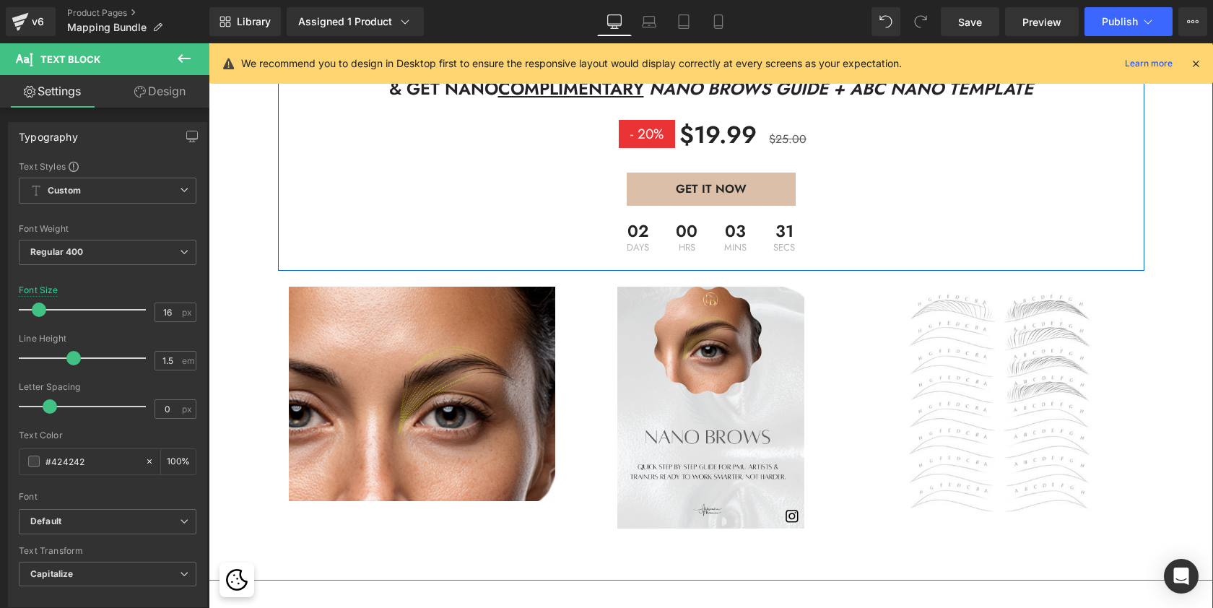
scroll to position [2632, 0]
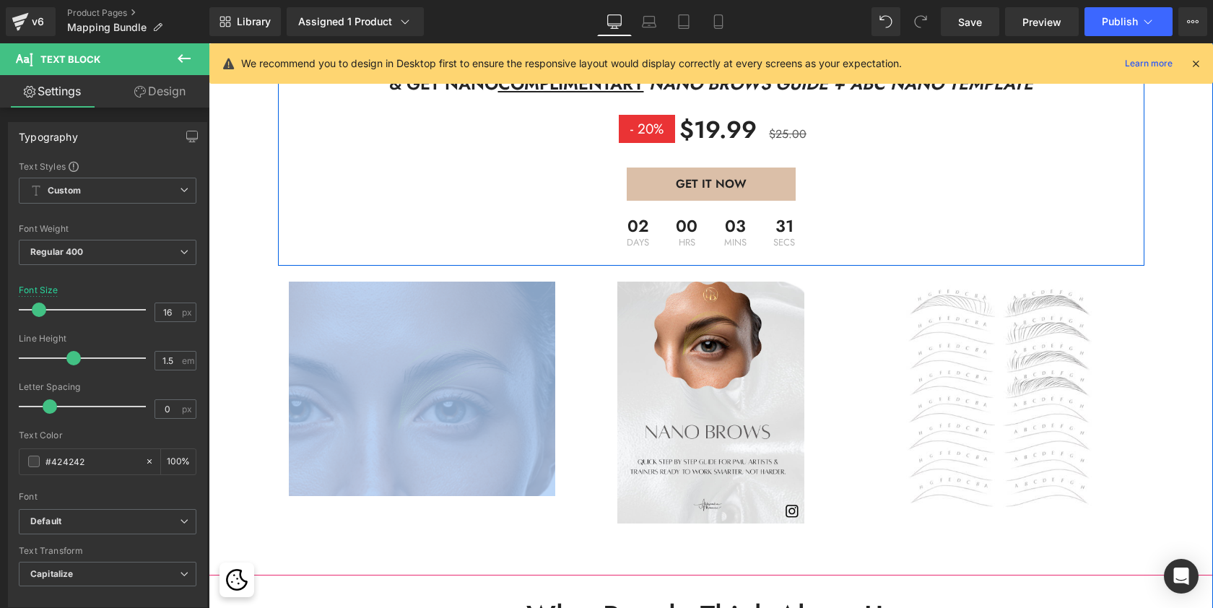
drag, startPoint x: 521, startPoint y: 331, endPoint x: 561, endPoint y: 282, distance: 62.6
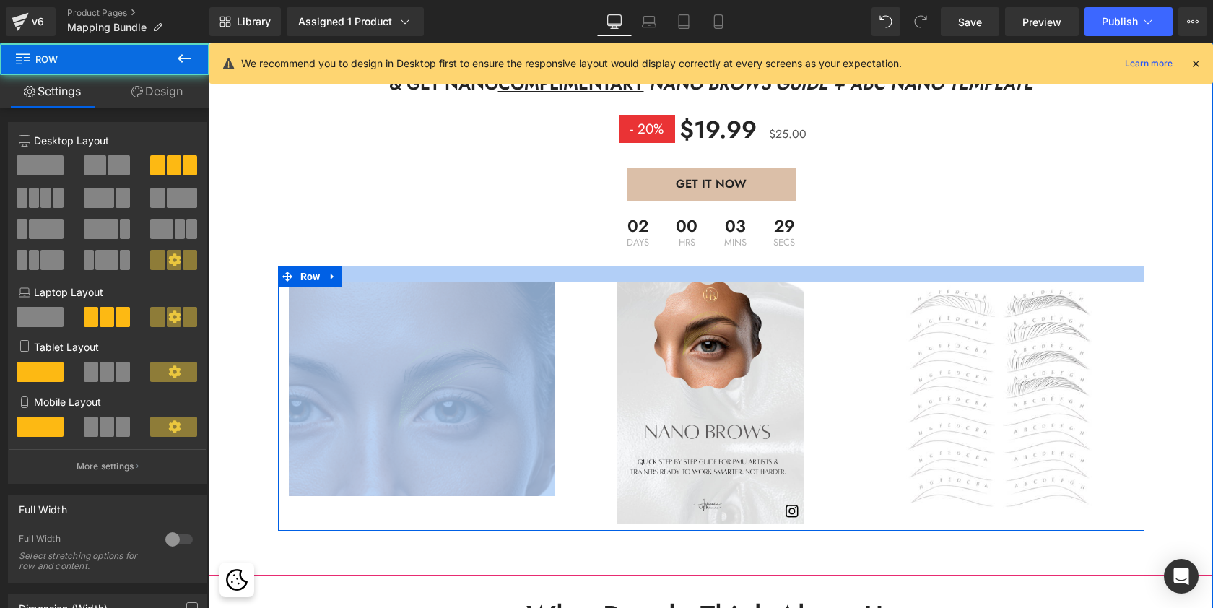
click at [827, 266] on div at bounding box center [711, 274] width 866 height 16
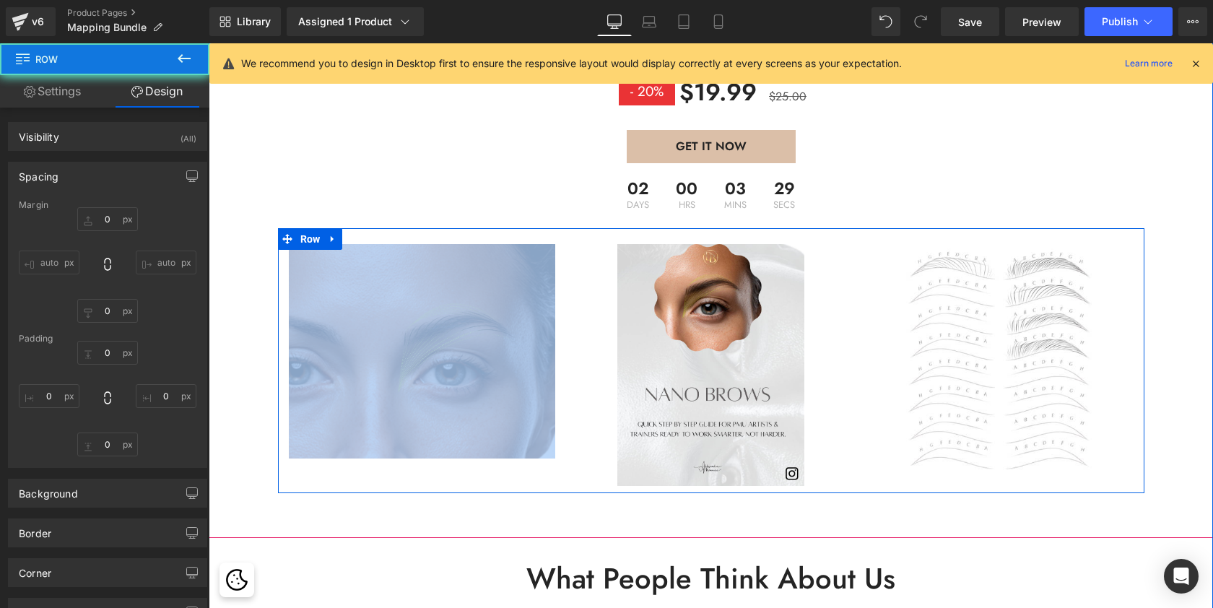
type input "0"
type input "22"
type input "0"
type input "10"
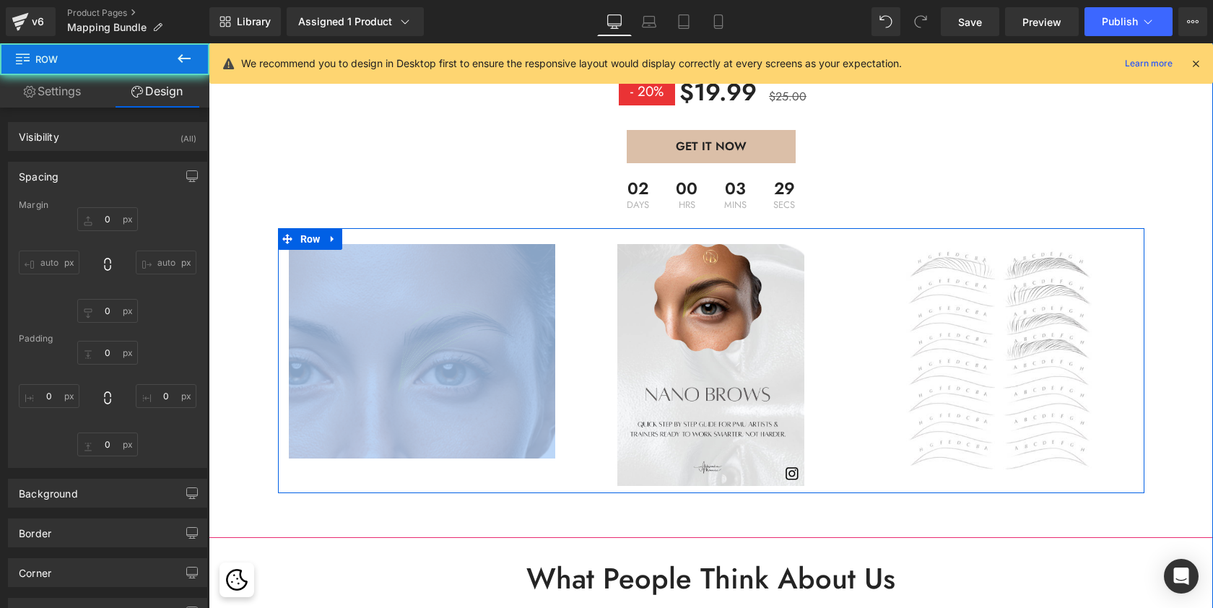
type input "0"
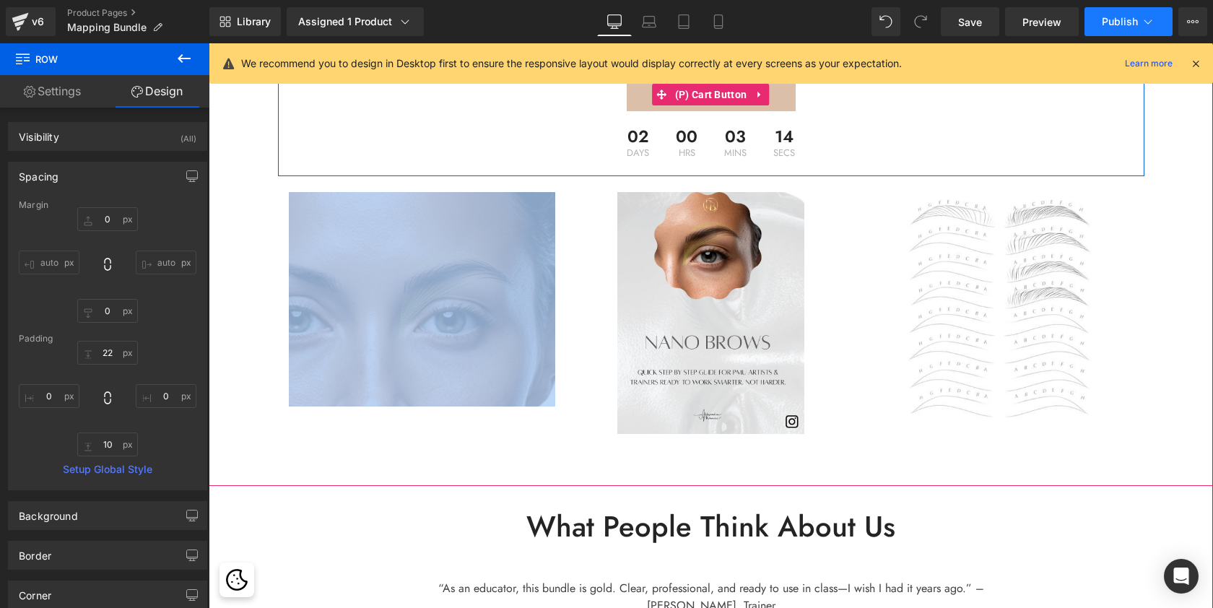
click at [1115, 24] on span "Publish" at bounding box center [1120, 22] width 36 height 12
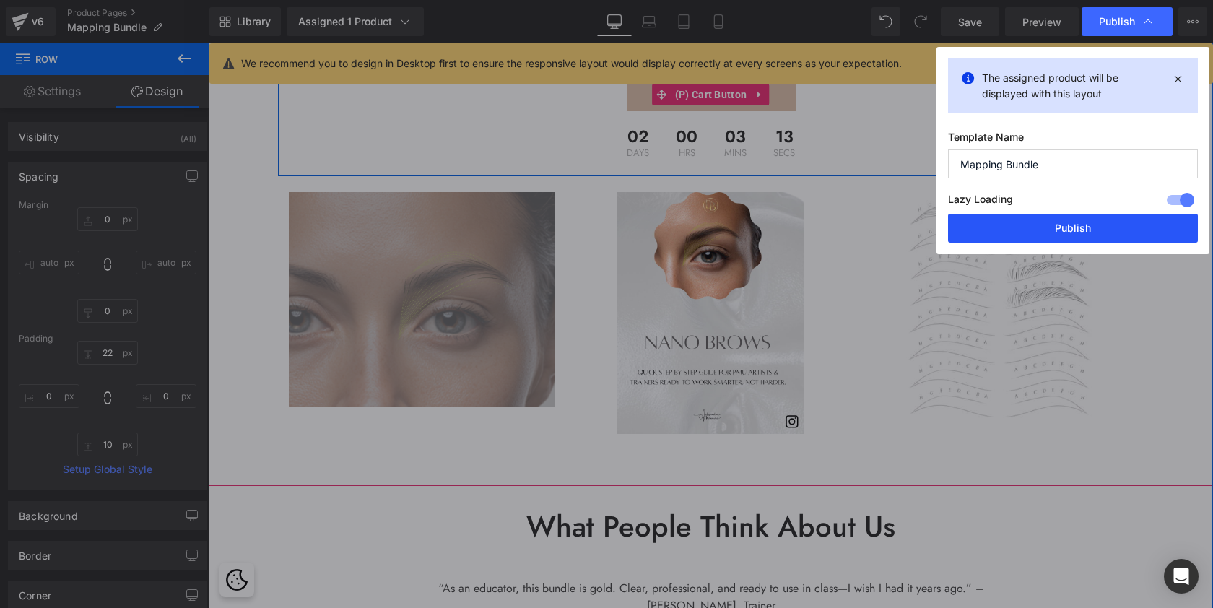
click at [1091, 232] on button "Publish" at bounding box center [1073, 228] width 250 height 29
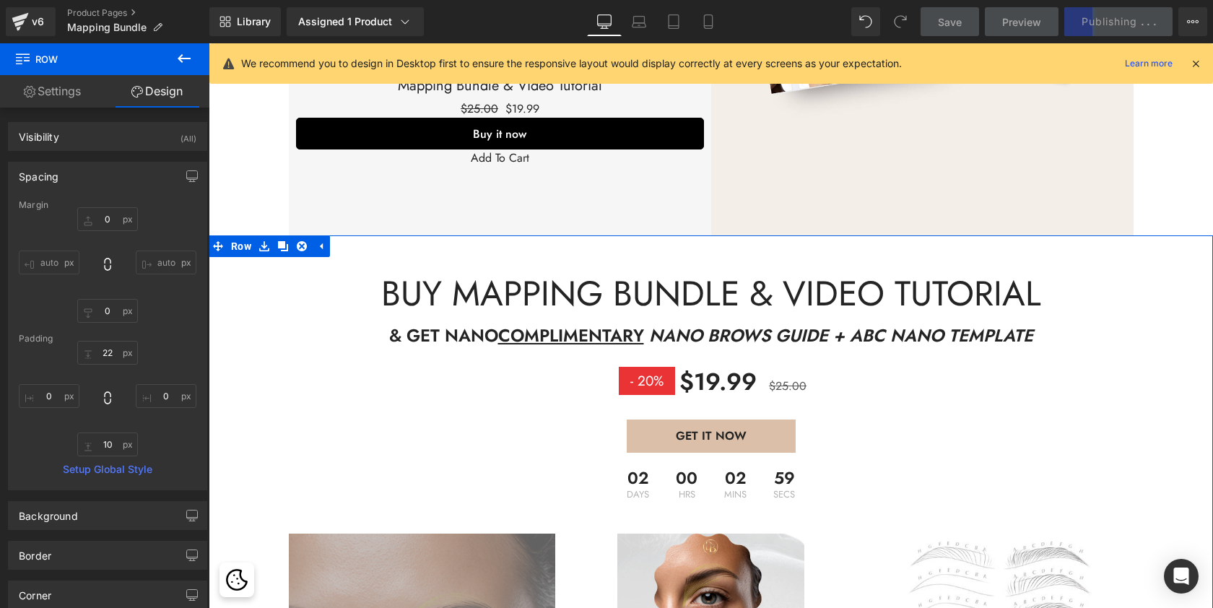
scroll to position [2385, 0]
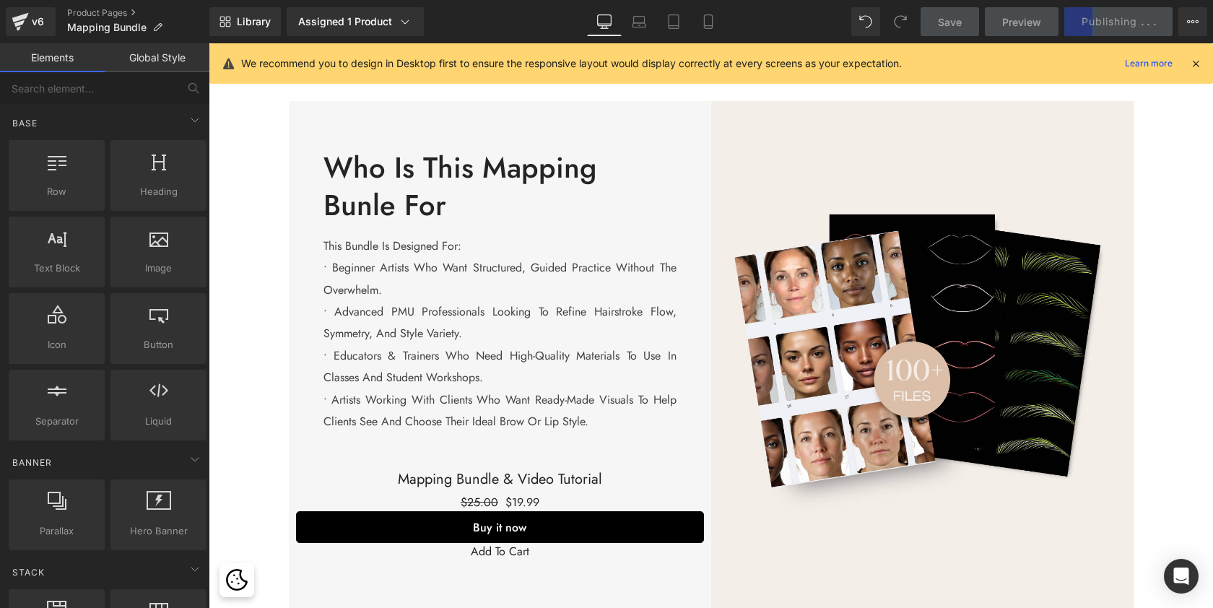
scroll to position [1944, 0]
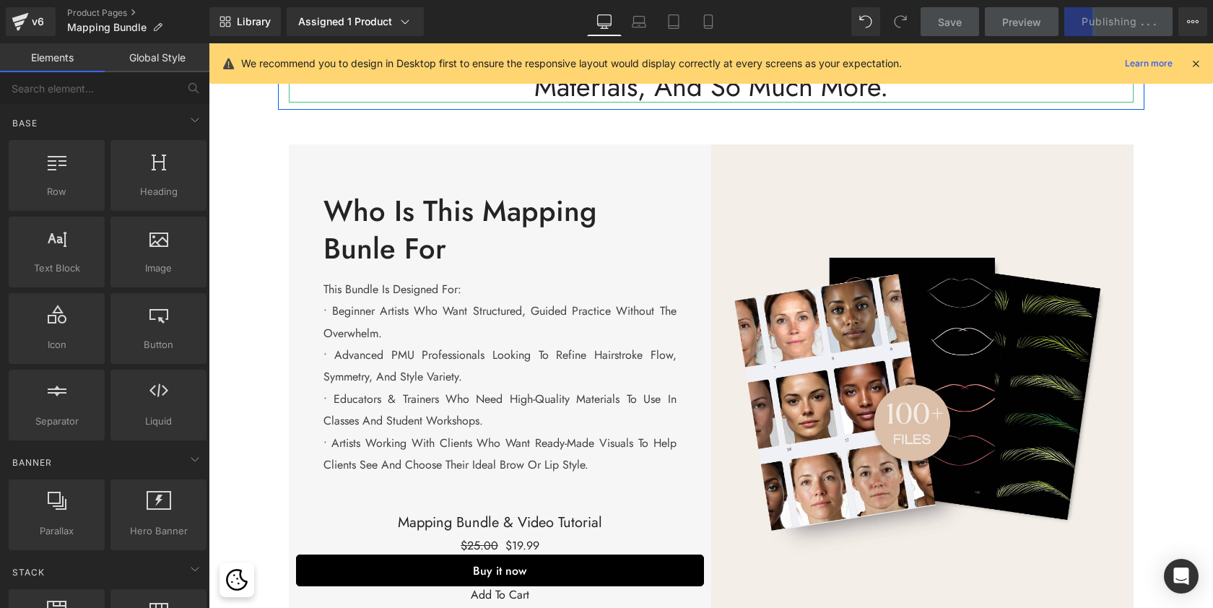
click at [1191, 63] on icon at bounding box center [1195, 63] width 13 height 13
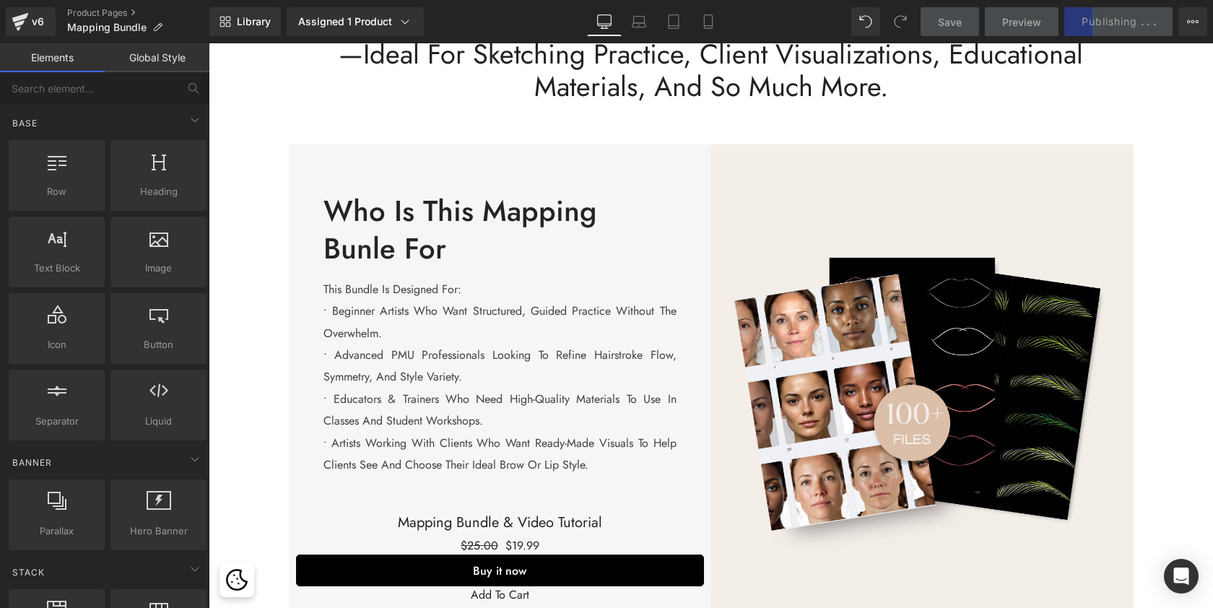
click at [1110, 24] on div "Save Preview Publishing . . . Scheduled View Live Page View with current Templa…" at bounding box center [1064, 21] width 299 height 29
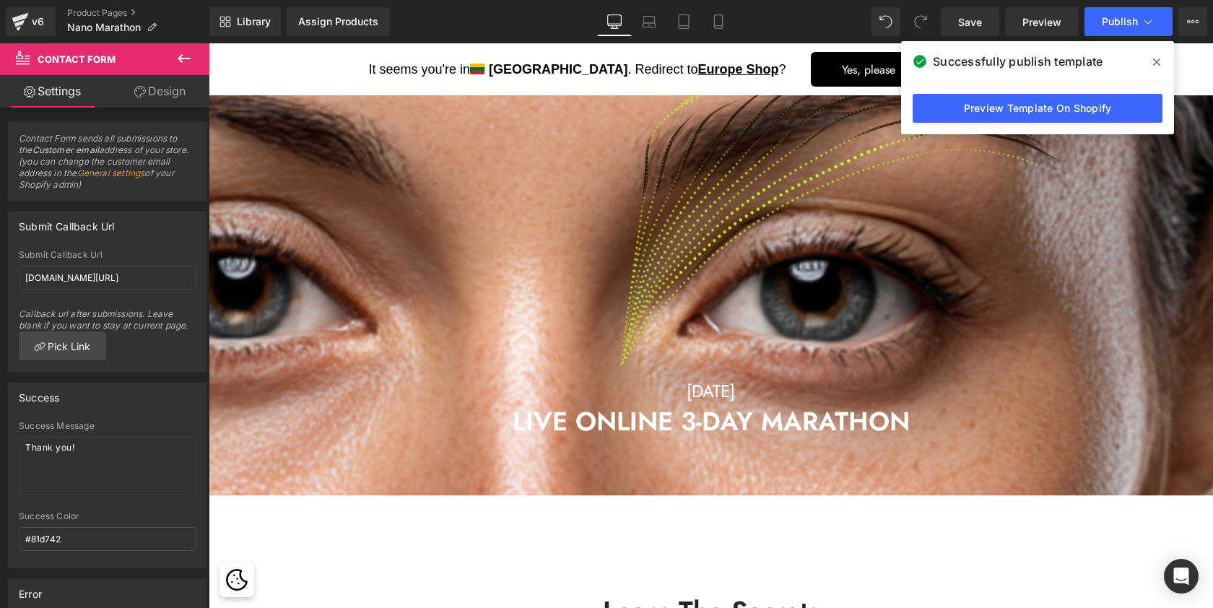
scroll to position [4157, 999]
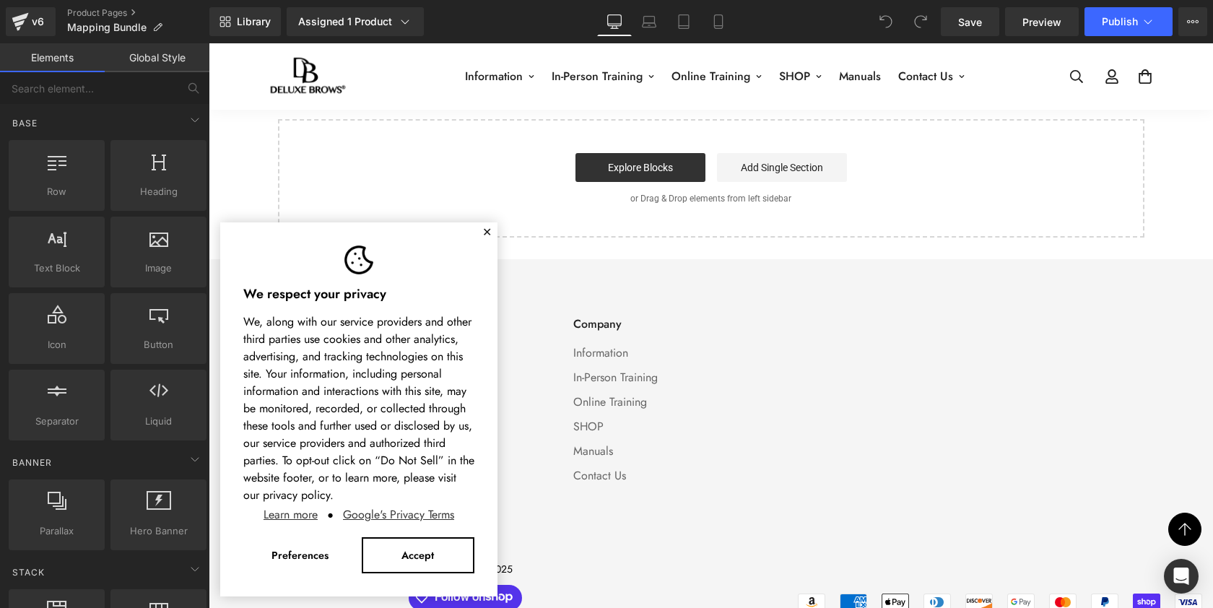
scroll to position [3436, 0]
click at [1123, 25] on span "Publish" at bounding box center [1120, 22] width 36 height 12
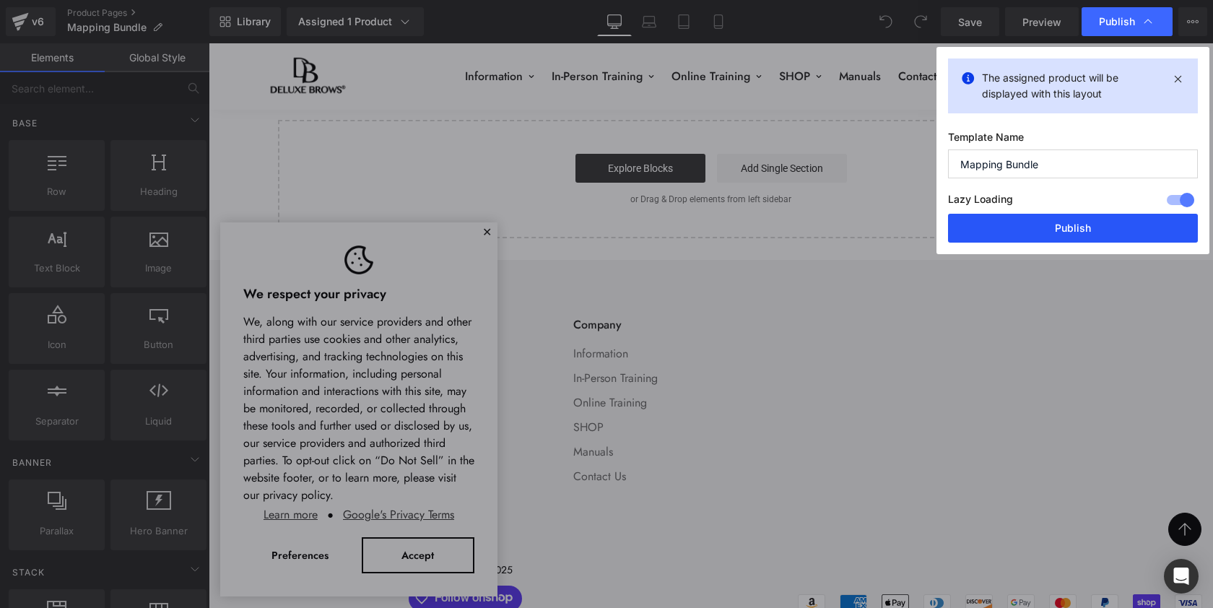
click at [1104, 230] on button "Publish" at bounding box center [1073, 228] width 250 height 29
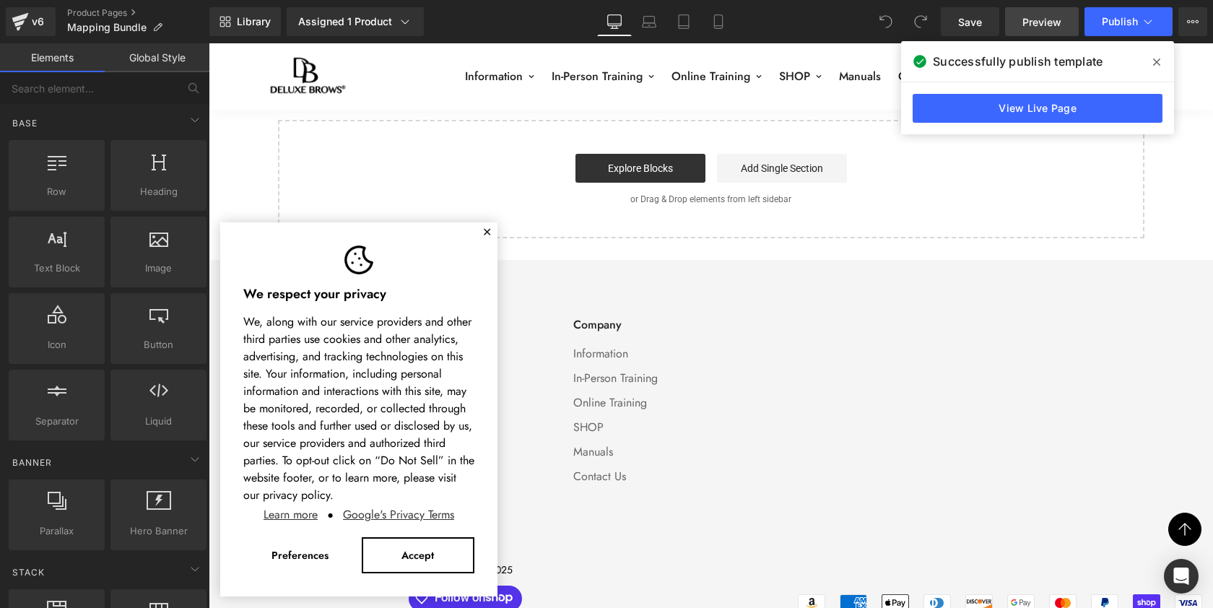
click at [1047, 22] on span "Preview" at bounding box center [1041, 21] width 39 height 15
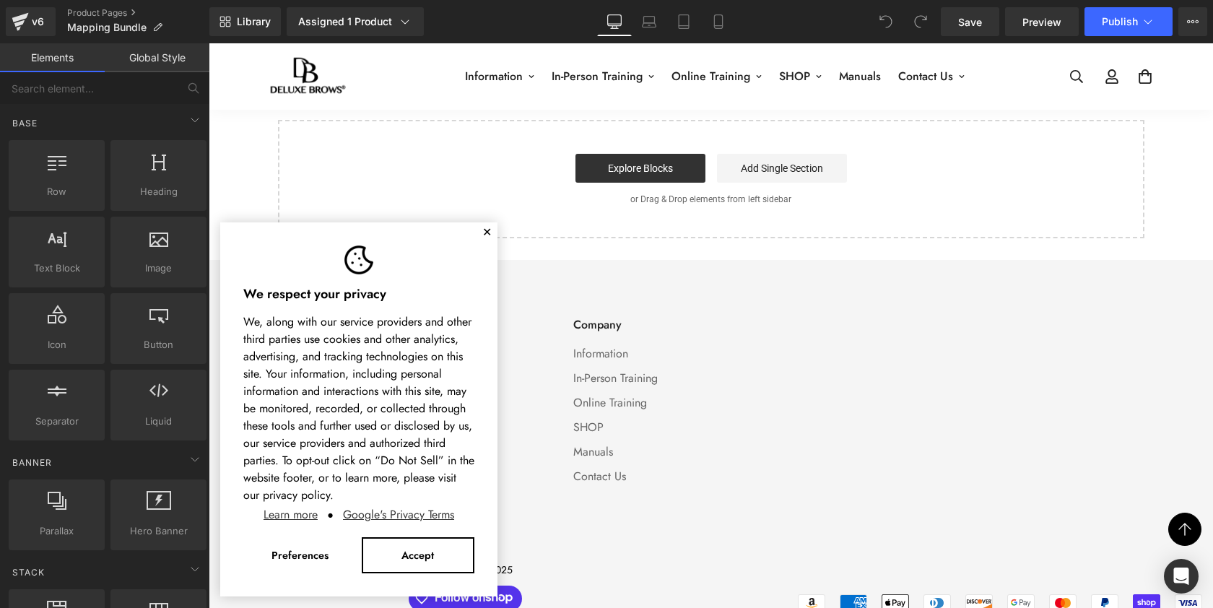
click at [489, 232] on button "✕" at bounding box center [486, 232] width 9 height 9
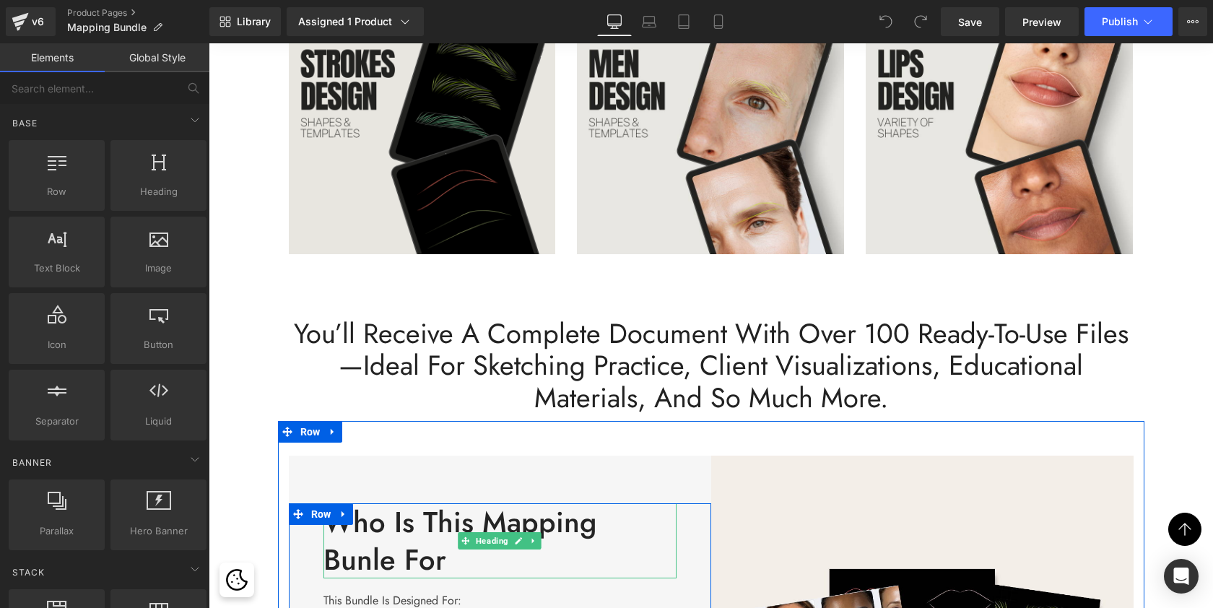
scroll to position [1700, 0]
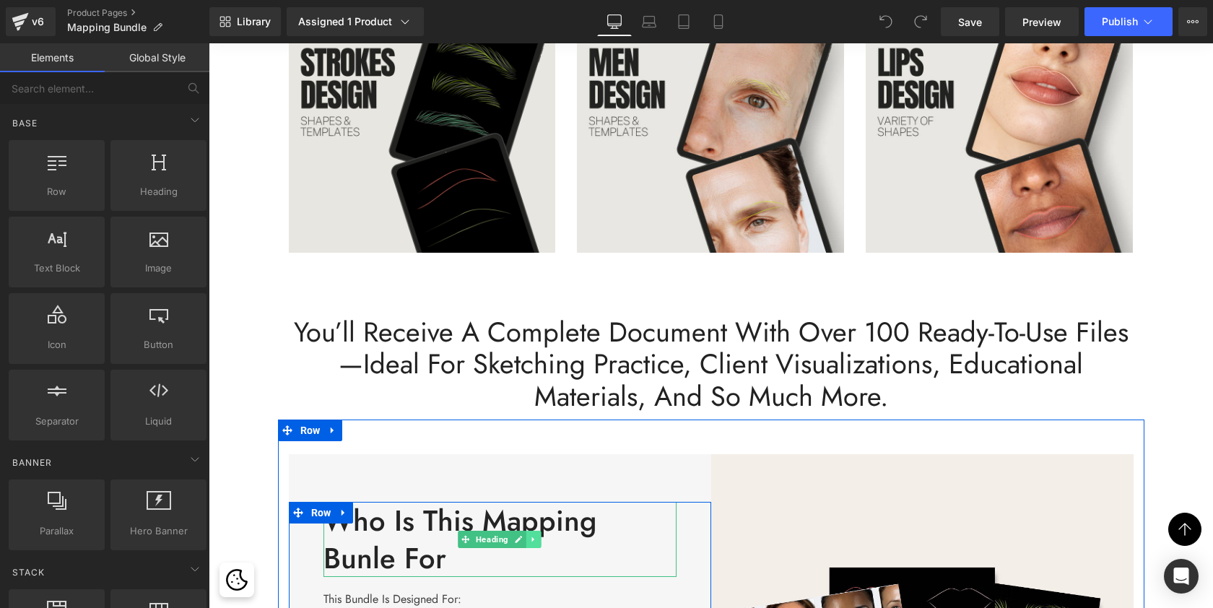
click at [534, 535] on icon at bounding box center [534, 539] width 8 height 9
click at [526, 535] on icon at bounding box center [526, 539] width 8 height 8
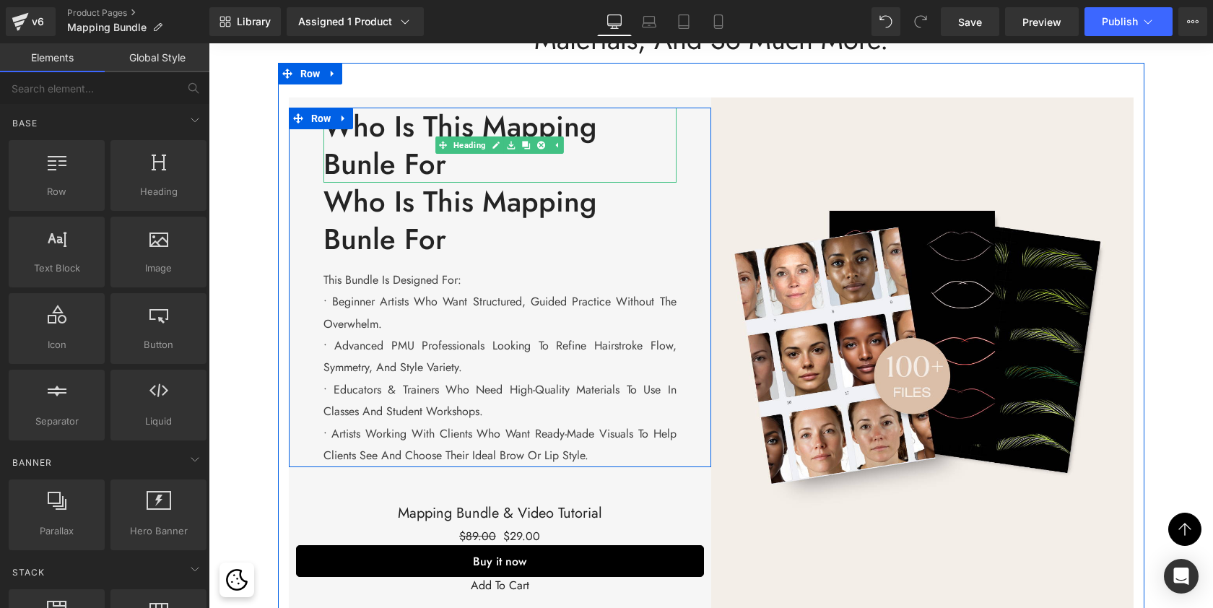
scroll to position [2119, 0]
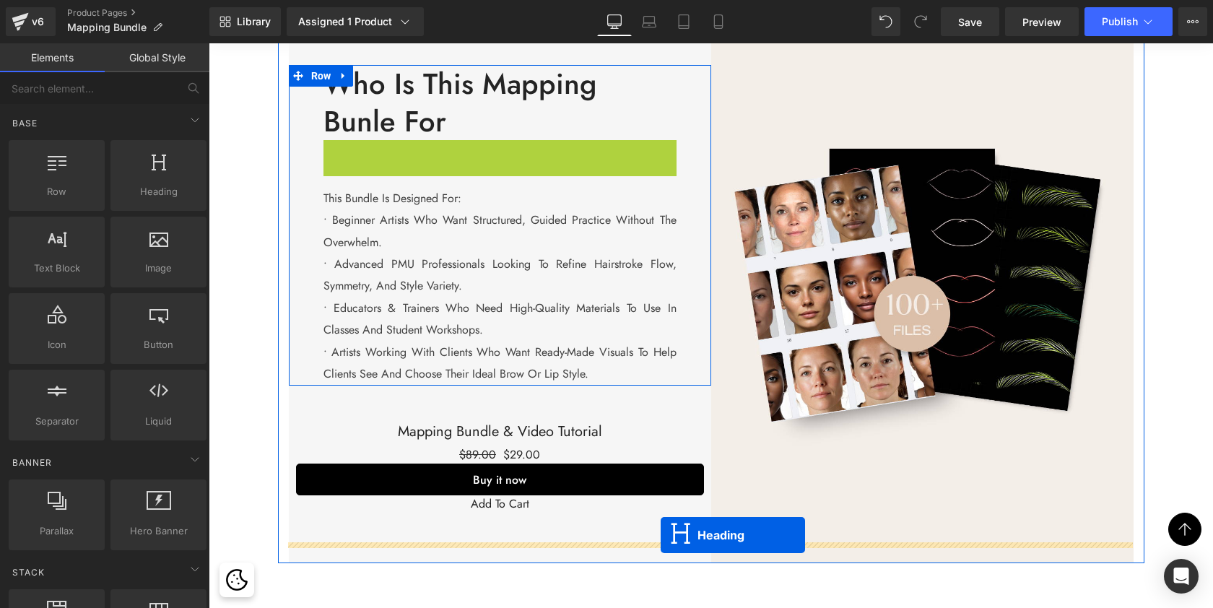
drag, startPoint x: 462, startPoint y: 135, endPoint x: 661, endPoint y: 535, distance: 446.6
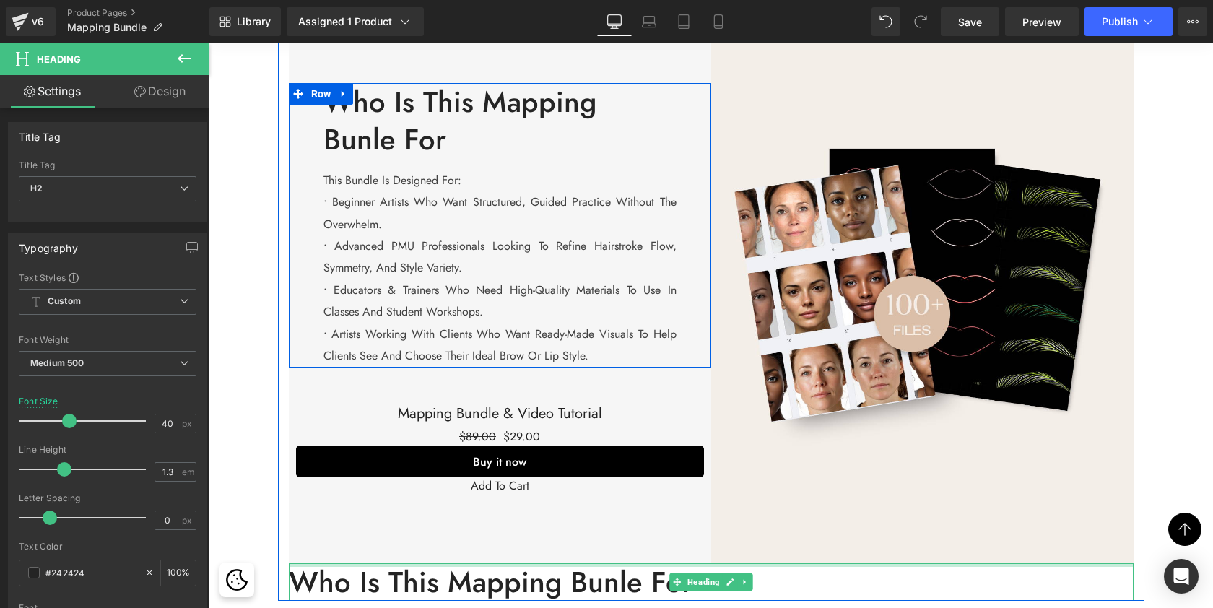
click at [0, 0] on div "Rendering Content" at bounding box center [0, 0] width 0 height 0
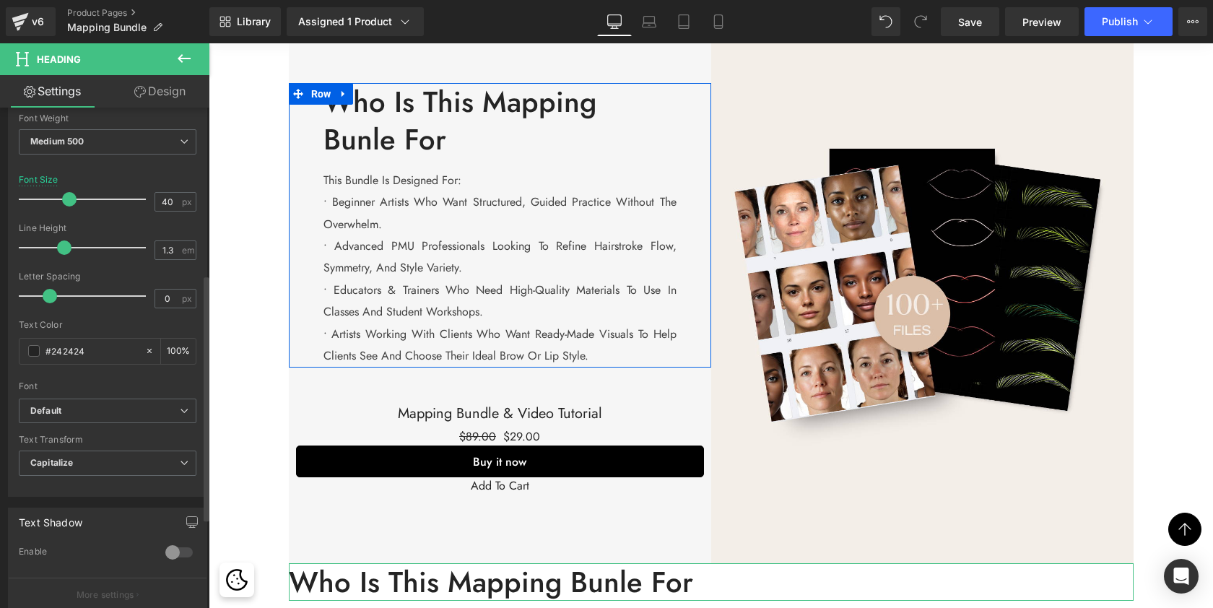
scroll to position [339, 0]
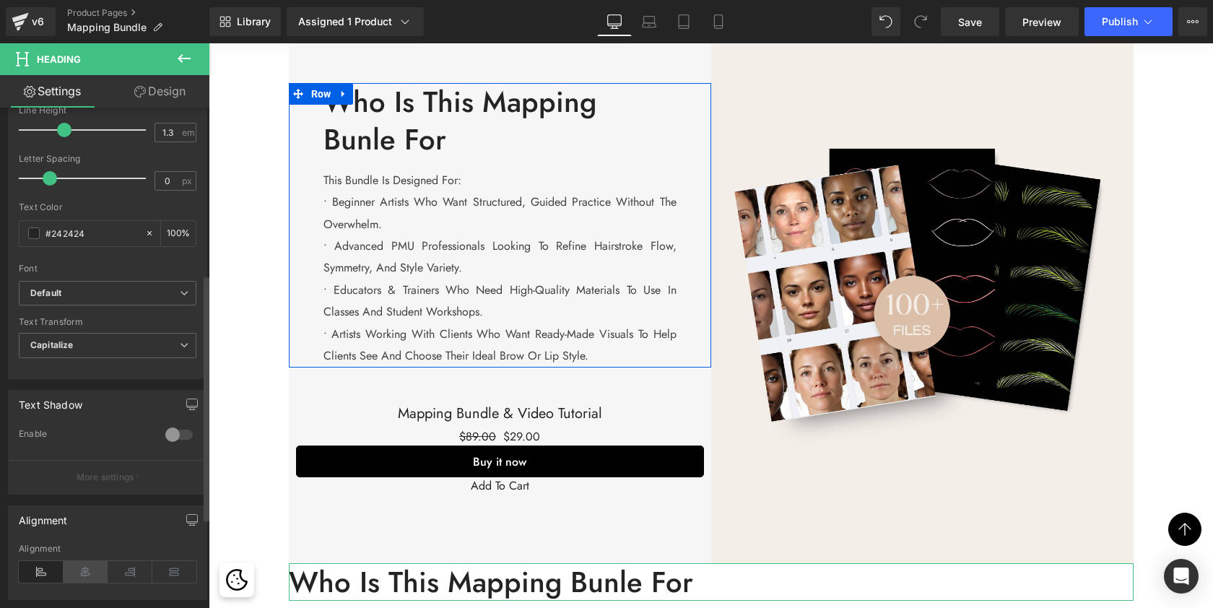
click at [87, 575] on icon at bounding box center [86, 572] width 45 height 22
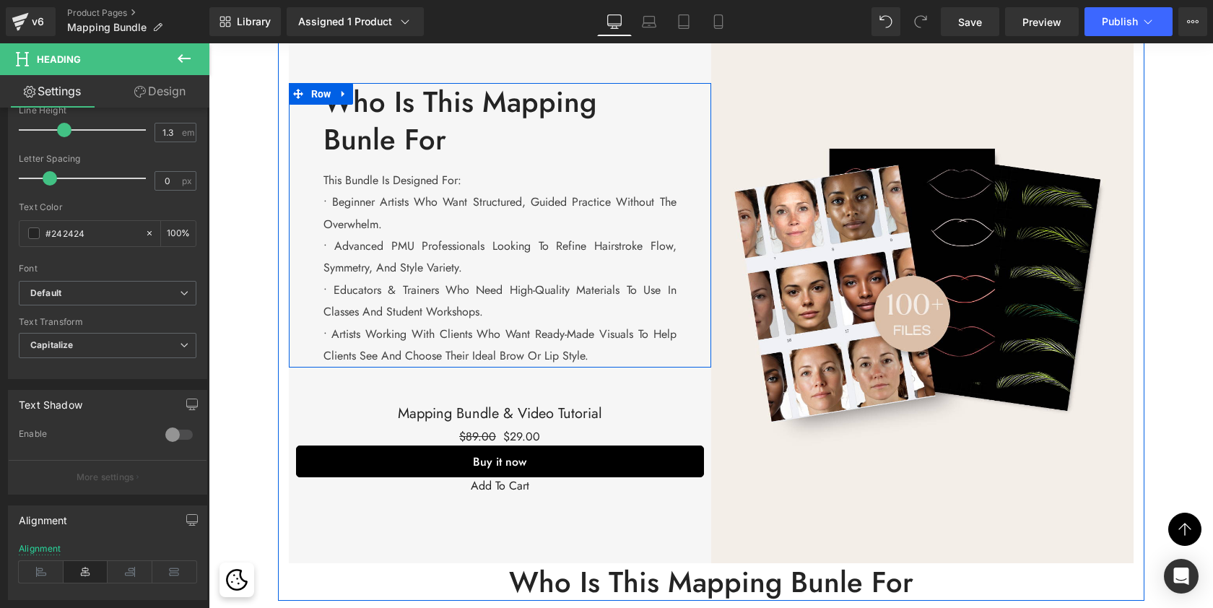
click at [591, 563] on h2 "Who is this Mapping Bunle for" at bounding box center [711, 582] width 845 height 38
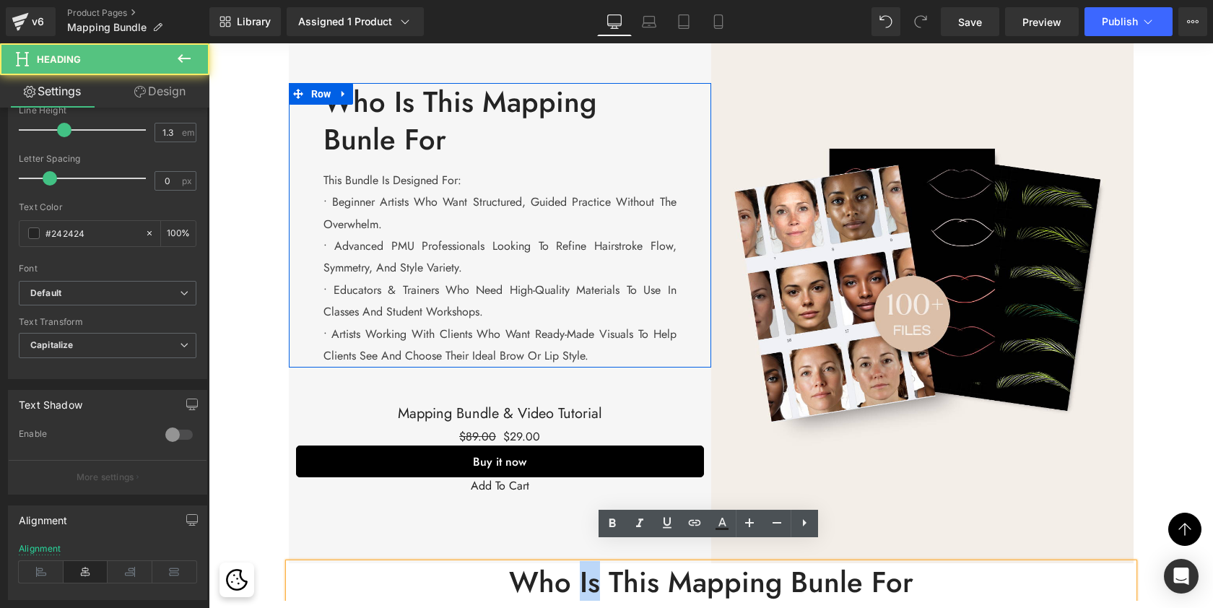
click at [591, 563] on h2 "Who is this Mapping Bunle for" at bounding box center [711, 582] width 845 height 38
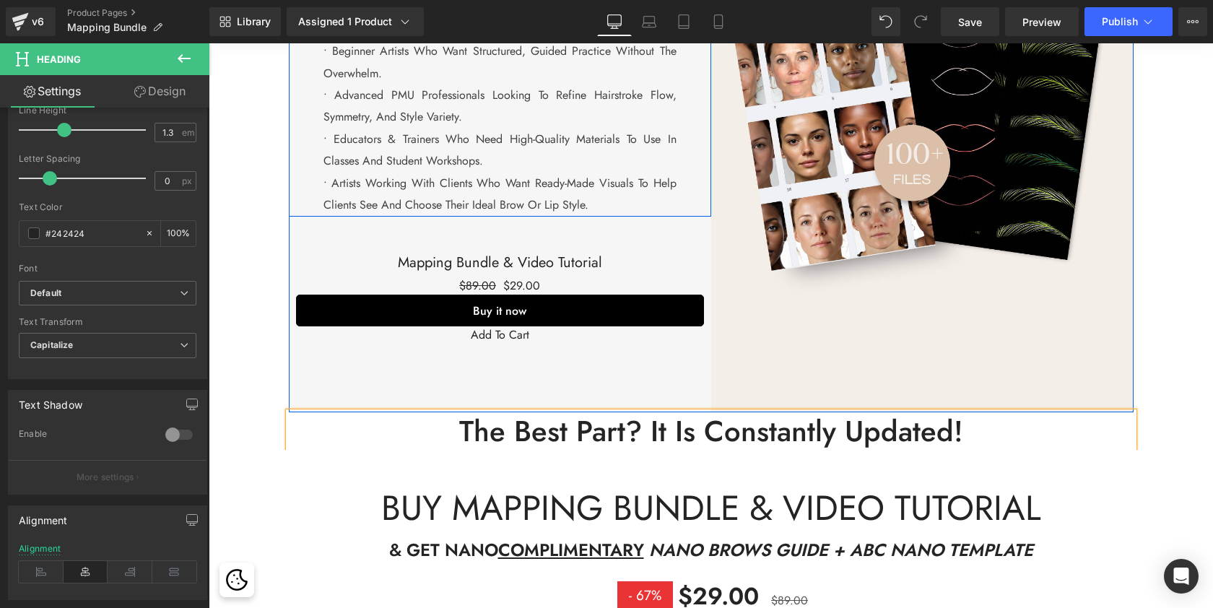
scroll to position [2295, 0]
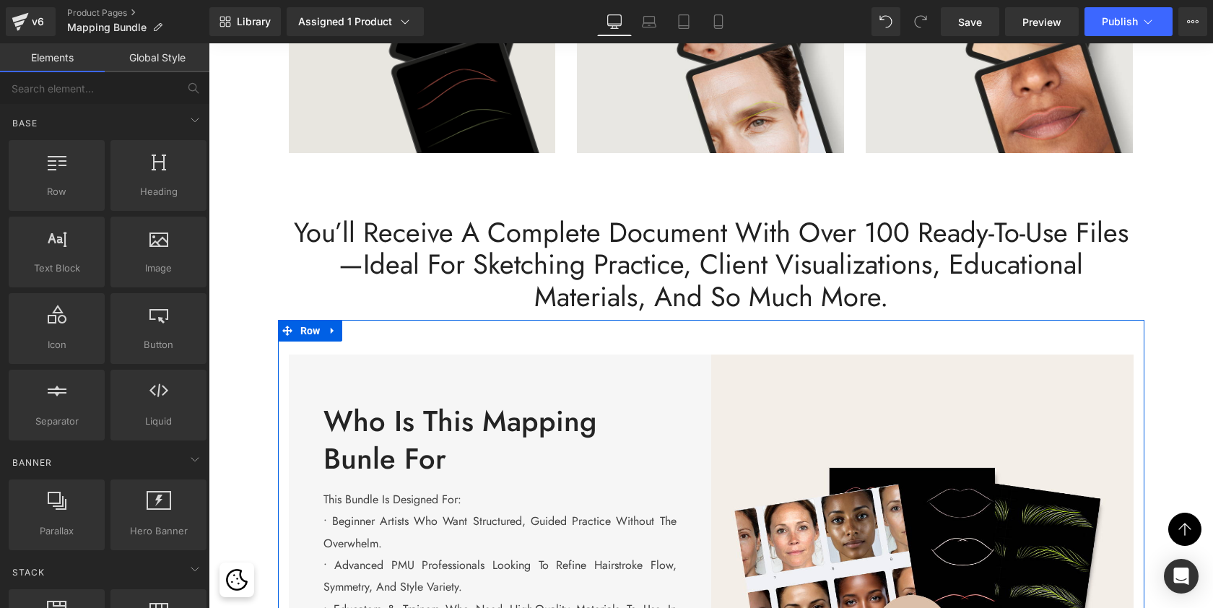
scroll to position [1787, 0]
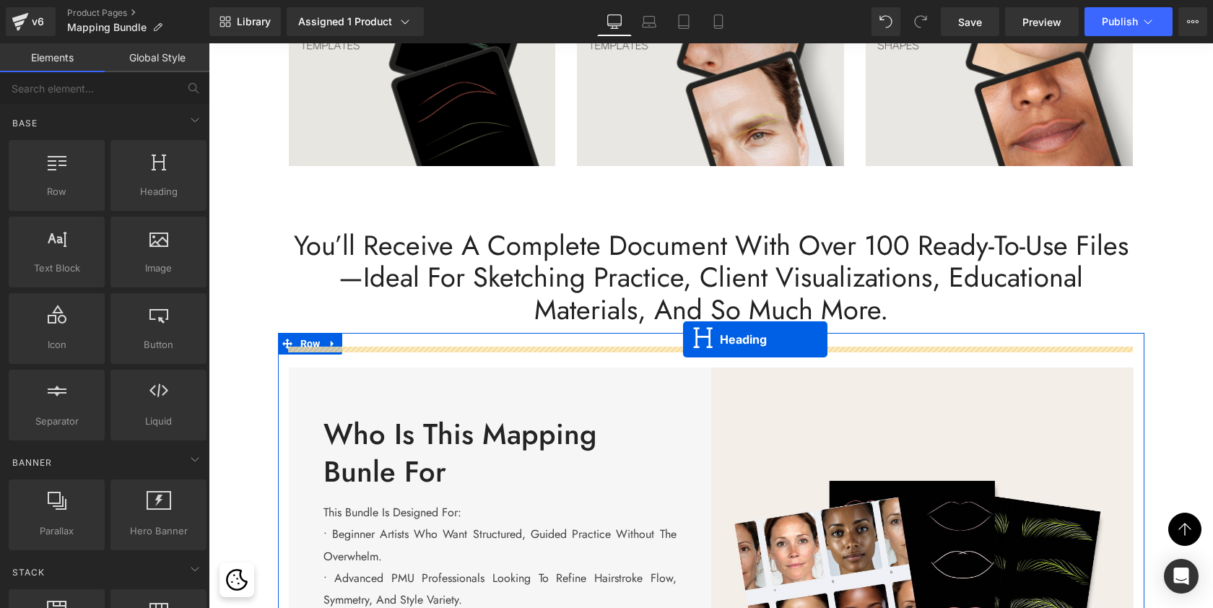
drag, startPoint x: 678, startPoint y: 443, endPoint x: 683, endPoint y: 339, distance: 103.4
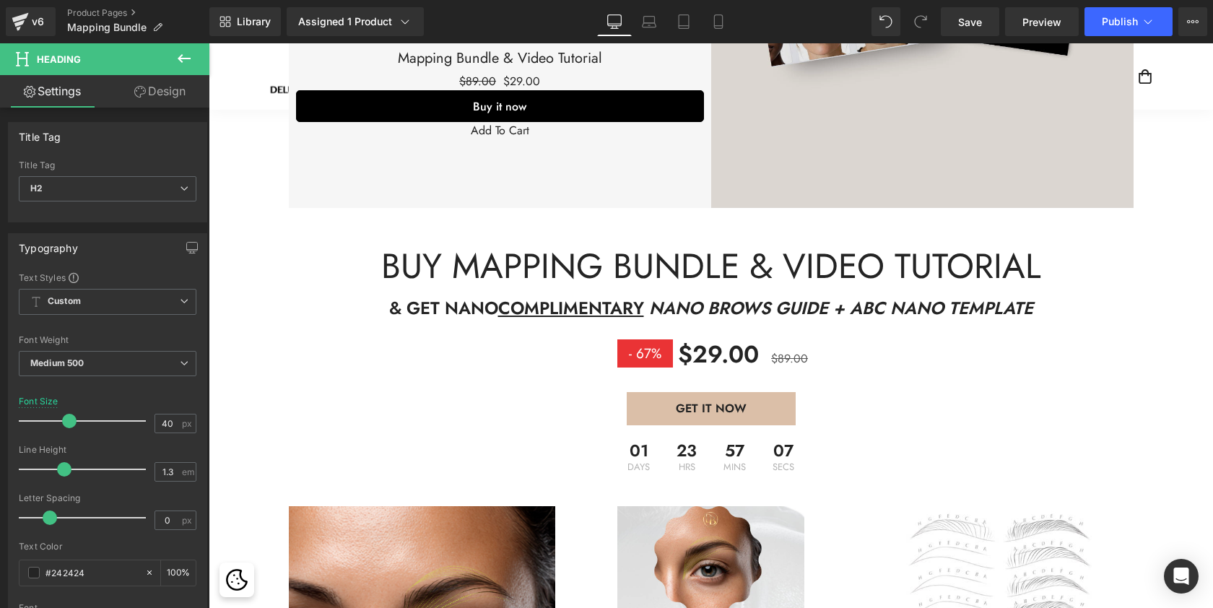
scroll to position [2505, 0]
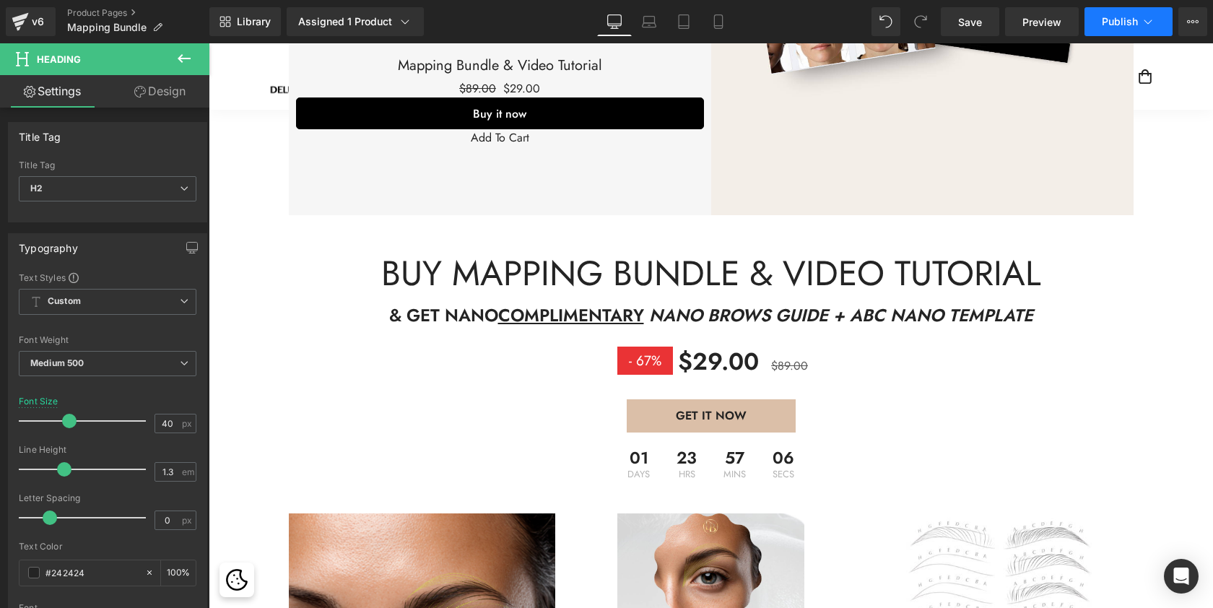
click at [1123, 29] on button "Publish" at bounding box center [1128, 21] width 88 height 29
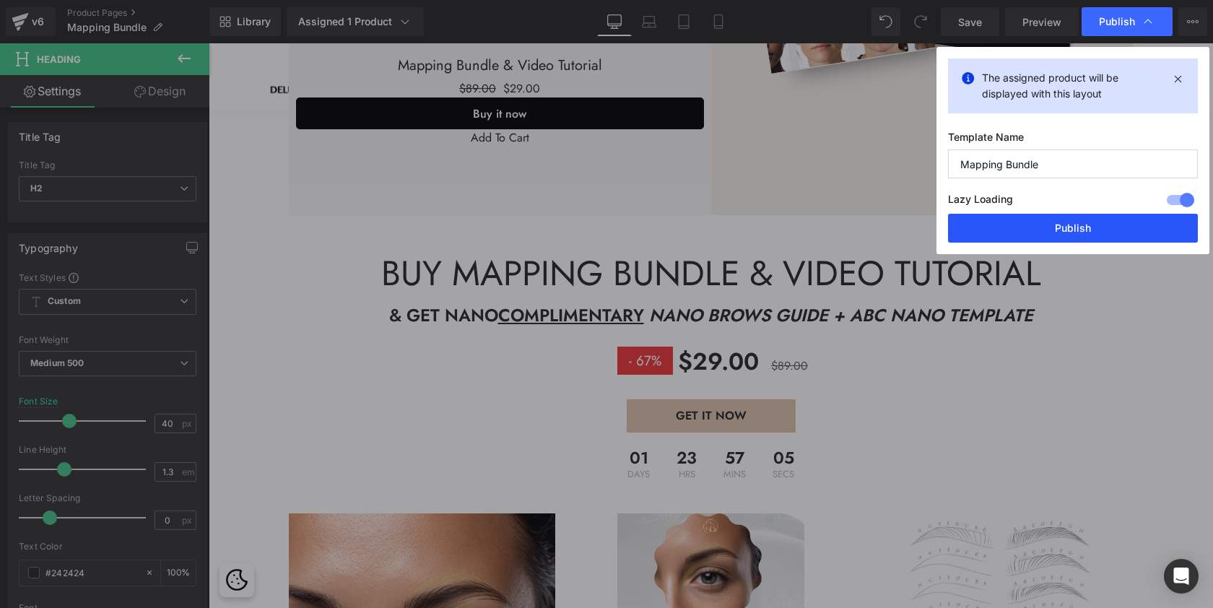
click at [1033, 226] on button "Publish" at bounding box center [1073, 228] width 250 height 29
